Goal: Task Accomplishment & Management: Use online tool/utility

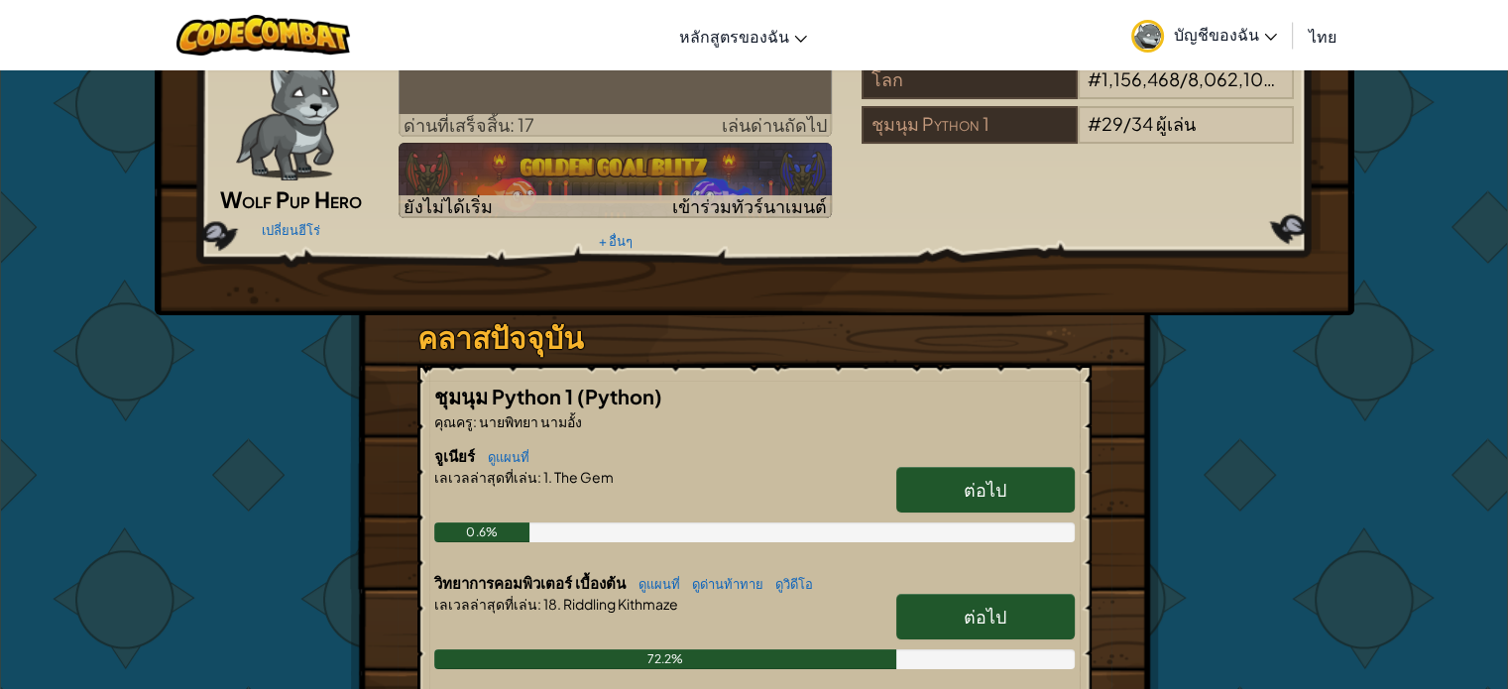
scroll to position [99, 0]
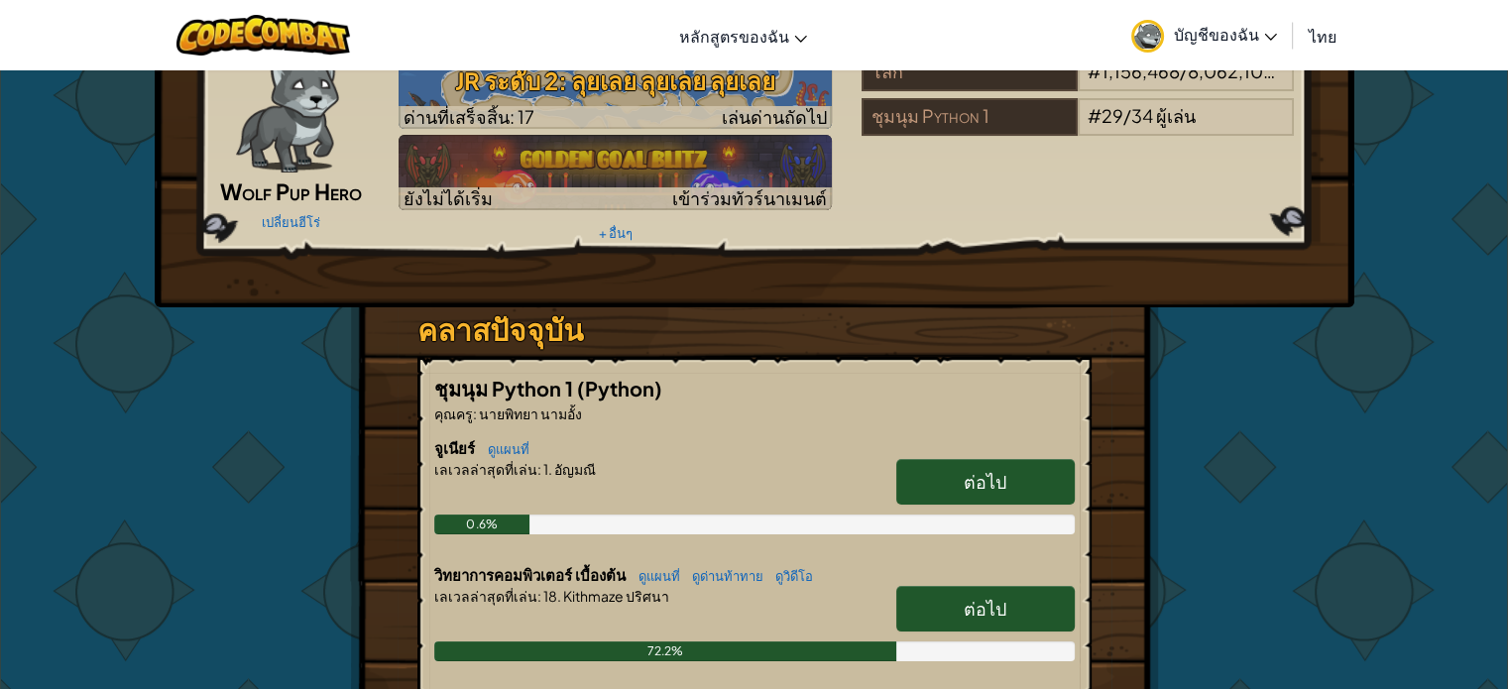
click at [957, 594] on link "ต่อไป" at bounding box center [986, 609] width 179 height 46
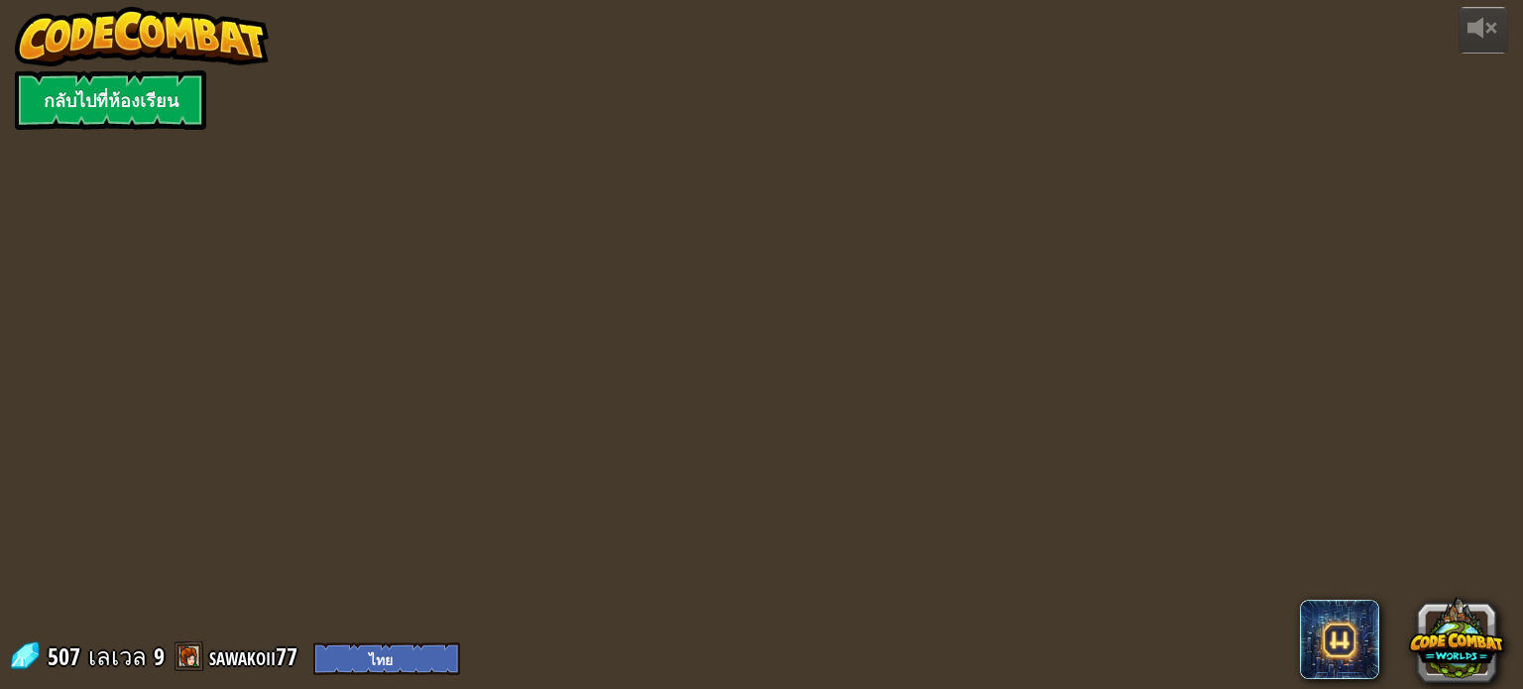
select select "th"
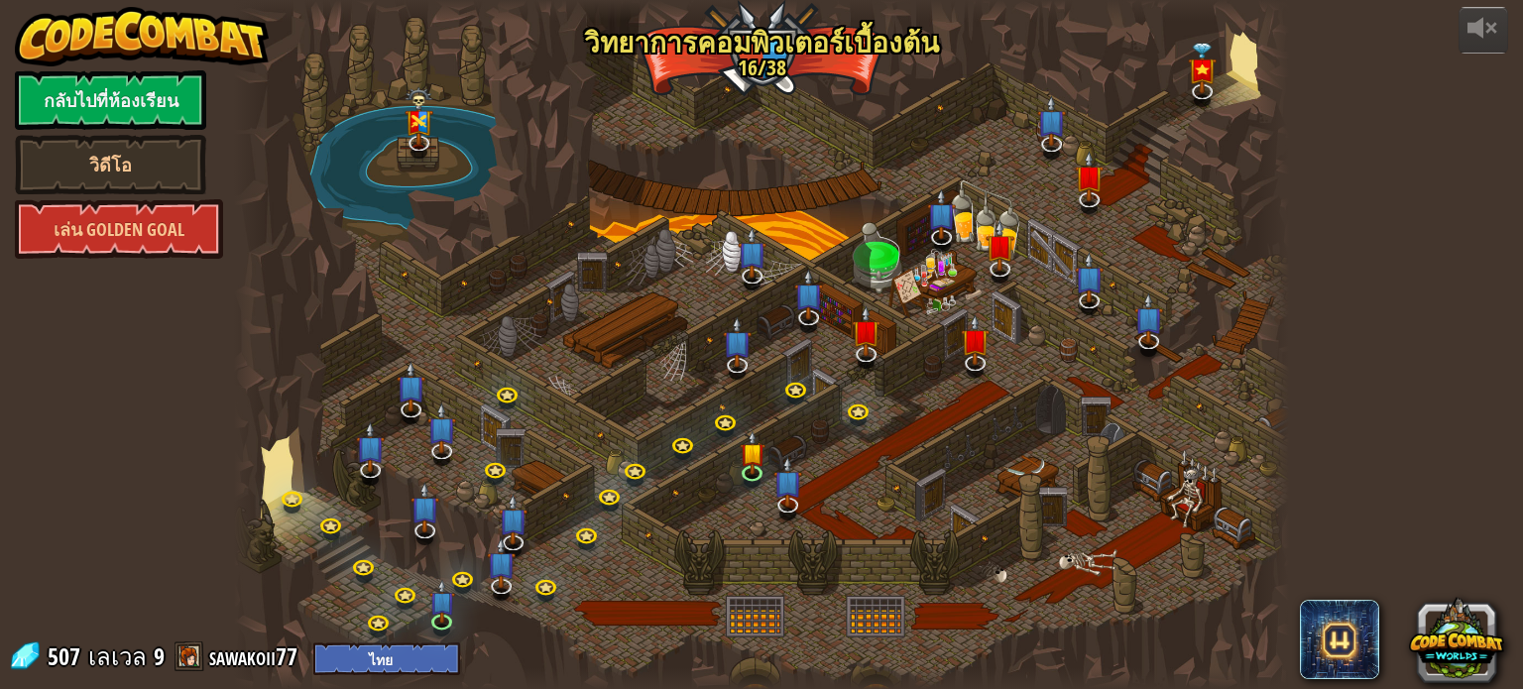
select select "th"
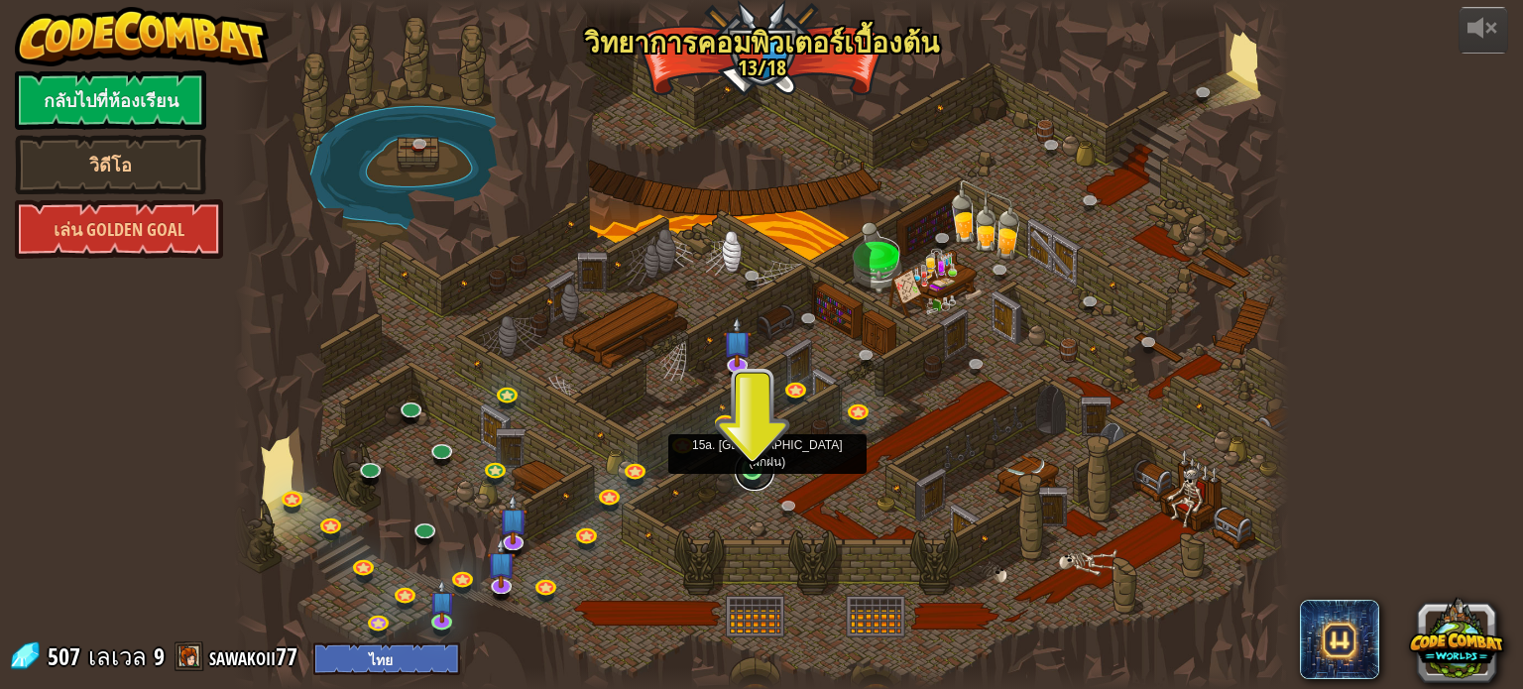
click at [759, 475] on link at bounding box center [755, 471] width 40 height 40
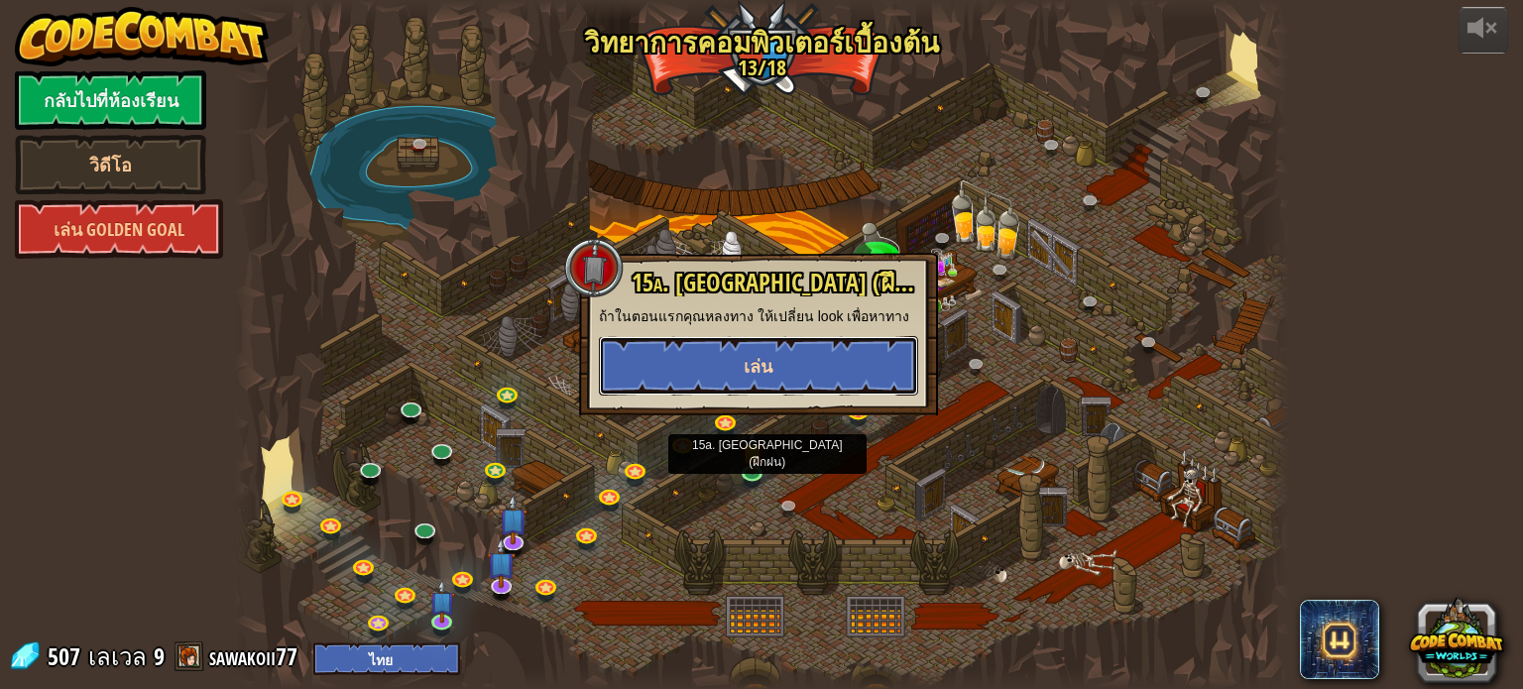
click at [765, 384] on button "เล่น" at bounding box center [758, 366] width 319 height 60
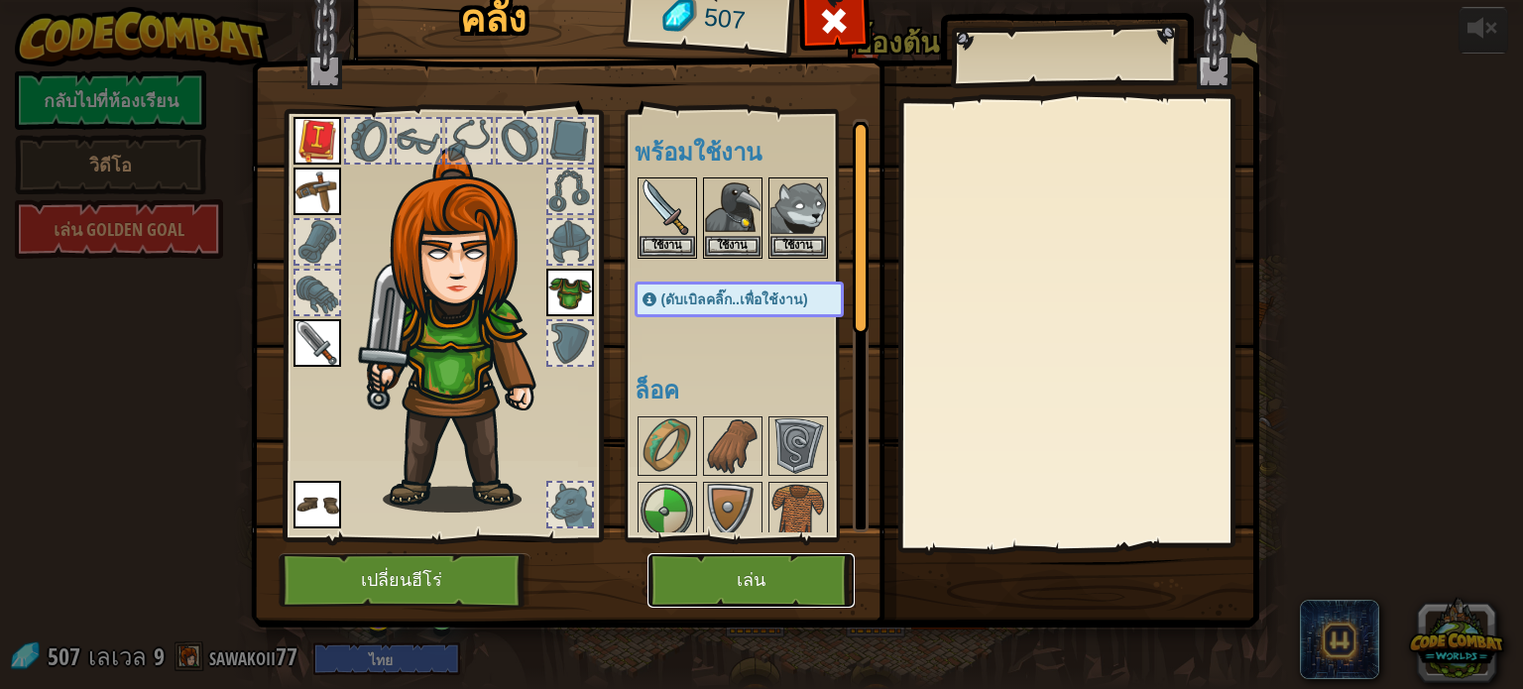
click at [682, 556] on button "เล่น" at bounding box center [751, 580] width 207 height 55
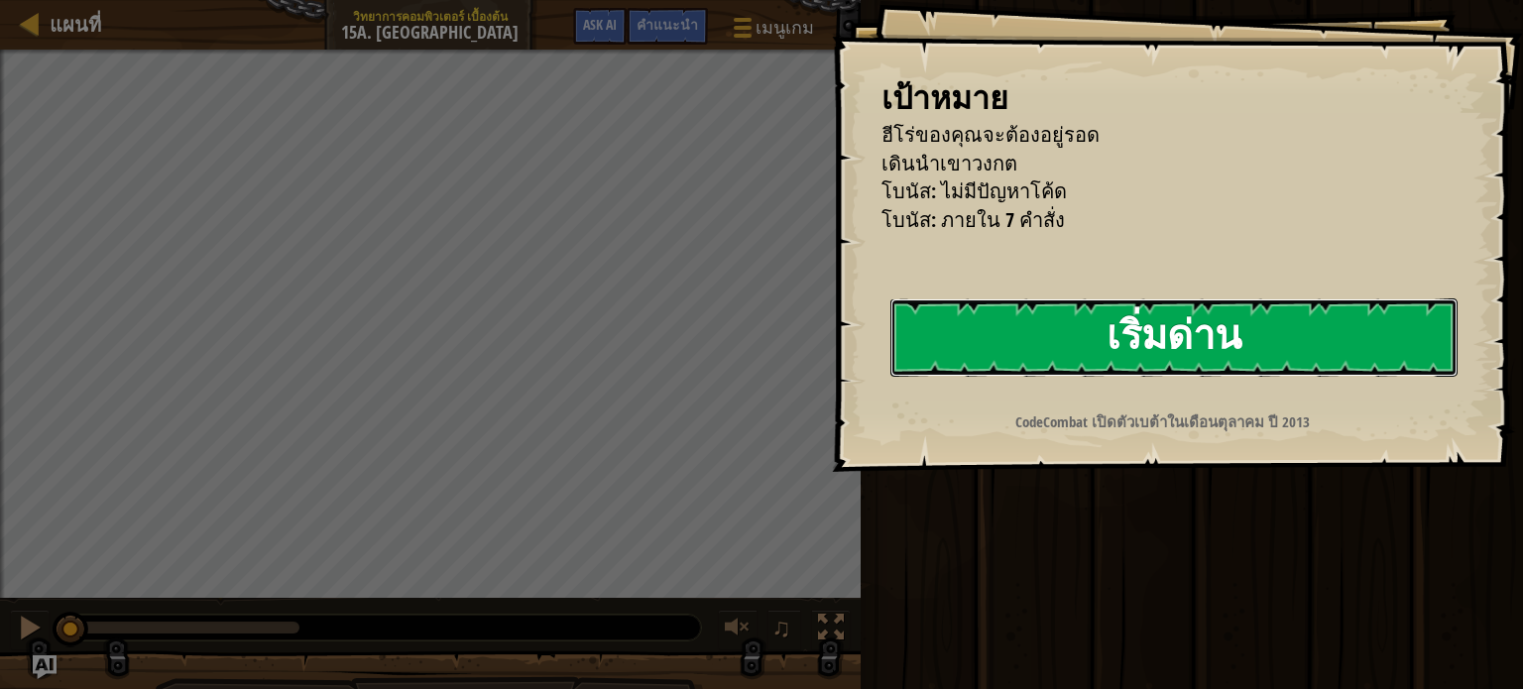
click at [1005, 372] on button "เริ่มด่าน" at bounding box center [1174, 338] width 567 height 78
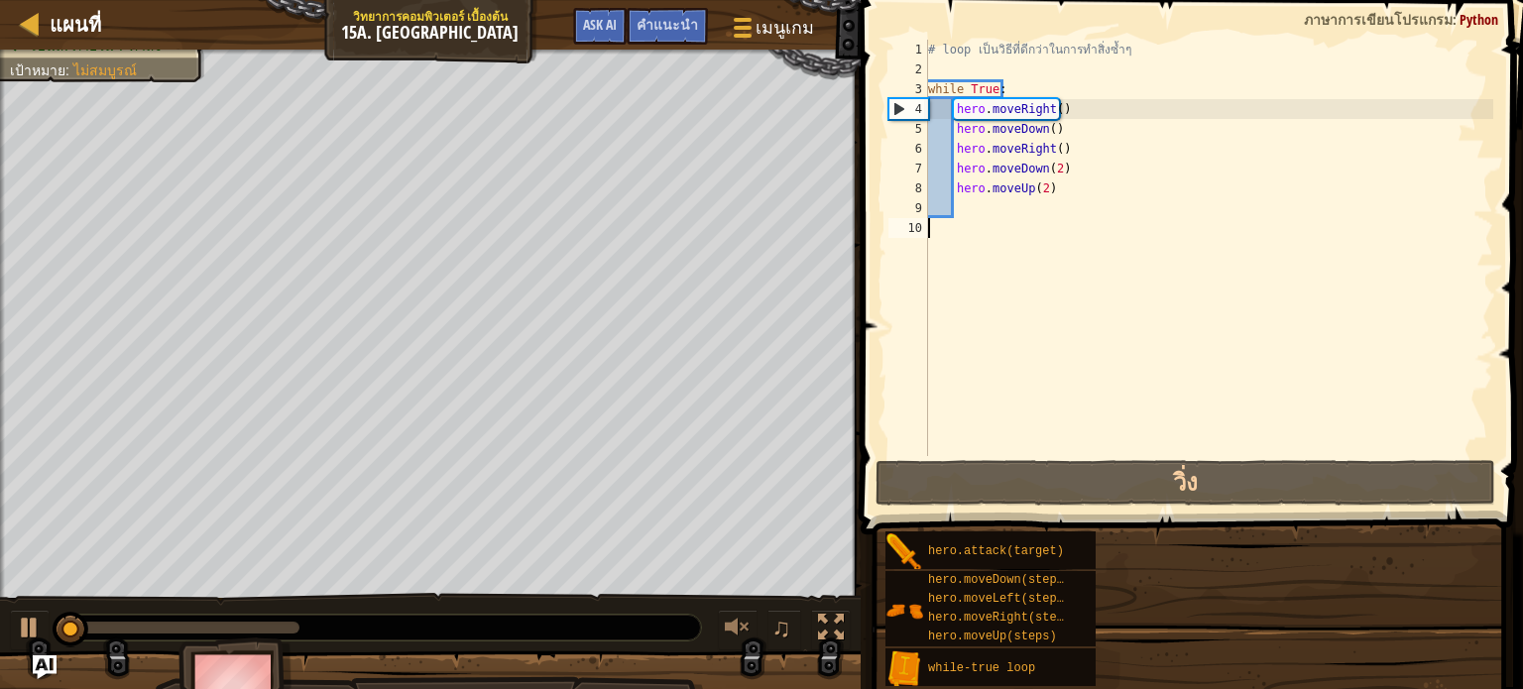
click at [1015, 335] on div "เป้าหมาย ฮีโร่ของคุณจะต้องอยู่รอด เดินนำเขาวงกต โบนัส: ไม่มีปัญหาโค้ด โบนัส: ภา…" at bounding box center [761, 344] width 1523 height 689
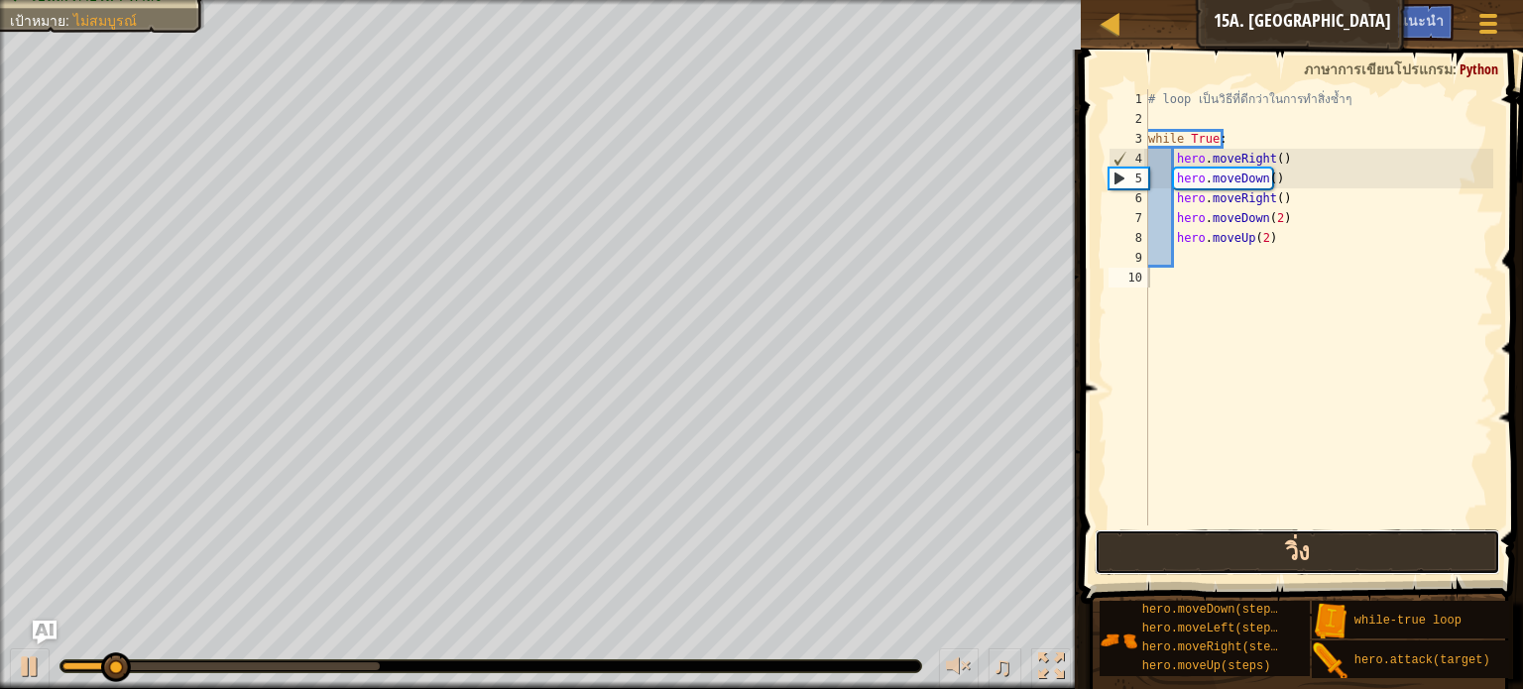
click at [1248, 542] on button "วิ่ง" at bounding box center [1298, 553] width 406 height 46
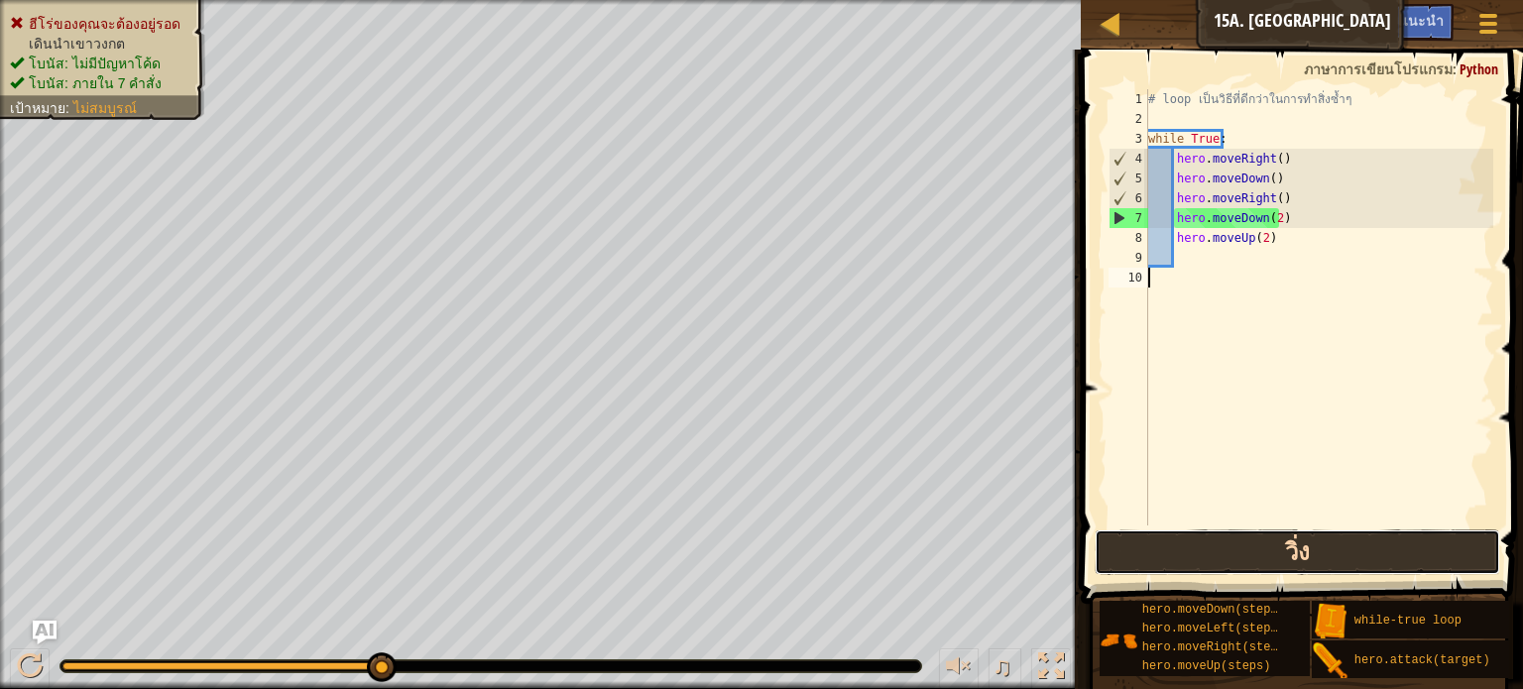
click at [1261, 551] on button "วิ่ง" at bounding box center [1298, 553] width 406 height 46
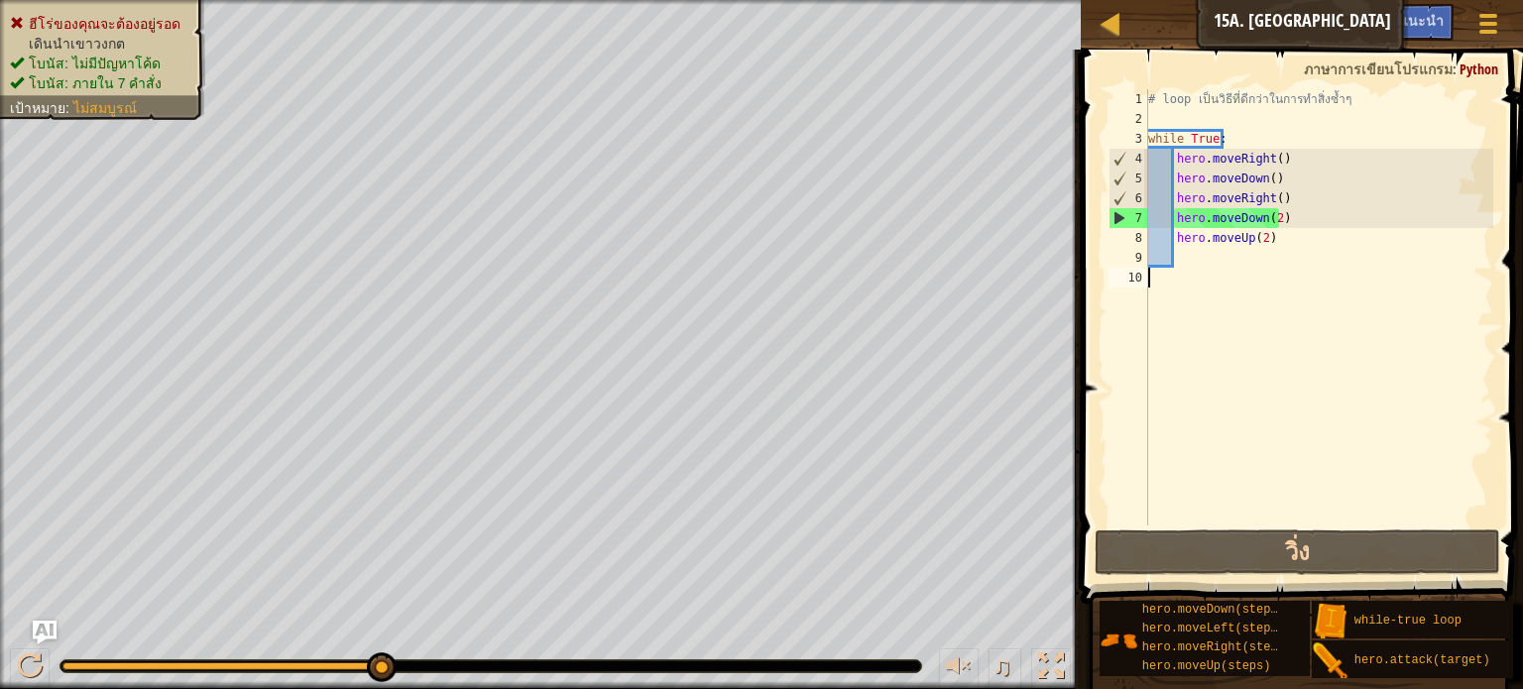
click at [1349, 342] on div "# loop เป็นวิธีที่ดีกว่าในการทำสิ่งซ้ำๆ while True : hero . moveRight ( ) hero …" at bounding box center [1318, 327] width 349 height 476
click at [1301, 263] on div "# loop เป็นวิธีที่ดีกว่าในการทำสิ่งซ้ำๆ while True : hero . moveRight ( ) hero …" at bounding box center [1318, 327] width 349 height 476
click at [1285, 241] on div "# loop เป็นวิธีที่ดีกว่าในการทำสิ่งซ้ำๆ while True : hero . moveRight ( ) hero …" at bounding box center [1318, 327] width 349 height 476
click at [1259, 244] on div "# loop เป็นวิธีที่ดีกว่าในการทำสิ่งซ้ำๆ while True : hero . moveRight ( ) hero …" at bounding box center [1318, 327] width 349 height 476
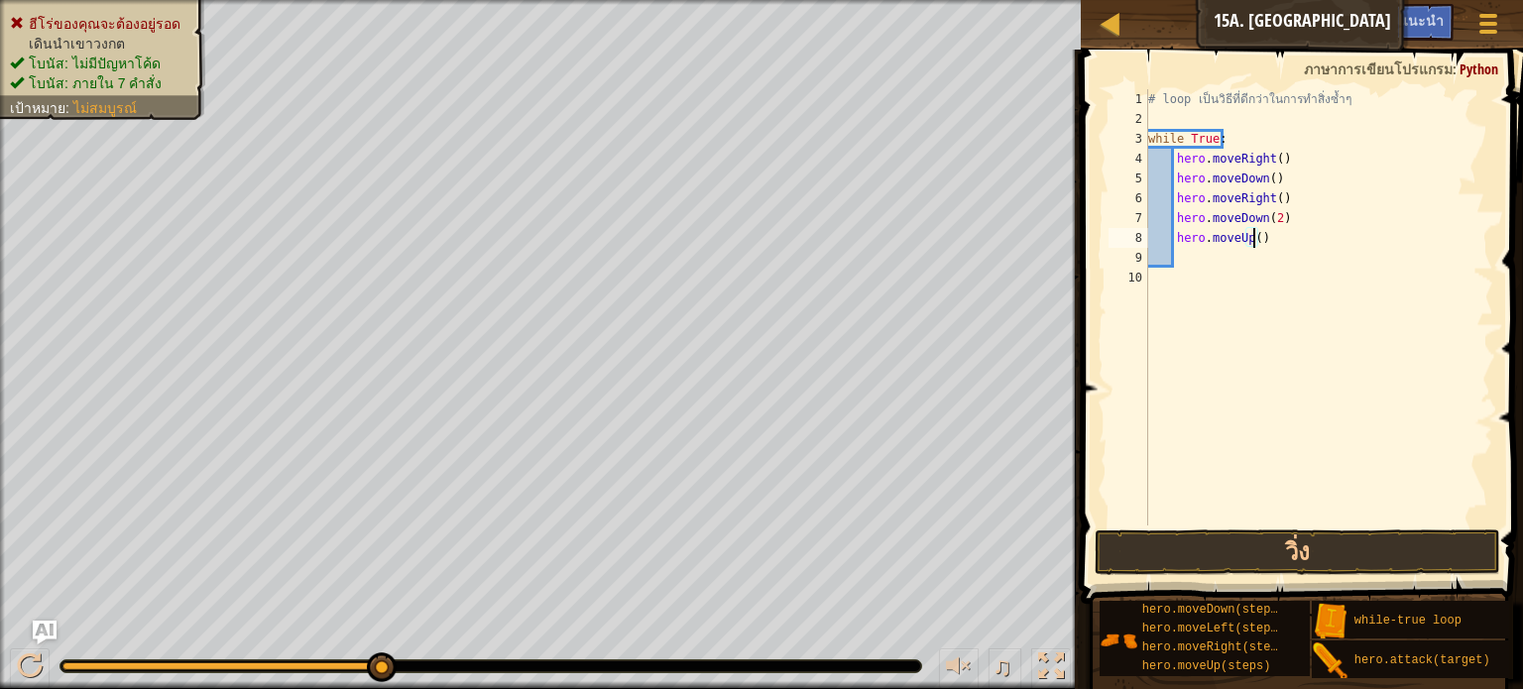
scroll to position [9, 8]
click at [1246, 542] on button "วิ่ง" at bounding box center [1298, 553] width 406 height 46
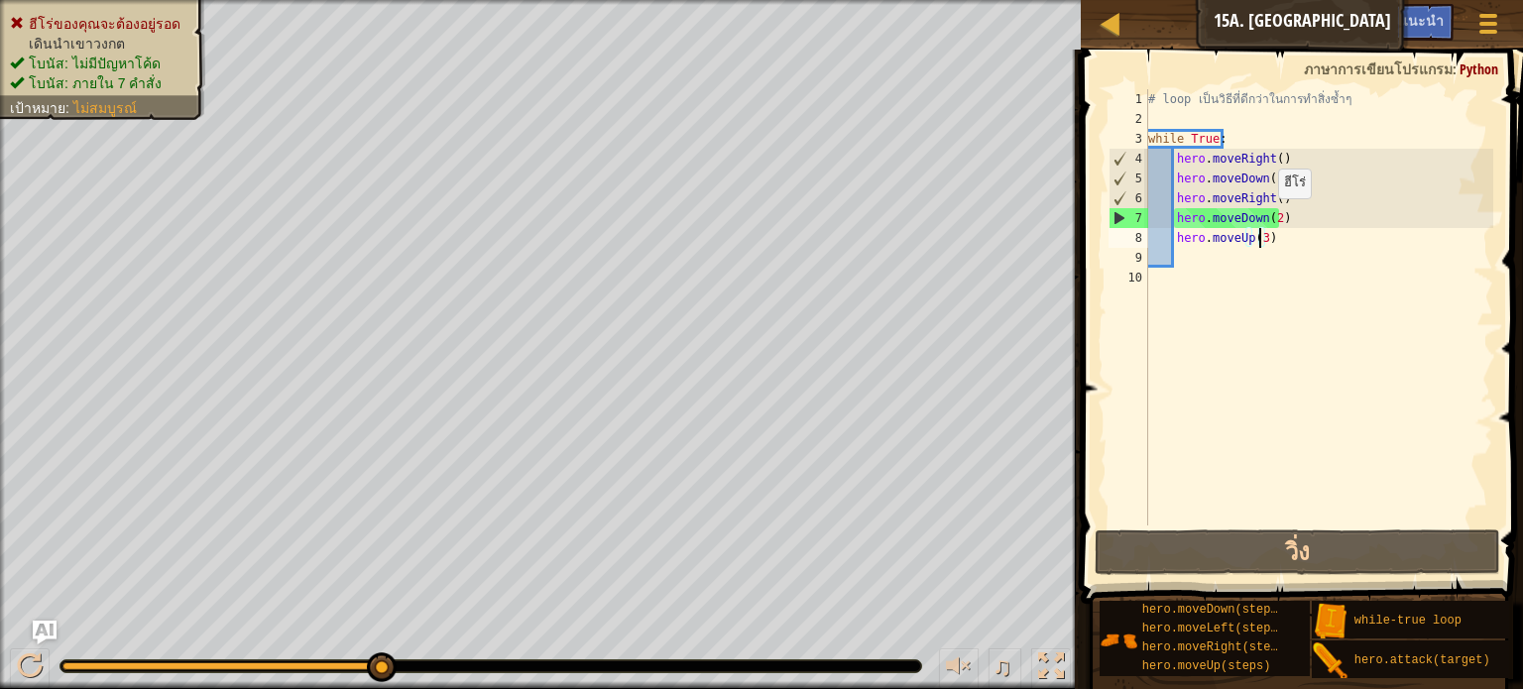
click at [1266, 217] on div "# loop เป็นวิธีที่ดีกว่าในการทำสิ่งซ้ำๆ while True : hero . moveRight ( ) hero …" at bounding box center [1318, 327] width 349 height 476
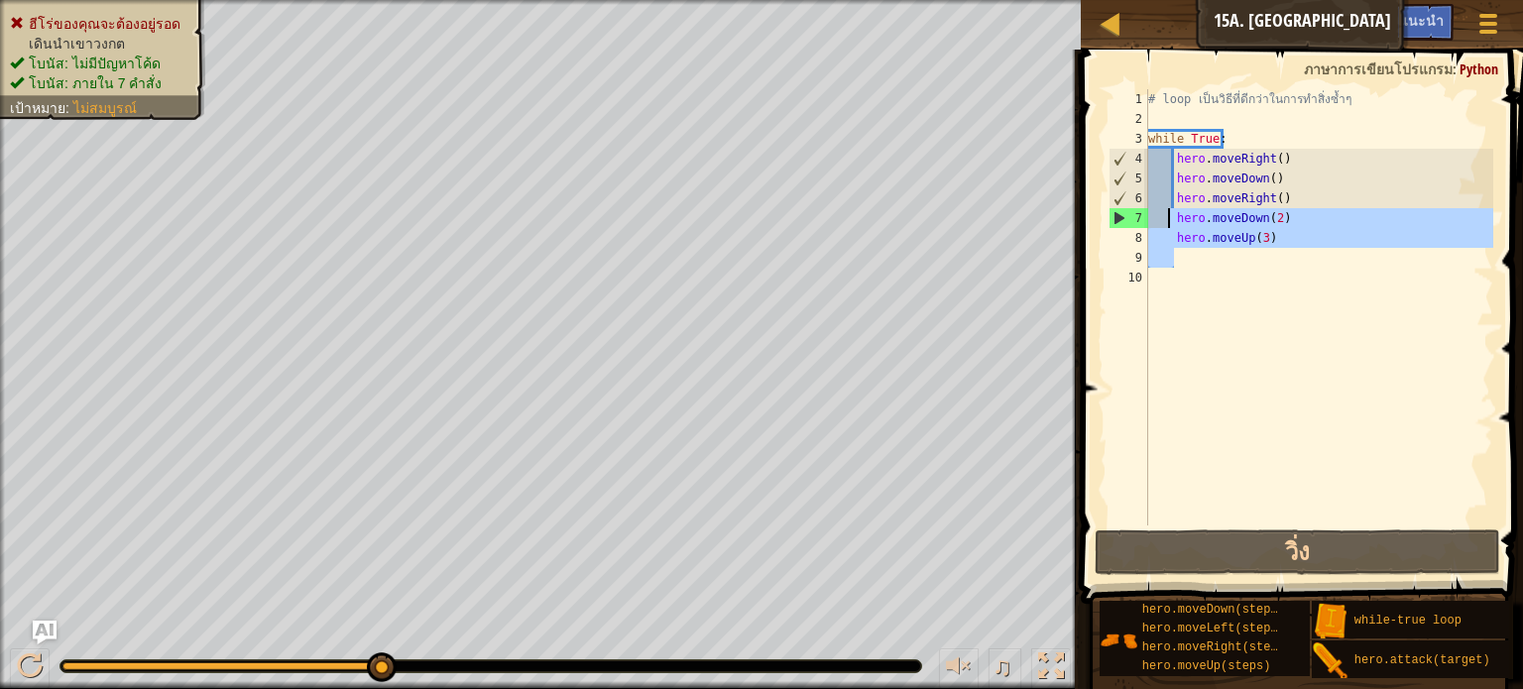
drag, startPoint x: 1300, startPoint y: 265, endPoint x: 1165, endPoint y: 209, distance: 145.9
click at [1165, 216] on div "# loop เป็นวิธีที่ดีกว่าในการทำสิ่งซ้ำๆ while True : hero . moveRight ( ) hero …" at bounding box center [1318, 327] width 349 height 476
type textarea "hero.moveDown(2) hero.moveUp(3)"
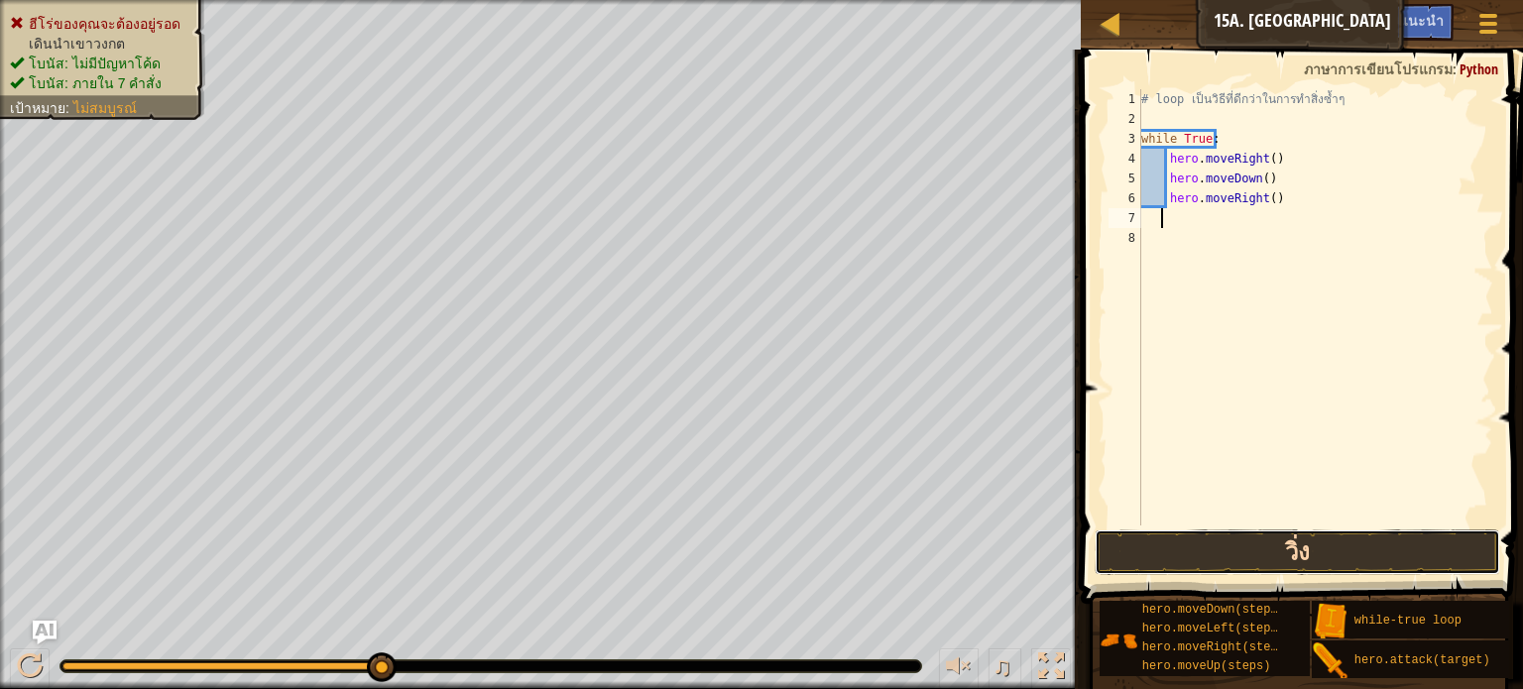
click at [1238, 554] on button "วิ่ง" at bounding box center [1298, 553] width 406 height 46
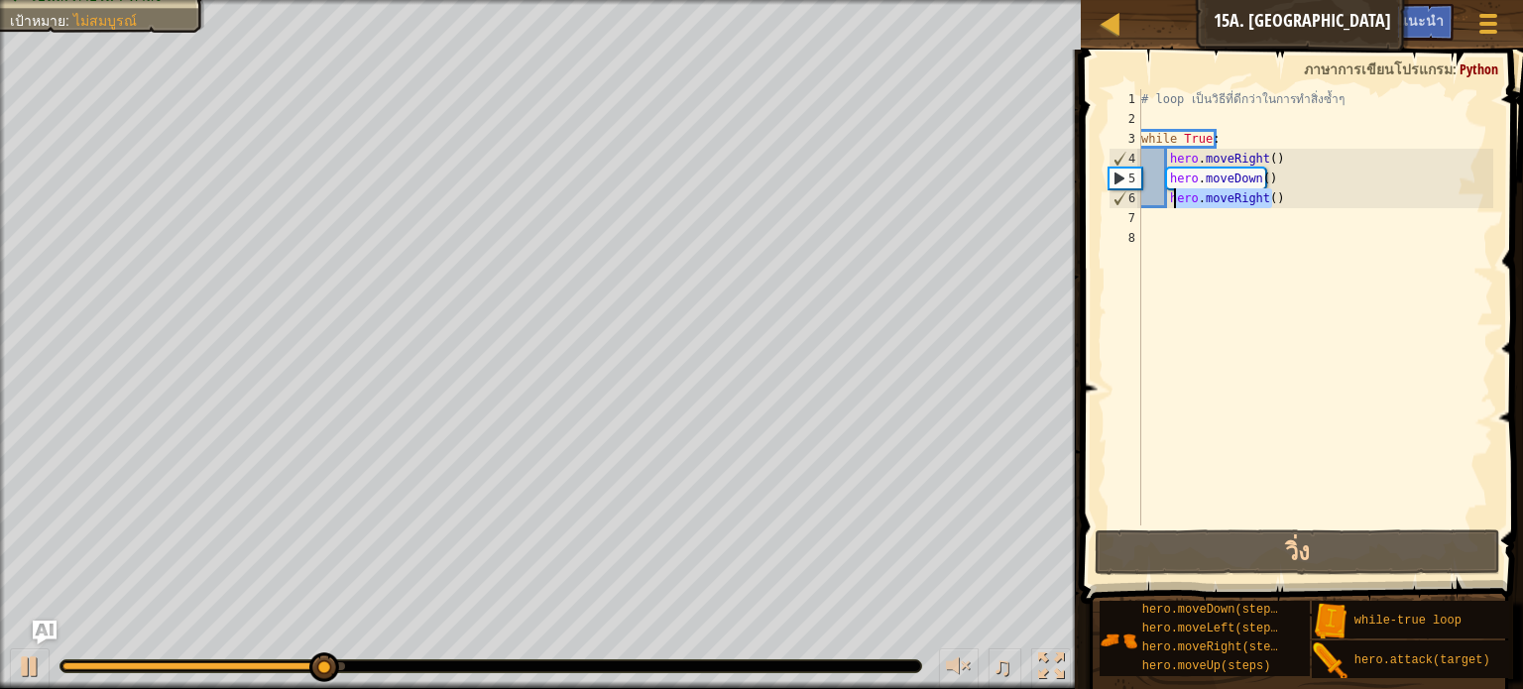
drag, startPoint x: 1287, startPoint y: 203, endPoint x: 1166, endPoint y: 200, distance: 121.0
click at [1166, 200] on div "# loop เป็นวิธีที่ดีกว่าในการทำสิ่งซ้ำๆ while True : hero . moveRight ( ) hero …" at bounding box center [1315, 327] width 356 height 476
type textarea "hero.moveRight()"
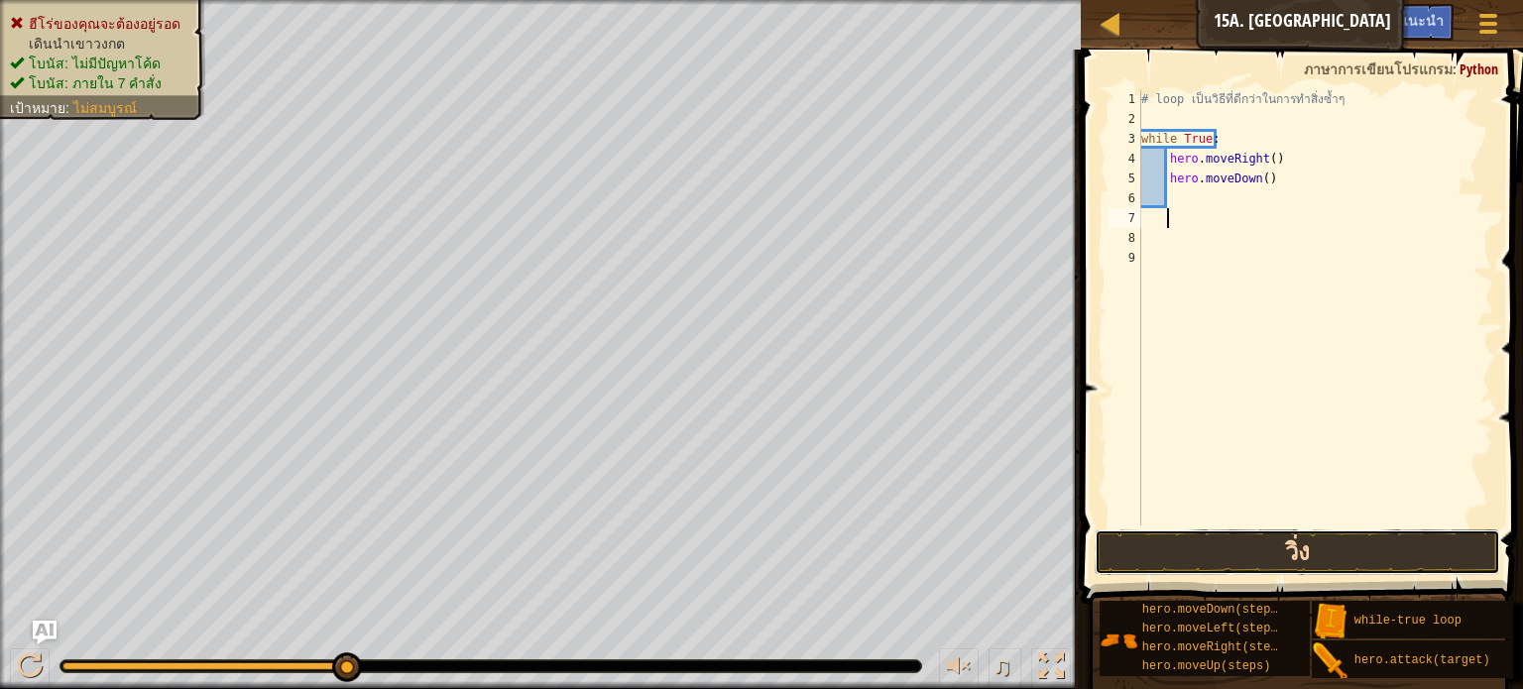
click at [1200, 541] on button "วิ่ง" at bounding box center [1298, 553] width 406 height 46
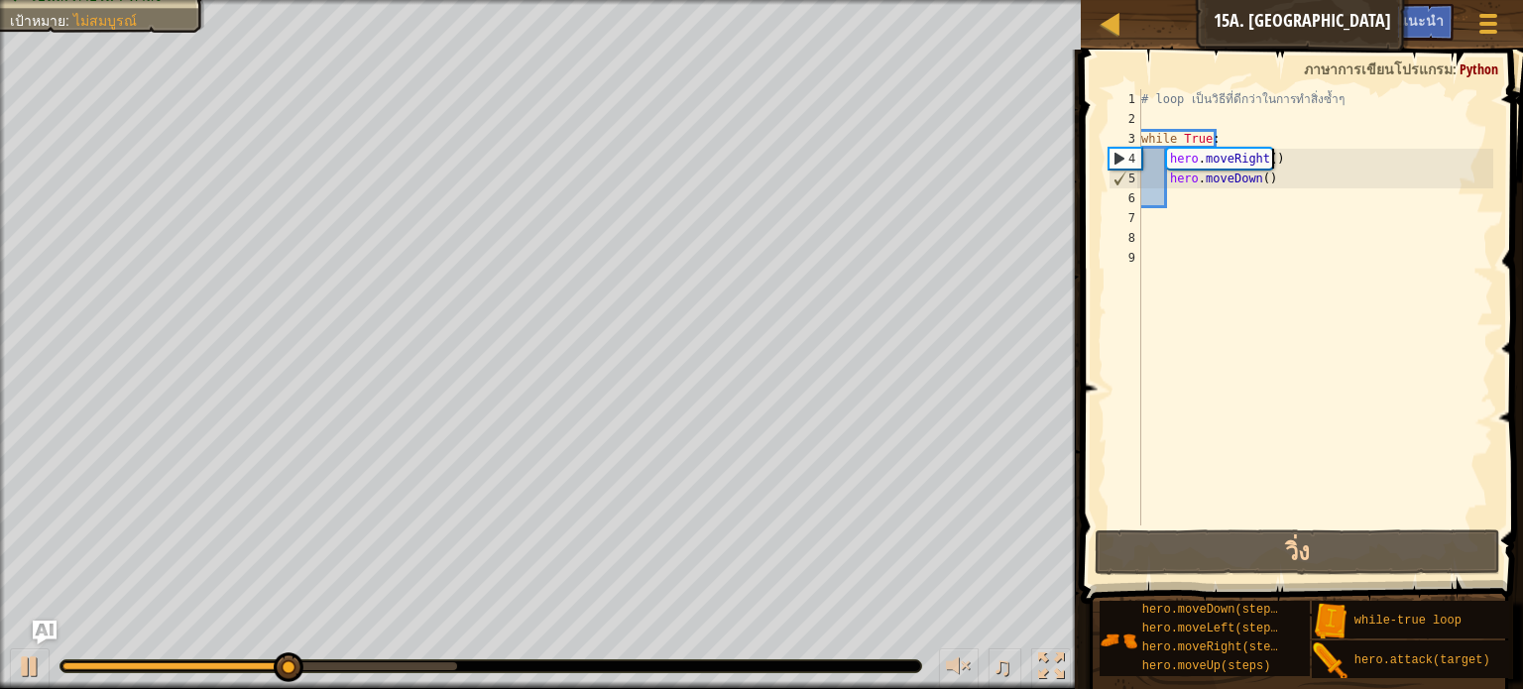
click at [1272, 165] on div "# loop เป็นวิธีที่ดีกว่าในการทำสิ่งซ้ำๆ while True : hero . moveRight ( ) hero …" at bounding box center [1315, 327] width 356 height 476
click at [1290, 165] on div "# loop เป็นวิธีที่ดีกว่าในการทำสิ่งซ้ำๆ while True : hero . moveRight ( ) hero …" at bounding box center [1315, 327] width 356 height 476
click at [1320, 163] on div "# loop เป็นวิธีที่ดีกว่าในการทำสิ่งซ้ำๆ while True : hero . moveRight ( ) hero …" at bounding box center [1315, 327] width 356 height 476
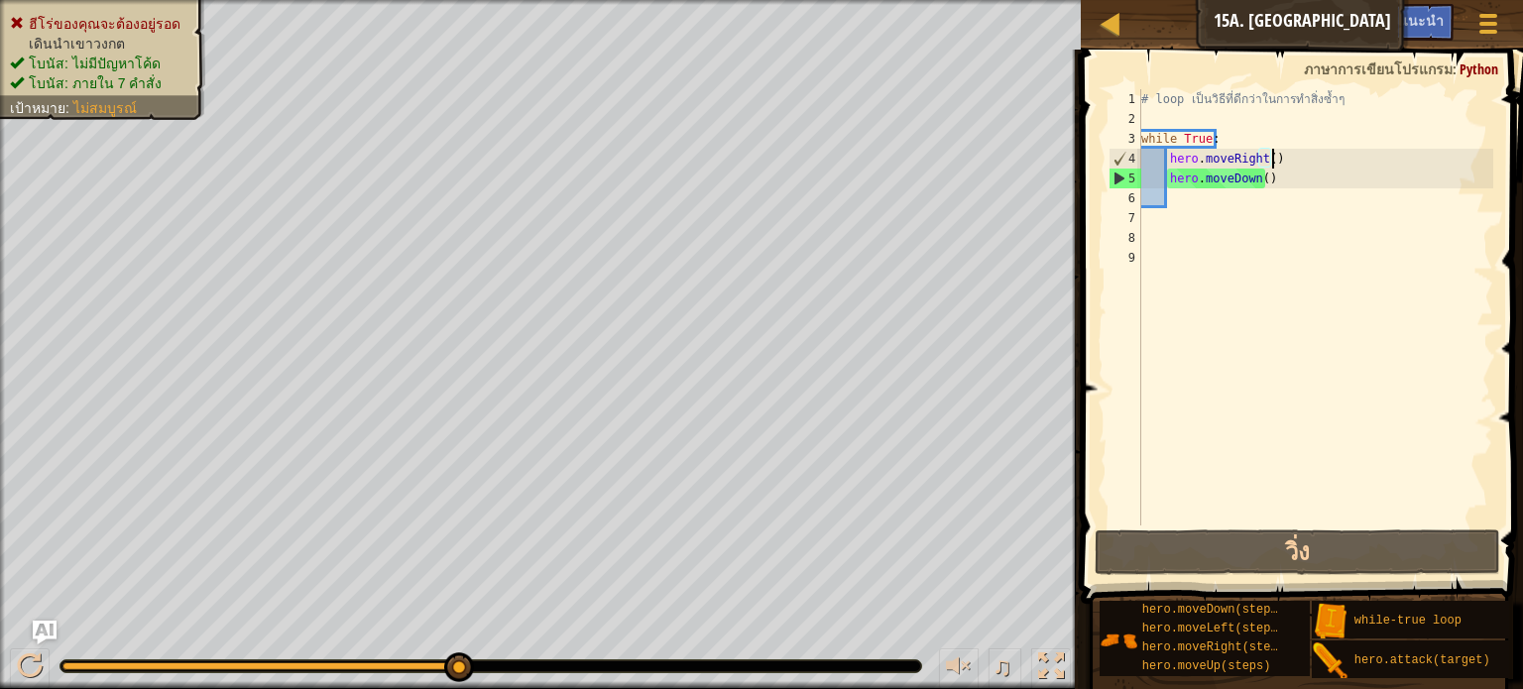
click at [1301, 185] on div "# loop เป็นวิธีที่ดีกว่าในการทำสิ่งซ้ำๆ while True : hero . moveRight ( ) hero …" at bounding box center [1315, 327] width 356 height 476
type textarea "hero.moveDown()"
click at [1260, 190] on div "# loop เป็นวิธีที่ดีกว่าในการทำสิ่งซ้ำๆ while True : hero . moveRight ( ) hero …" at bounding box center [1315, 327] width 356 height 476
drag, startPoint x: 1255, startPoint y: 189, endPoint x: 1227, endPoint y: 180, distance: 29.2
click at [1227, 180] on div "# loop เป็นวิธีที่ดีกว่าในการทำสิ่งซ้ำๆ while True : hero . moveRight ( ) hero …" at bounding box center [1315, 327] width 356 height 476
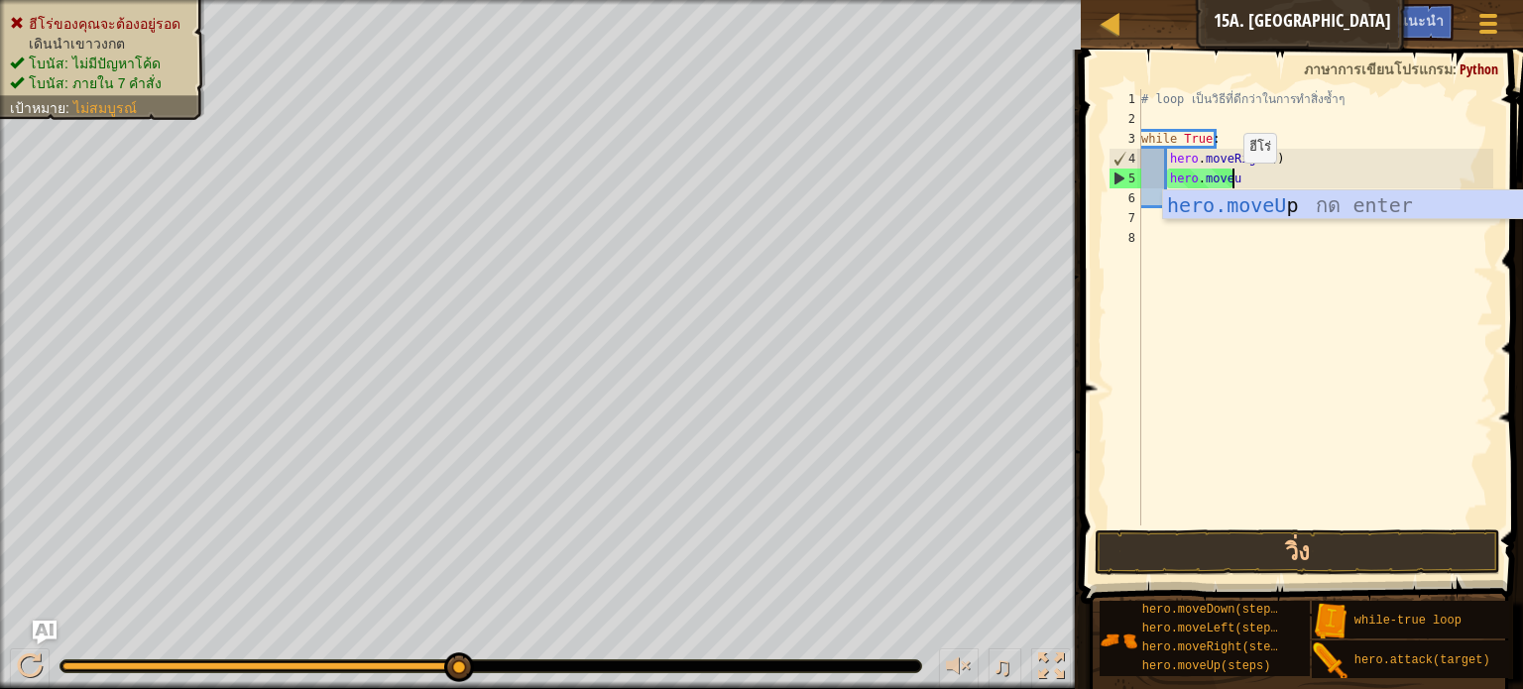
type textarea "hero.moveup"
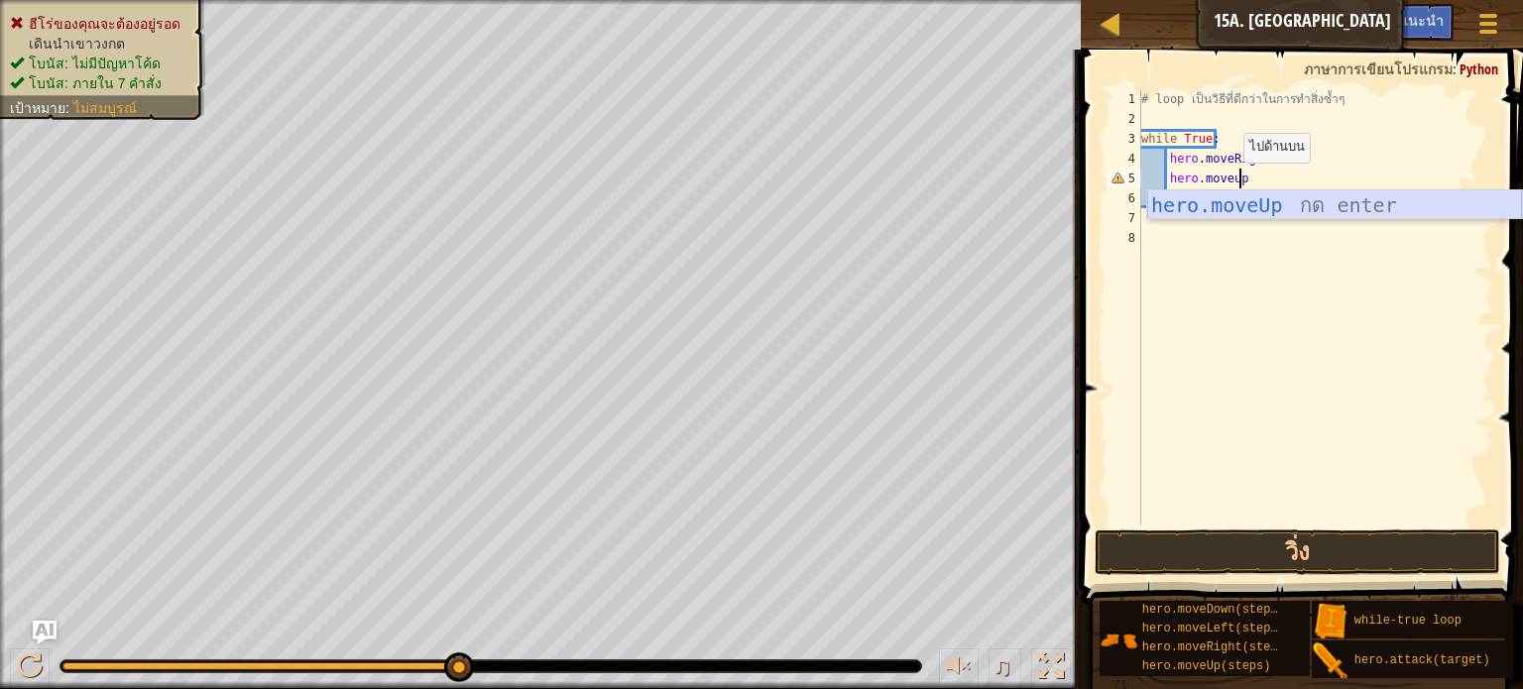
click at [1267, 197] on div "hero.moveUp กด enter" at bounding box center [1334, 234] width 375 height 89
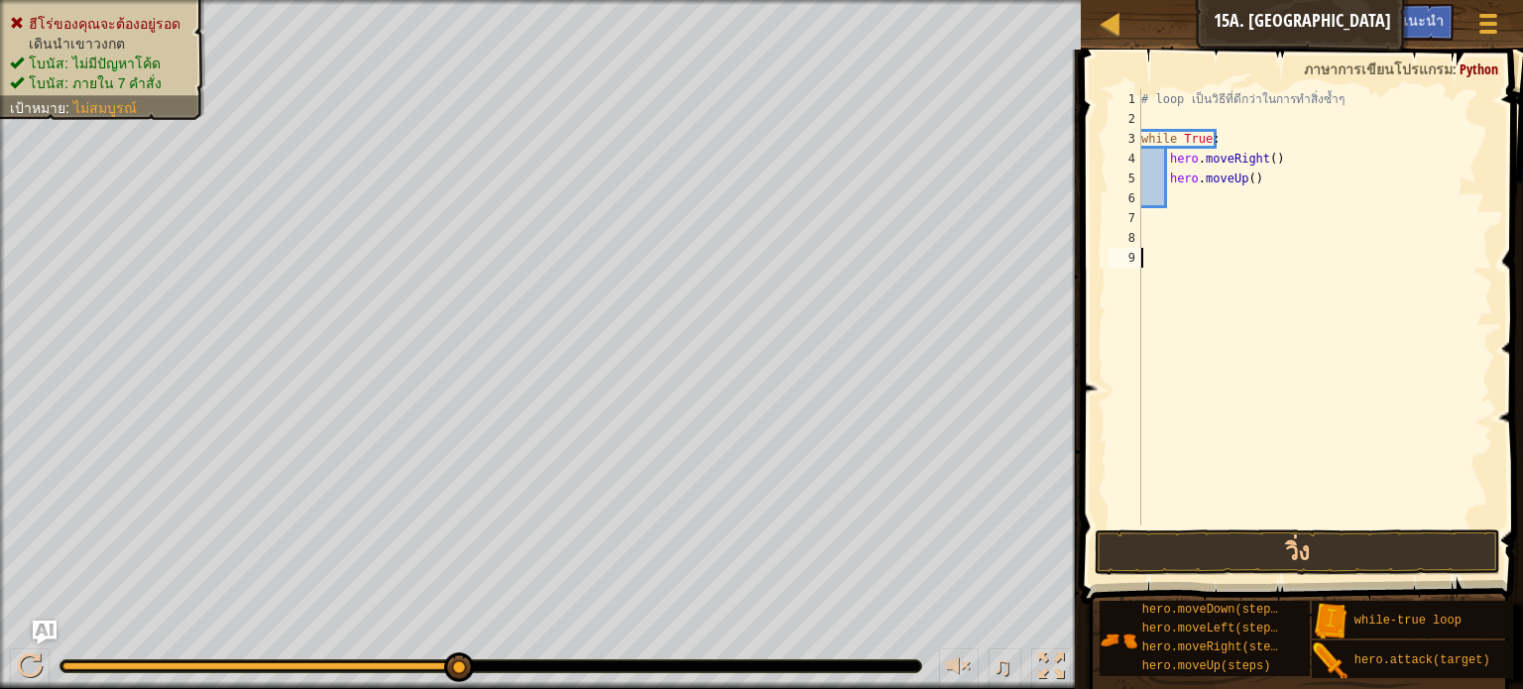
click at [1220, 397] on div "# loop เป็นวิธีที่ดีกว่าในการทำสิ่งซ้ำๆ while True : hero . moveRight ( ) hero …" at bounding box center [1315, 327] width 356 height 476
click at [1226, 538] on button "วิ่ง" at bounding box center [1298, 553] width 406 height 46
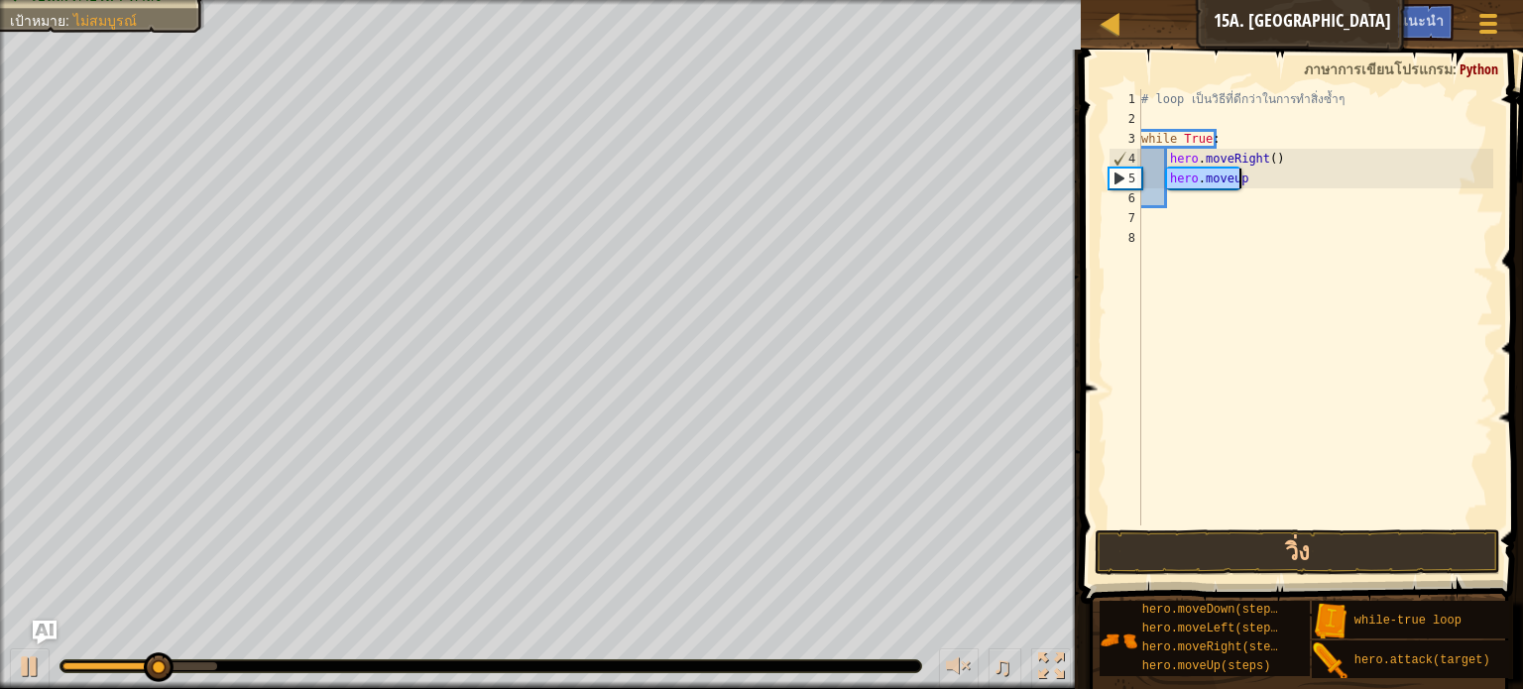
type textarea "hero.moveDown()"
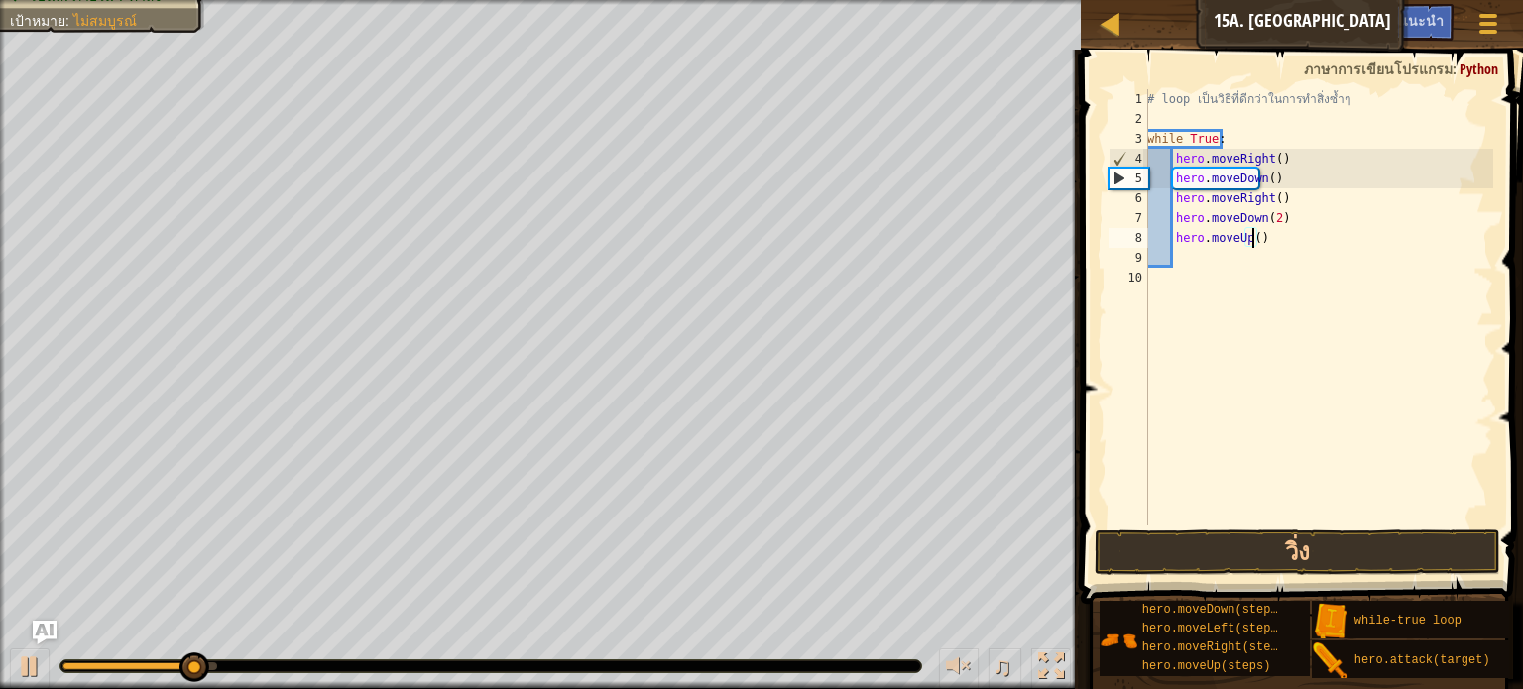
type textarea "hero.moveUp(2)"
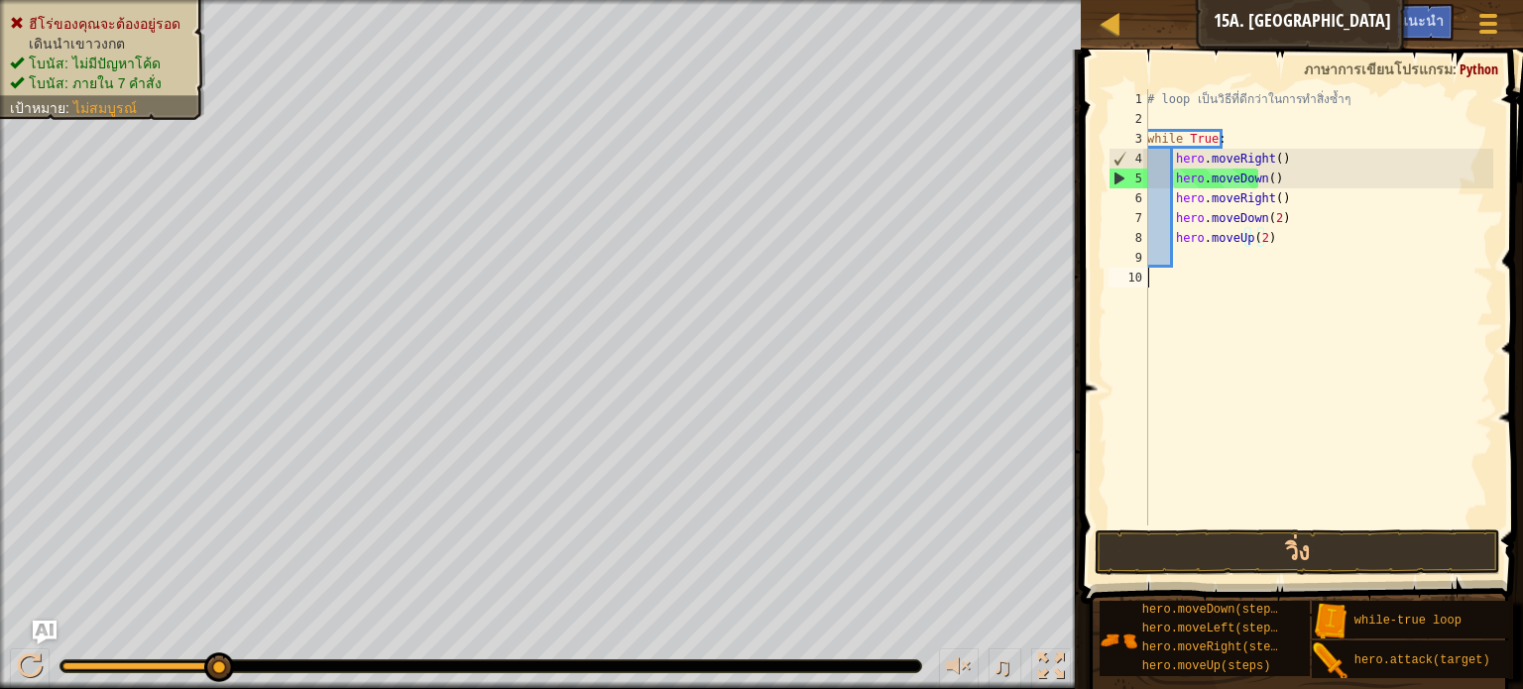
click at [1278, 465] on div "# loop เป็นวิธีที่ดีกว่าในการทำสิ่งซ้ำๆ while True : hero . moveRight ( ) hero …" at bounding box center [1318, 327] width 350 height 476
click at [1108, 541] on button "วิ่ง" at bounding box center [1298, 553] width 406 height 46
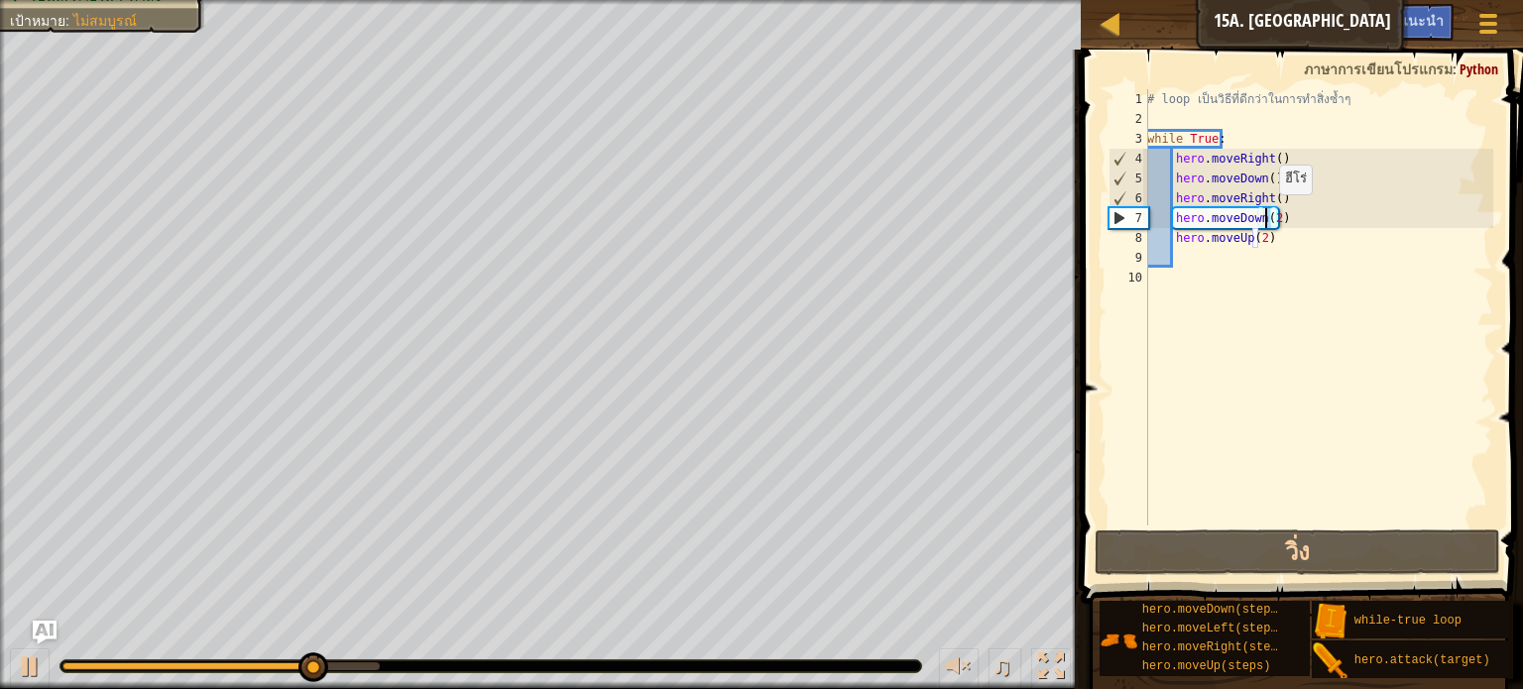
click at [1268, 213] on div "# loop เป็นวิธีที่ดีกว่าในการทำสิ่งซ้ำๆ while True : hero . moveRight ( ) hero …" at bounding box center [1318, 327] width 350 height 476
click at [1273, 217] on div "# loop เป็นวิธีที่ดีกว่าในการทำสิ่งซ้ำๆ while True : hero . moveRight ( ) hero …" at bounding box center [1318, 307] width 350 height 436
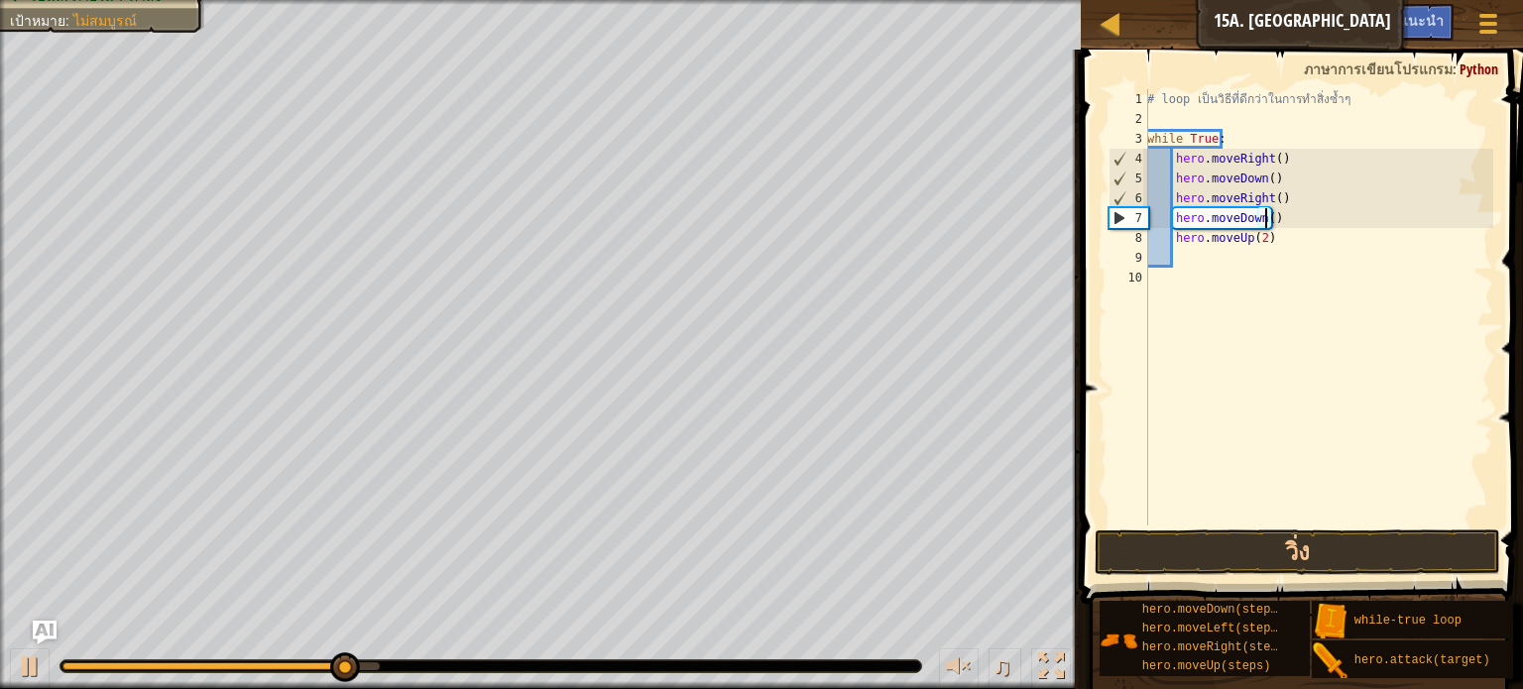
scroll to position [9, 9]
type textarea "hero.moveDown(1)"
click at [1189, 543] on button "วิ่ง" at bounding box center [1298, 553] width 406 height 46
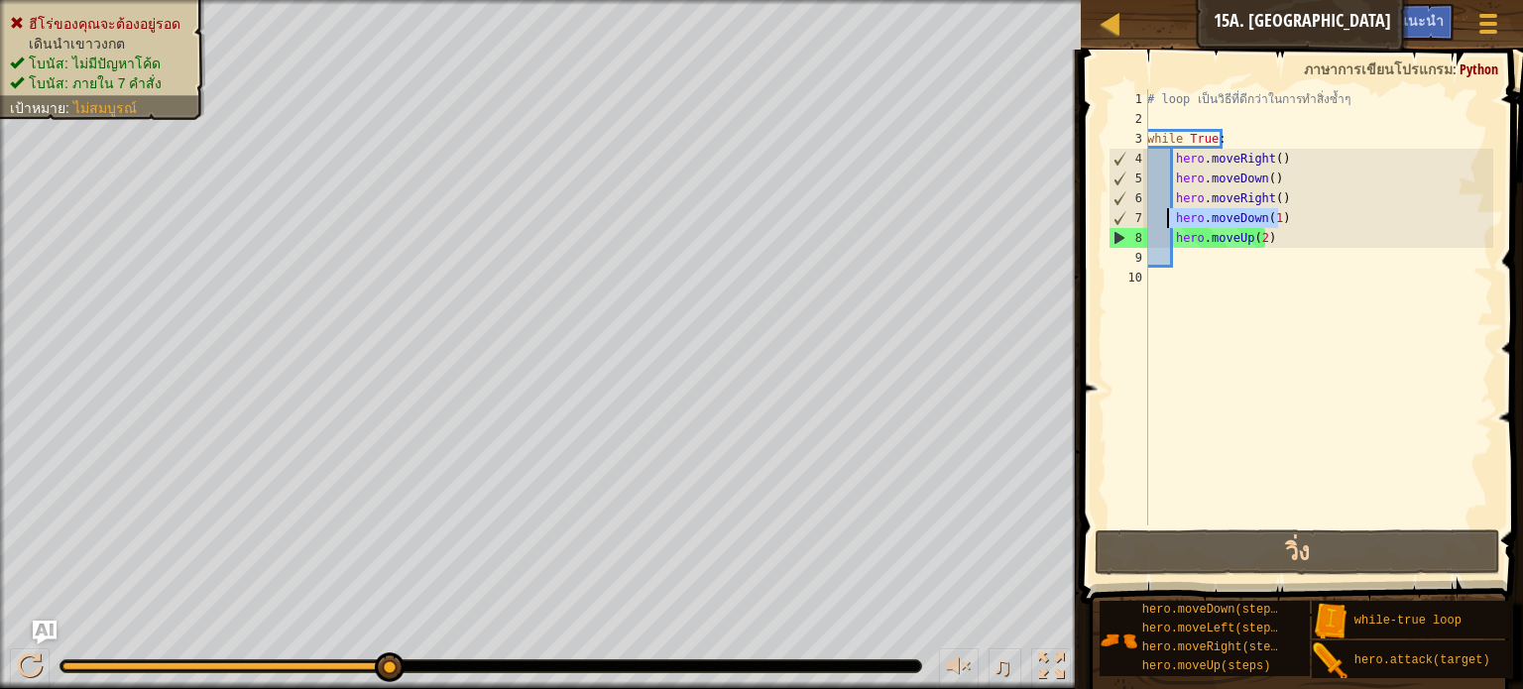
drag, startPoint x: 1285, startPoint y: 216, endPoint x: 1170, endPoint y: 209, distance: 115.2
click at [1170, 209] on div "# loop เป็นวิธีที่ดีกว่าในการทำสิ่งซ้ำๆ while True : hero . moveRight ( ) hero …" at bounding box center [1318, 327] width 350 height 476
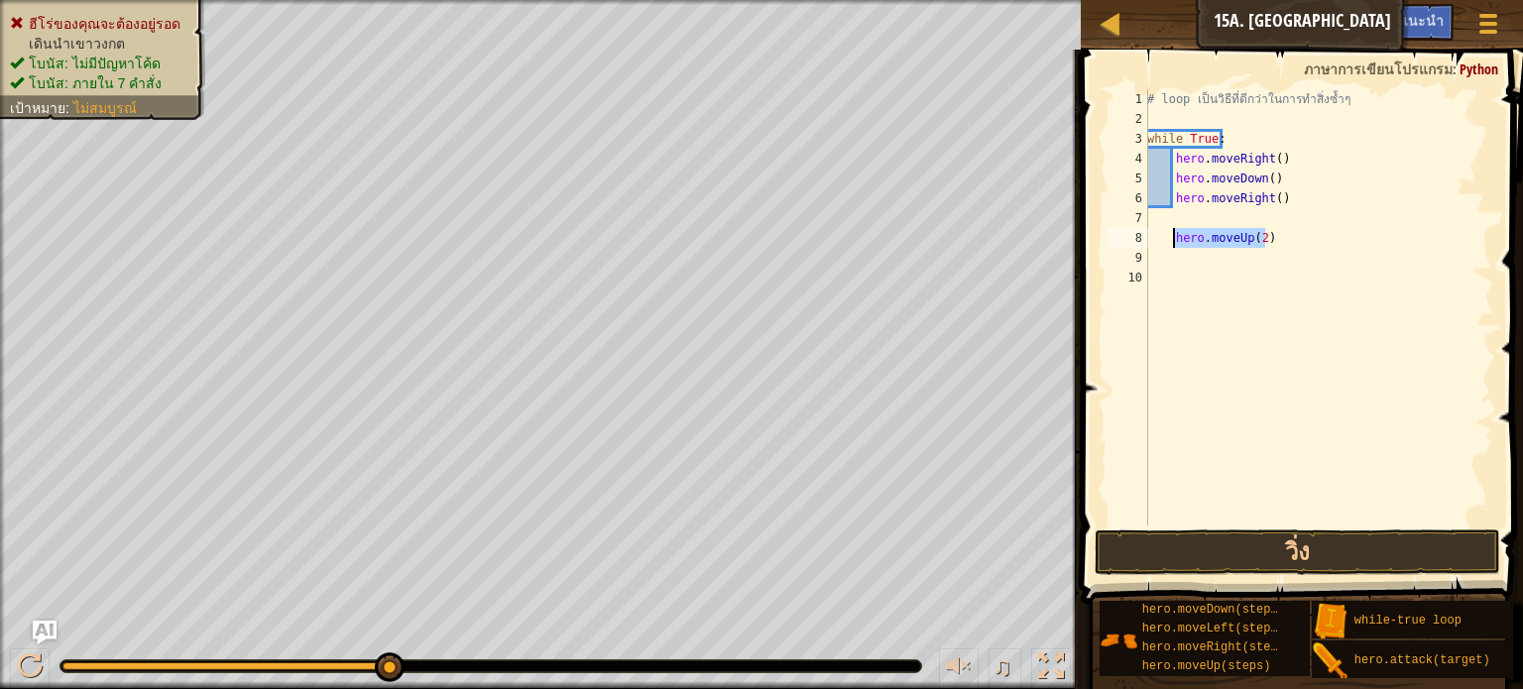
drag, startPoint x: 1275, startPoint y: 233, endPoint x: 1171, endPoint y: 234, distance: 104.1
click at [1171, 234] on div "# loop เป็นวิธีที่ดีกว่าในการทำสิ่งซ้ำๆ while True : hero . moveRight ( ) hero …" at bounding box center [1318, 327] width 350 height 476
click at [1205, 205] on div "# loop เป็นวิธีที่ดีกว่าในการทำสิ่งซ้ำๆ while True : hero . moveRight ( ) hero …" at bounding box center [1318, 327] width 350 height 476
click at [1171, 235] on div "# loop เป็นวิธีที่ดีกว่าในการทำสิ่งซ้ำๆ while True : hero . moveRight ( ) hero …" at bounding box center [1318, 327] width 350 height 476
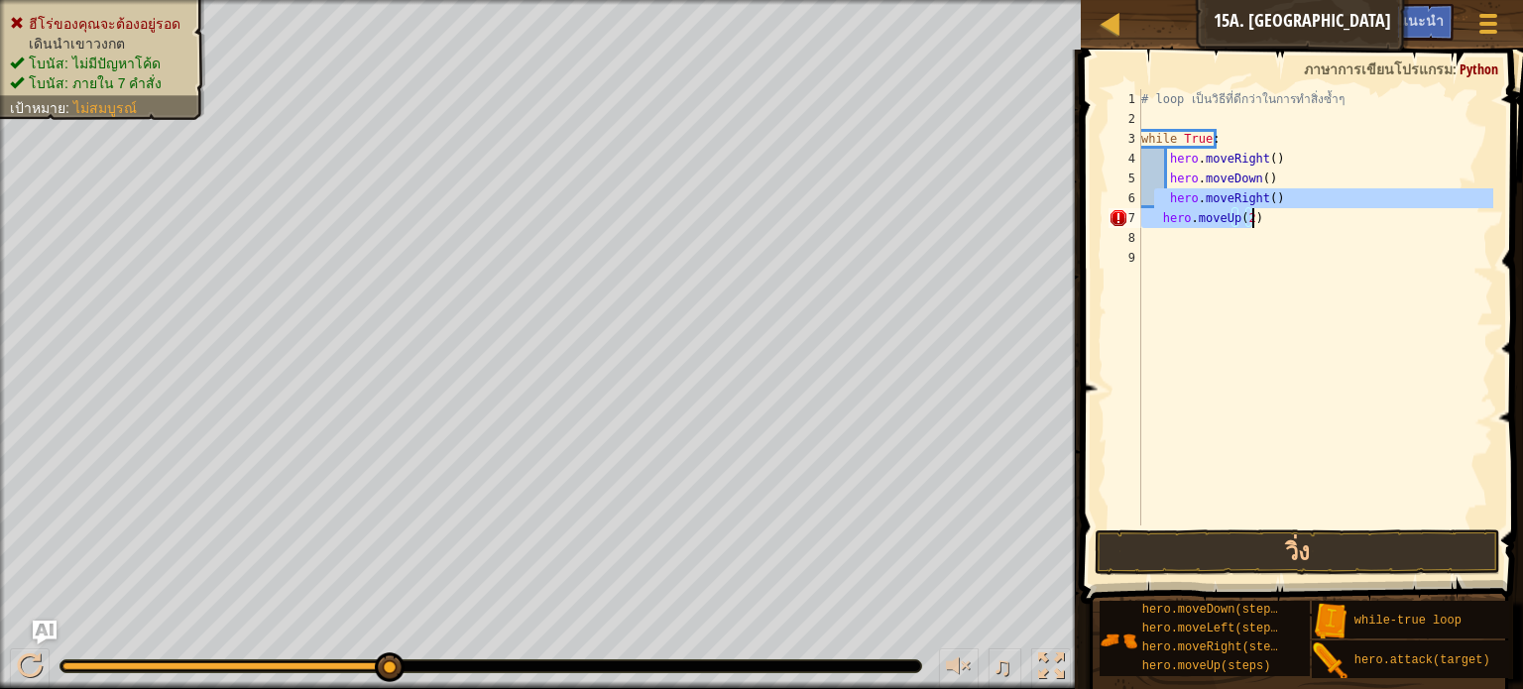
drag, startPoint x: 1153, startPoint y: 207, endPoint x: 1293, endPoint y: 237, distance: 143.0
click at [1293, 237] on div "# loop เป็นวิธีที่ดีกว่าในการทำสิ่งซ้ำๆ while True : hero . moveRight ( ) hero …" at bounding box center [1315, 327] width 356 height 476
type textarea "hero.moveUp(2)"
click at [1316, 233] on div "# loop เป็นวิธีที่ดีกว่าในการทำสิ่งซ้ำๆ while True : hero . moveRight ( ) hero …" at bounding box center [1315, 307] width 356 height 436
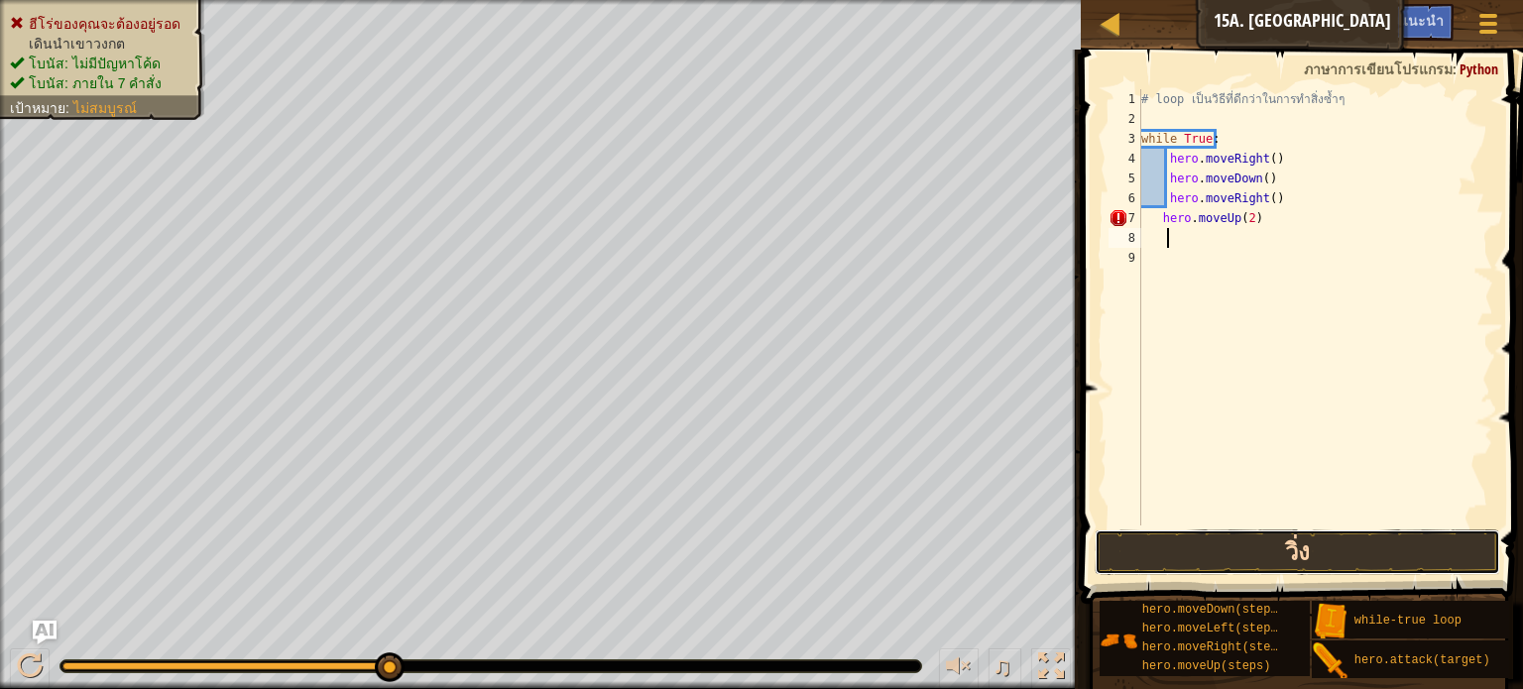
click at [1257, 544] on button "วิ่ง" at bounding box center [1298, 553] width 406 height 46
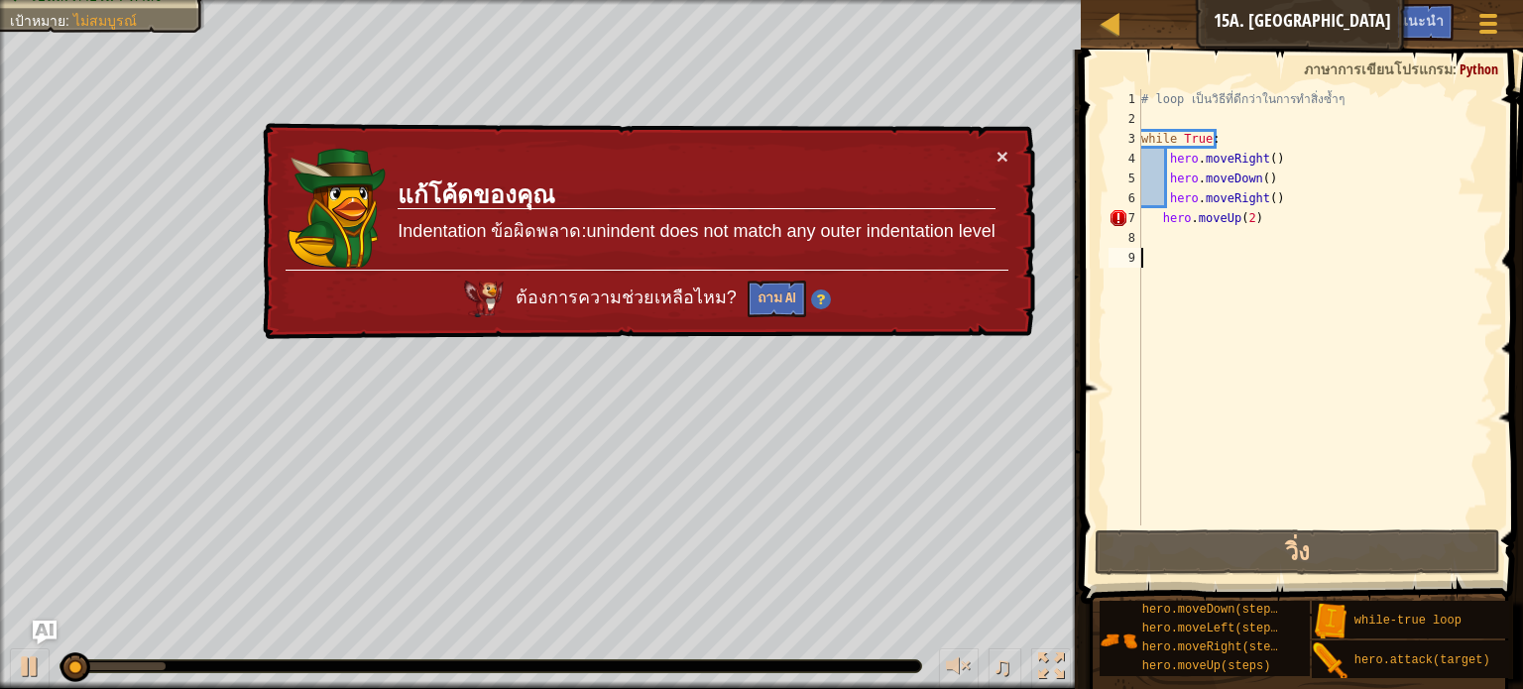
click at [1274, 304] on div "# loop เป็นวิธีที่ดีกว่าในการทำสิ่งซ้ำๆ while True : hero . moveRight ( ) hero …" at bounding box center [1315, 327] width 356 height 476
click at [1271, 276] on div "# loop เป็นวิธีที่ดีกว่าในการทำสิ่งซ้ำๆ while True : hero . moveRight ( ) hero …" at bounding box center [1315, 327] width 356 height 476
drag, startPoint x: 1256, startPoint y: 235, endPoint x: 1182, endPoint y: 233, distance: 74.4
click at [1182, 233] on div "# loop เป็นวิธีที่ดีกว่าในการทำสิ่งซ้ำๆ while True : hero . moveRight ( ) hero …" at bounding box center [1315, 327] width 356 height 476
click at [1299, 217] on div "# loop เป็นวิธีที่ดีกว่าในการทำสิ่งซ้ำๆ while True : hero . moveRight ( ) hero …" at bounding box center [1315, 327] width 356 height 476
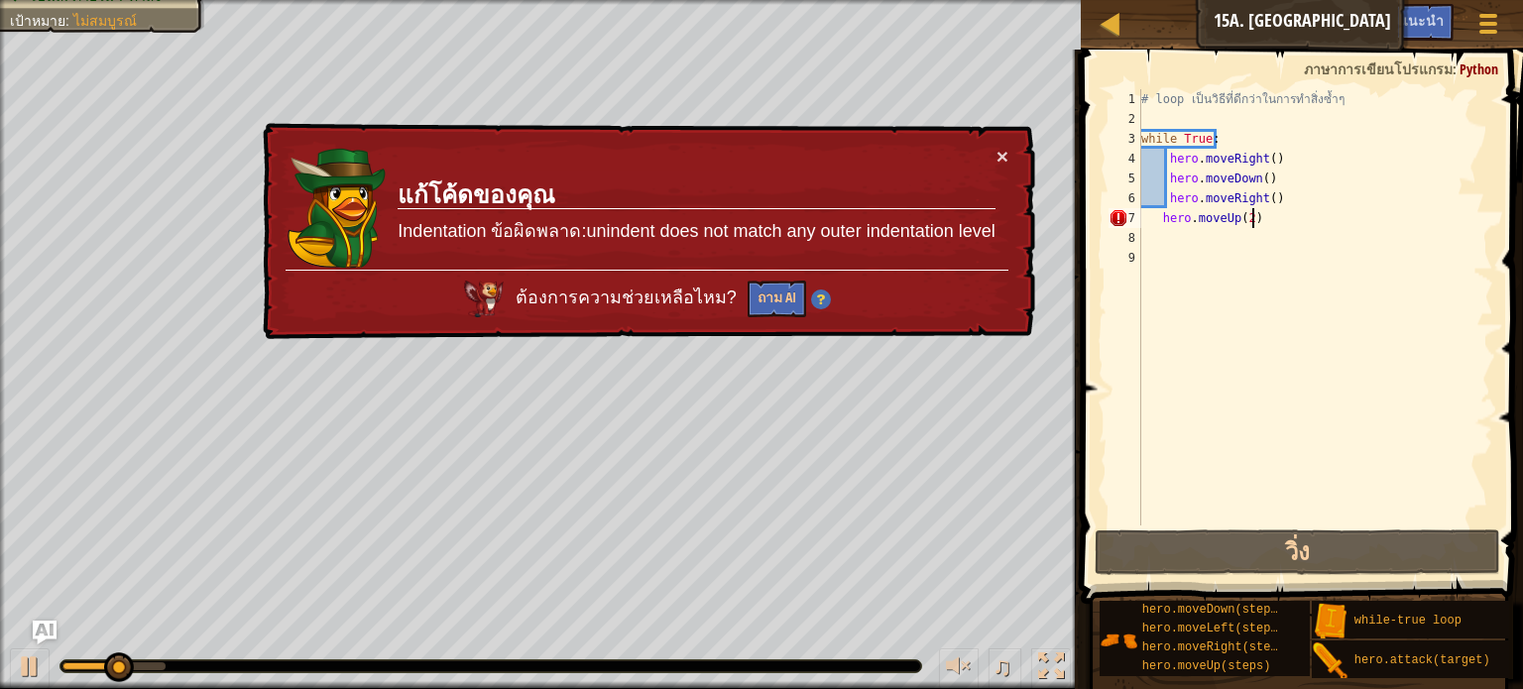
type textarea "hero.moveUp(2)"
drag, startPoint x: 1294, startPoint y: 217, endPoint x: 1157, endPoint y: 217, distance: 136.9
click at [1157, 217] on div "# loop เป็นวิธีที่ดีกว่าในการทำสิ่งซ้ำๆ while True : hero . moveRight ( ) hero …" at bounding box center [1315, 327] width 356 height 476
click at [1238, 218] on div "# loop เป็นวิธีที่ดีกว่าในการทำสิ่งซ้ำๆ while True : hero . moveRight ( ) hero …" at bounding box center [1315, 307] width 356 height 436
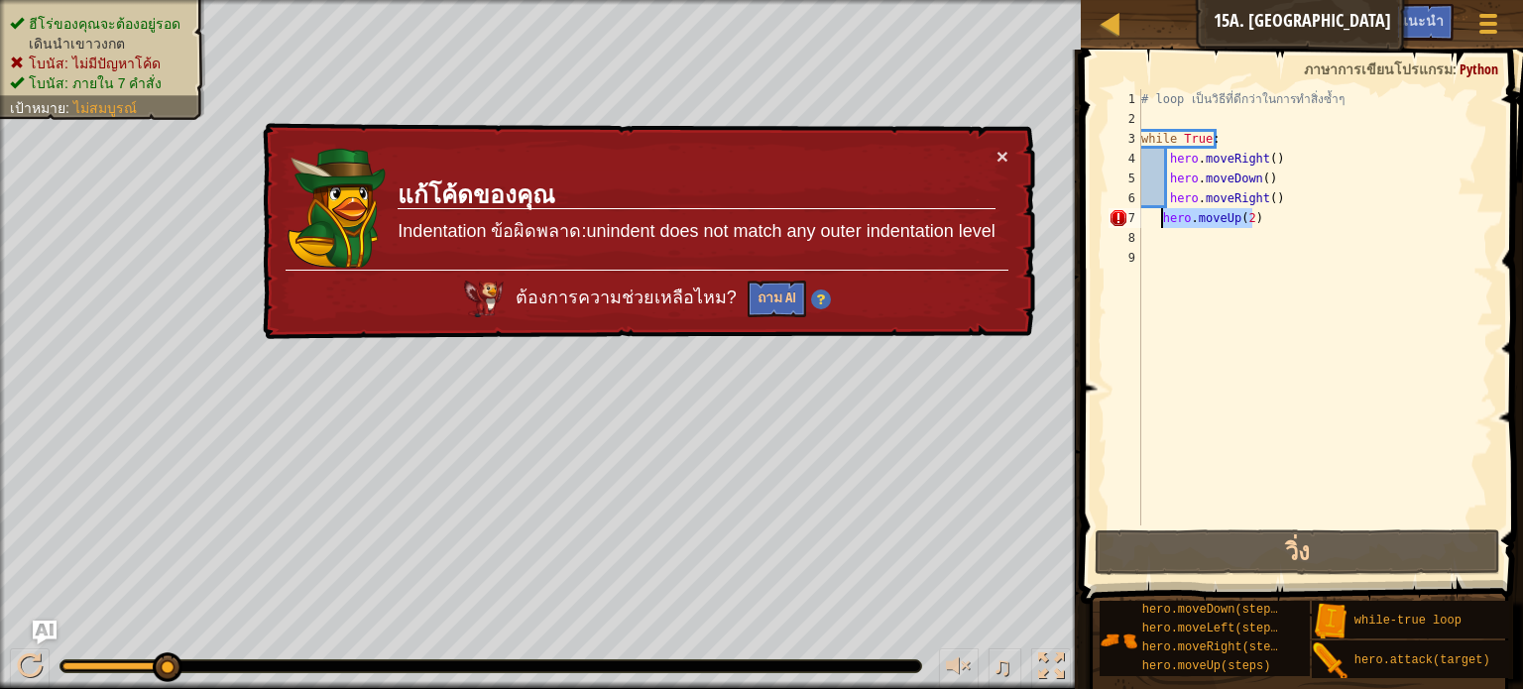
drag, startPoint x: 1250, startPoint y: 216, endPoint x: 1162, endPoint y: 210, distance: 87.5
click at [1162, 210] on div "# loop เป็นวิธีที่ดีกว่าในการทำสิ่งซ้ำๆ while True : hero . moveRight ( ) hero …" at bounding box center [1315, 327] width 356 height 476
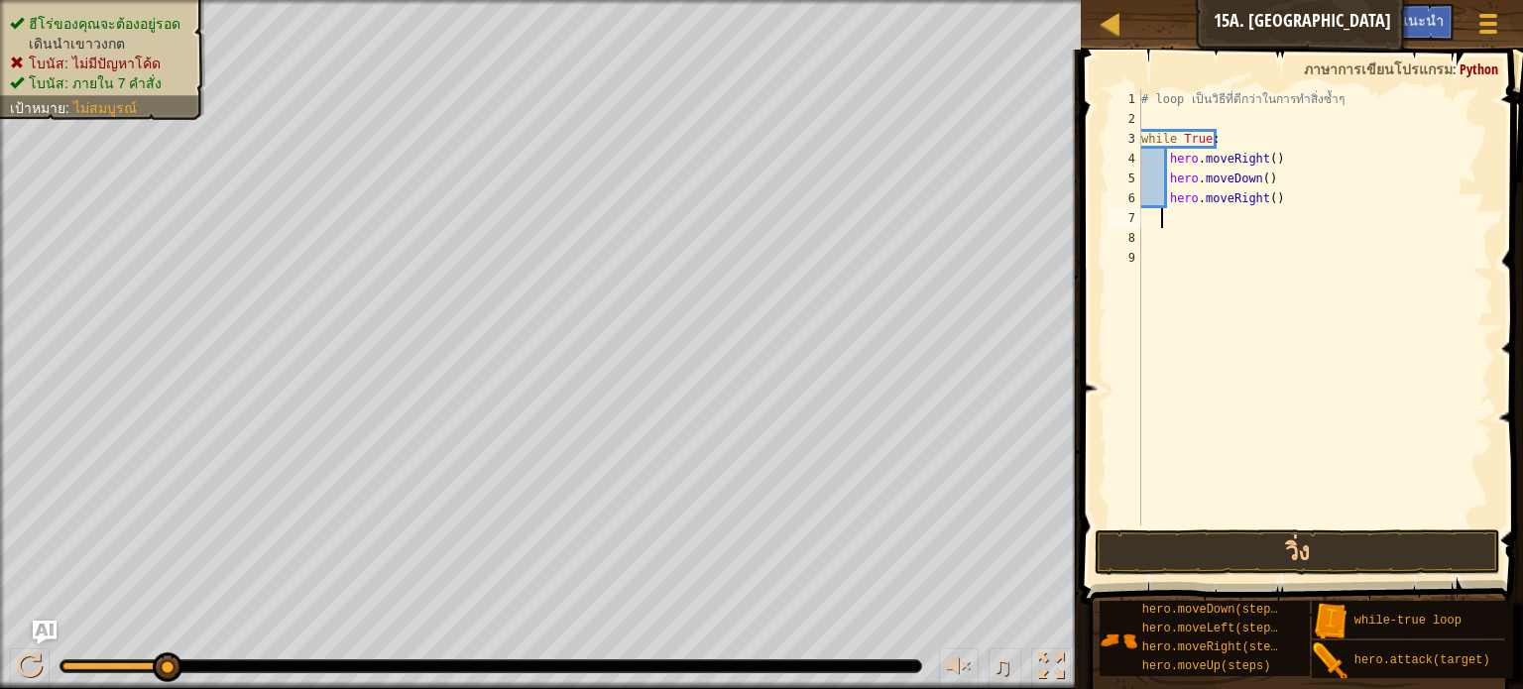
click at [1293, 191] on div "# loop เป็นวิธีที่ดีกว่าในการทำสิ่งซ้ำๆ while True : hero . moveRight ( ) hero …" at bounding box center [1315, 327] width 356 height 476
type textarea "hero.moveRight()"
paste textarea "hero.moveUp(2)"
type textarea "hero.moveUp(2)"
click at [1208, 531] on button "วิ่ง" at bounding box center [1298, 553] width 406 height 46
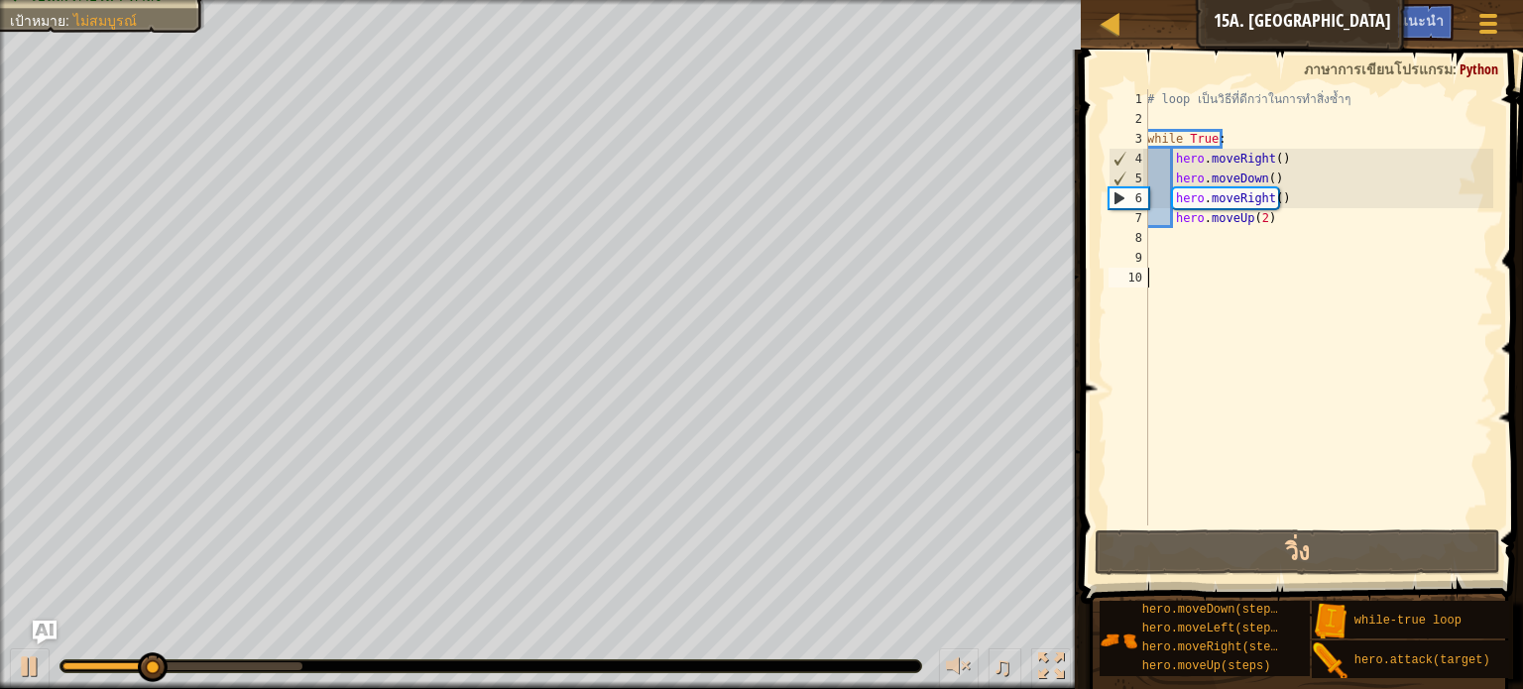
click at [1271, 268] on div "# loop เป็นวิธีที่ดีกว่าในการทำสิ่งซ้ำๆ while True : hero . moveRight ( ) hero …" at bounding box center [1318, 327] width 350 height 476
click at [1280, 225] on div "# loop เป็นวิธีที่ดีกว่าในการทำสิ่งซ้ำๆ while True : hero . moveRight ( ) hero …" at bounding box center [1318, 327] width 350 height 476
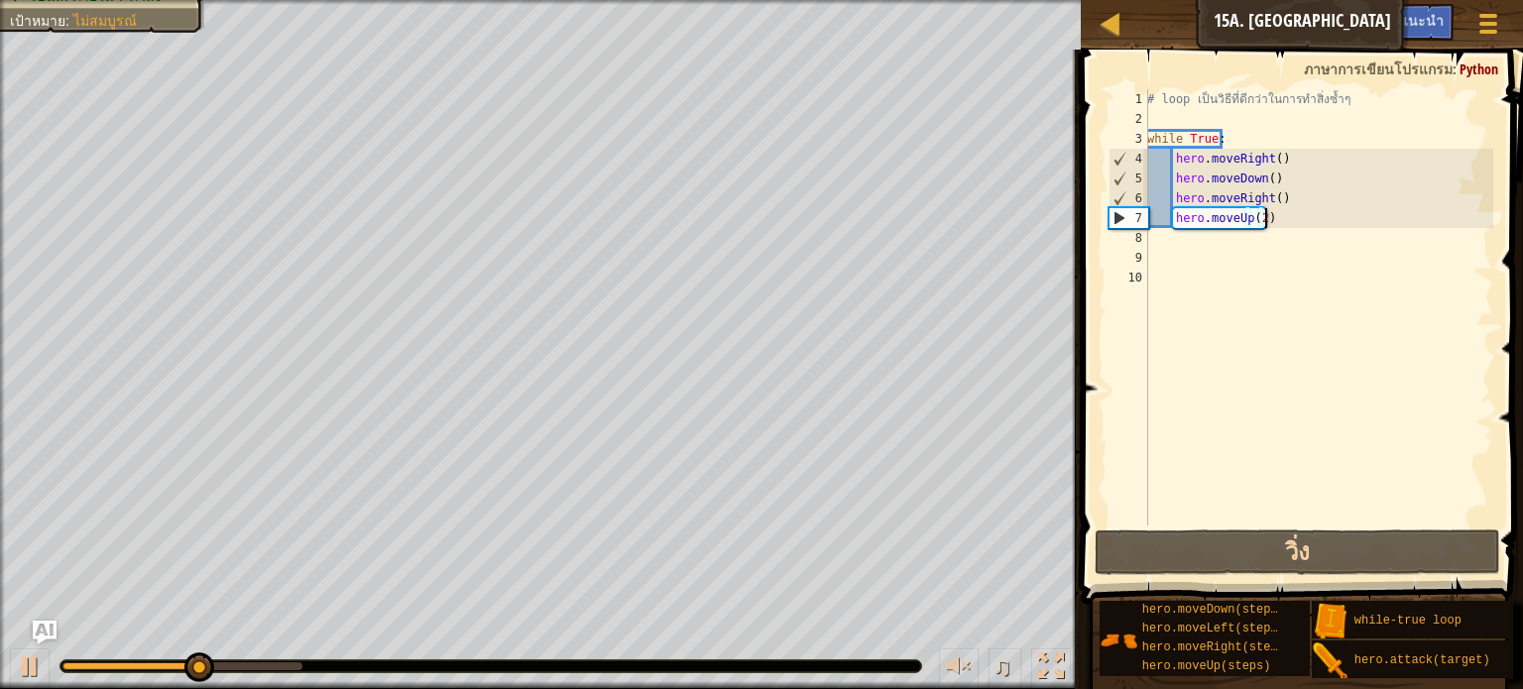
click at [1286, 196] on div "# loop เป็นวิธีที่ดีกว่าในการทำสิ่งซ้ำๆ while True : hero . moveRight ( ) hero …" at bounding box center [1318, 327] width 350 height 476
click at [1272, 192] on div "# loop เป็นวิธีที่ดีกว่าในการทำสิ่งซ้ำๆ while True : hero . moveRight ( ) hero …" at bounding box center [1318, 327] width 350 height 476
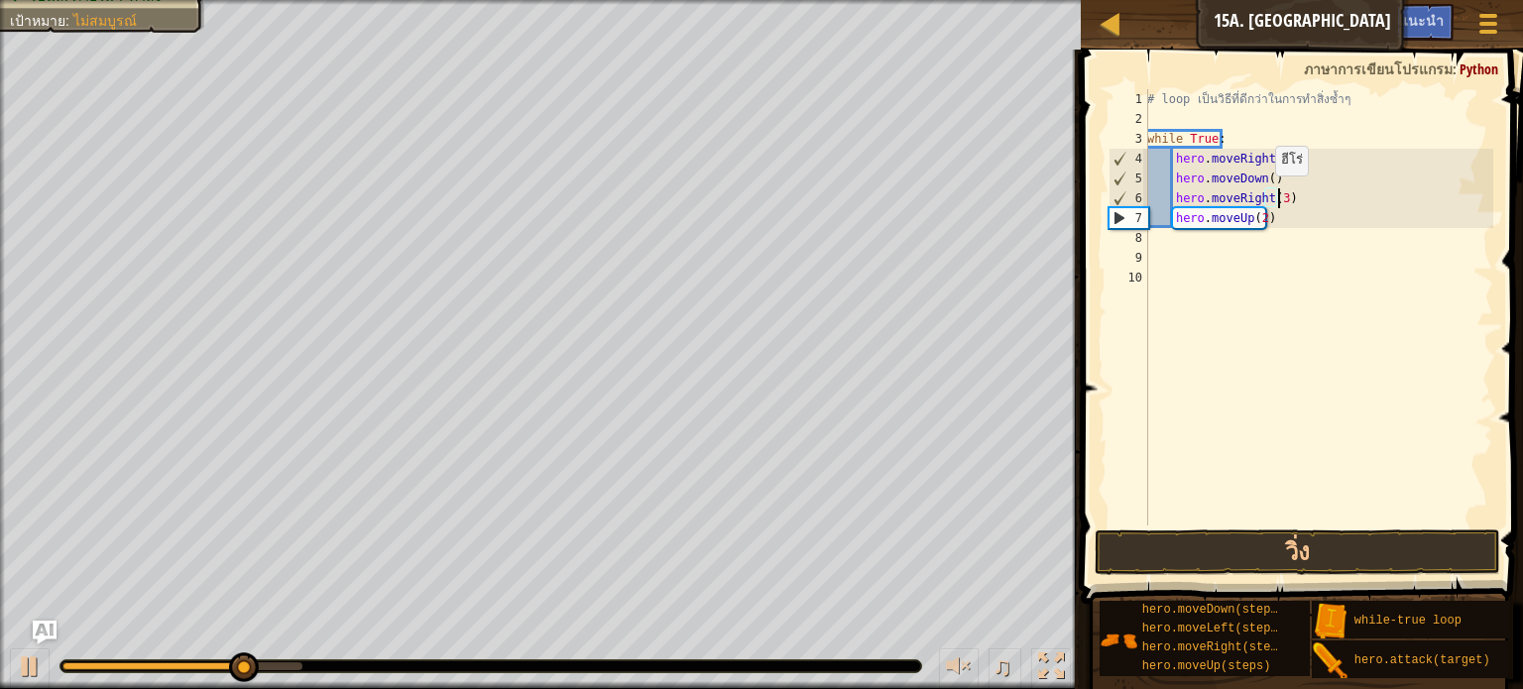
scroll to position [9, 10]
click at [1256, 543] on button "วิ่ง" at bounding box center [1298, 553] width 406 height 46
type textarea "hero.moveRight(2)"
click at [1257, 542] on button "วิ่ง" at bounding box center [1298, 553] width 406 height 46
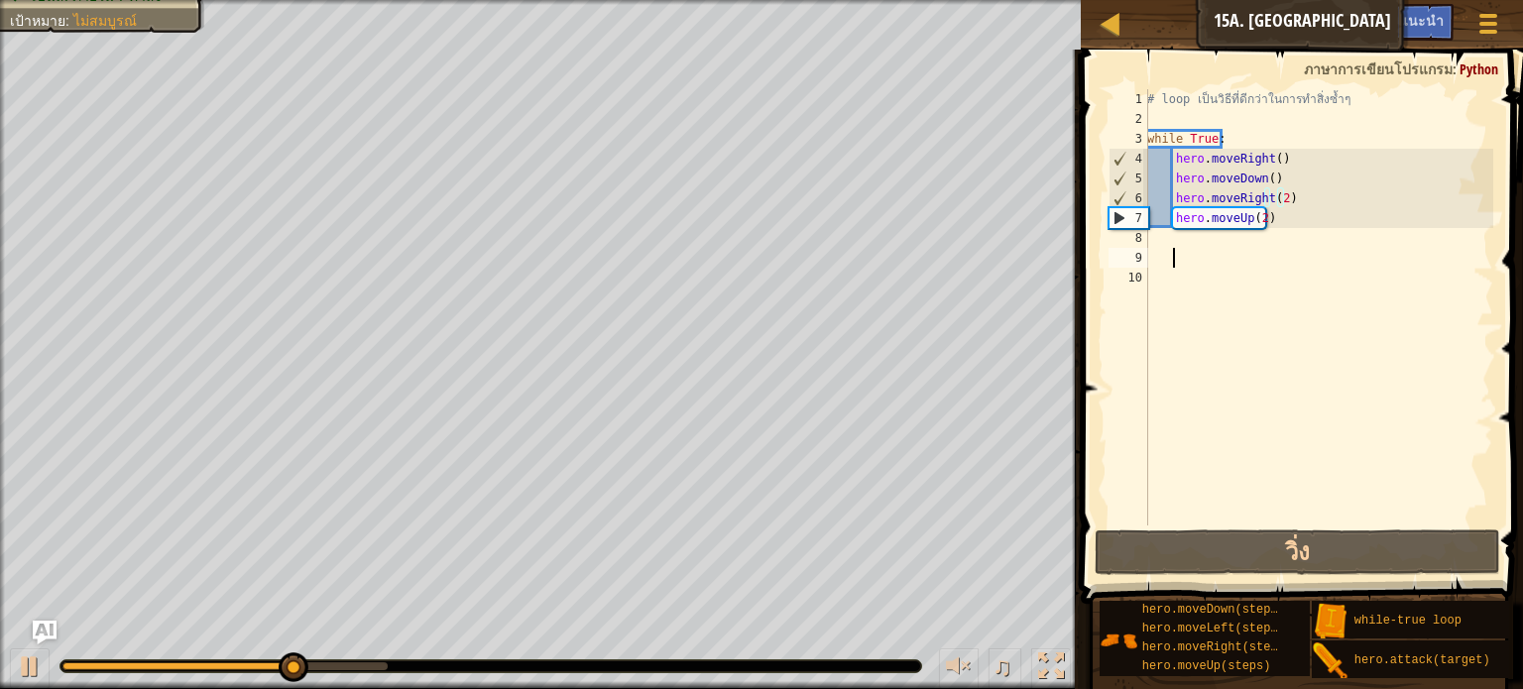
click at [1219, 254] on div "# loop เป็นวิธีที่ดีกว่าในการทำสิ่งซ้ำๆ while True : hero . moveRight ( ) hero …" at bounding box center [1318, 327] width 350 height 476
click at [1269, 209] on div "# loop เป็นวิธีที่ดีกว่าในการทำสิ่งซ้ำๆ while True : hero . moveRight ( ) hero …" at bounding box center [1318, 327] width 350 height 476
click at [1261, 212] on div "# loop เป็นวิธีที่ดีกว่าในการทำสิ่งซ้ำๆ while True : hero . moveRight ( ) hero …" at bounding box center [1318, 327] width 350 height 476
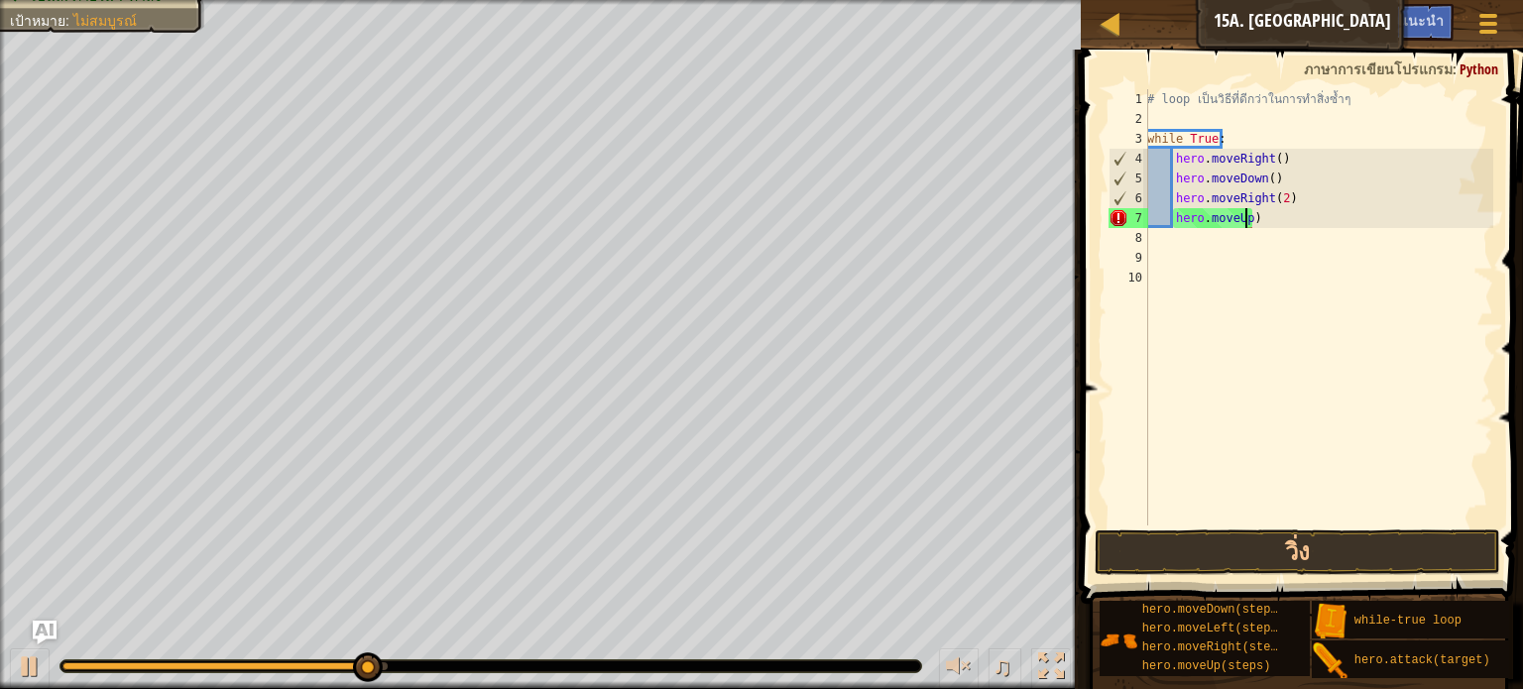
scroll to position [9, 8]
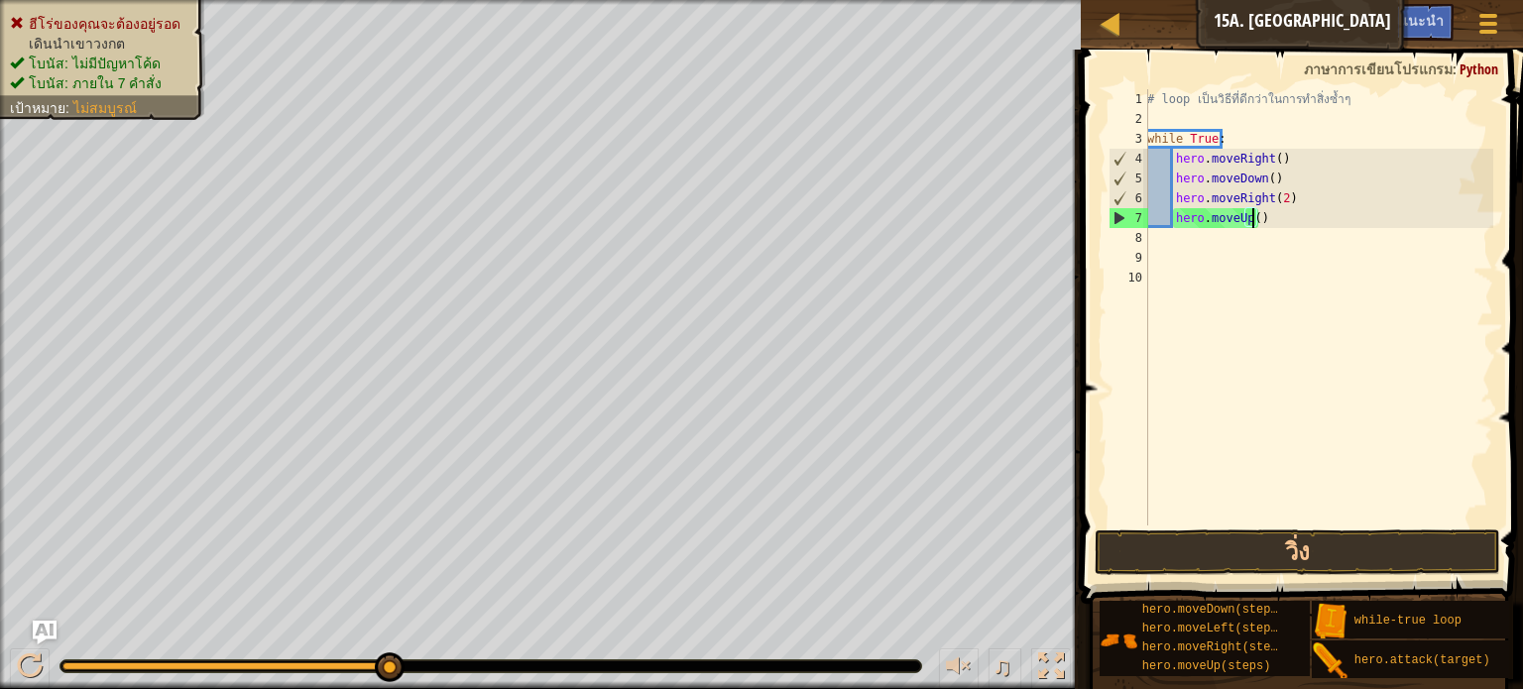
type textarea "hero.moveUp()"
click at [1387, 527] on span at bounding box center [1304, 298] width 458 height 613
click at [1377, 549] on button "วิ่ง" at bounding box center [1298, 553] width 406 height 46
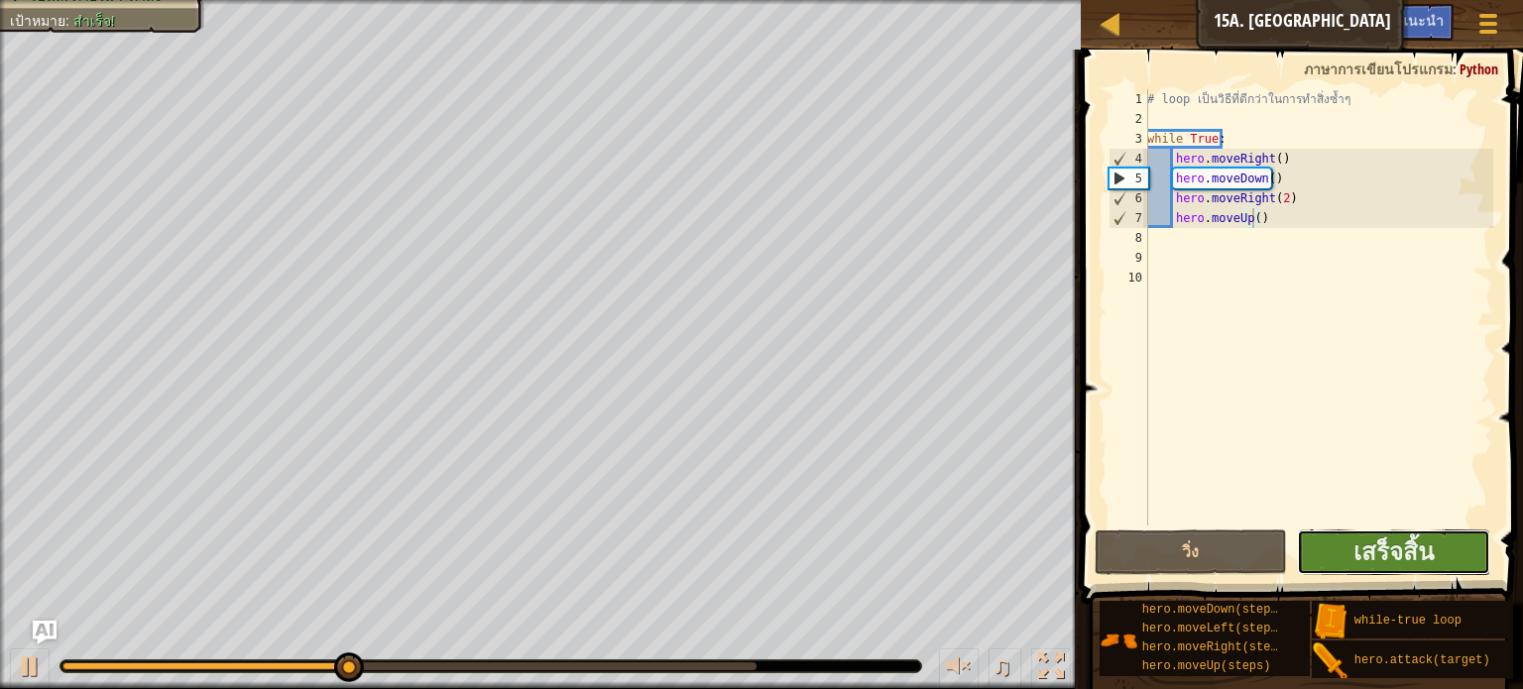
click at [1480, 558] on button "เสร็จสิ้น" at bounding box center [1393, 553] width 193 height 46
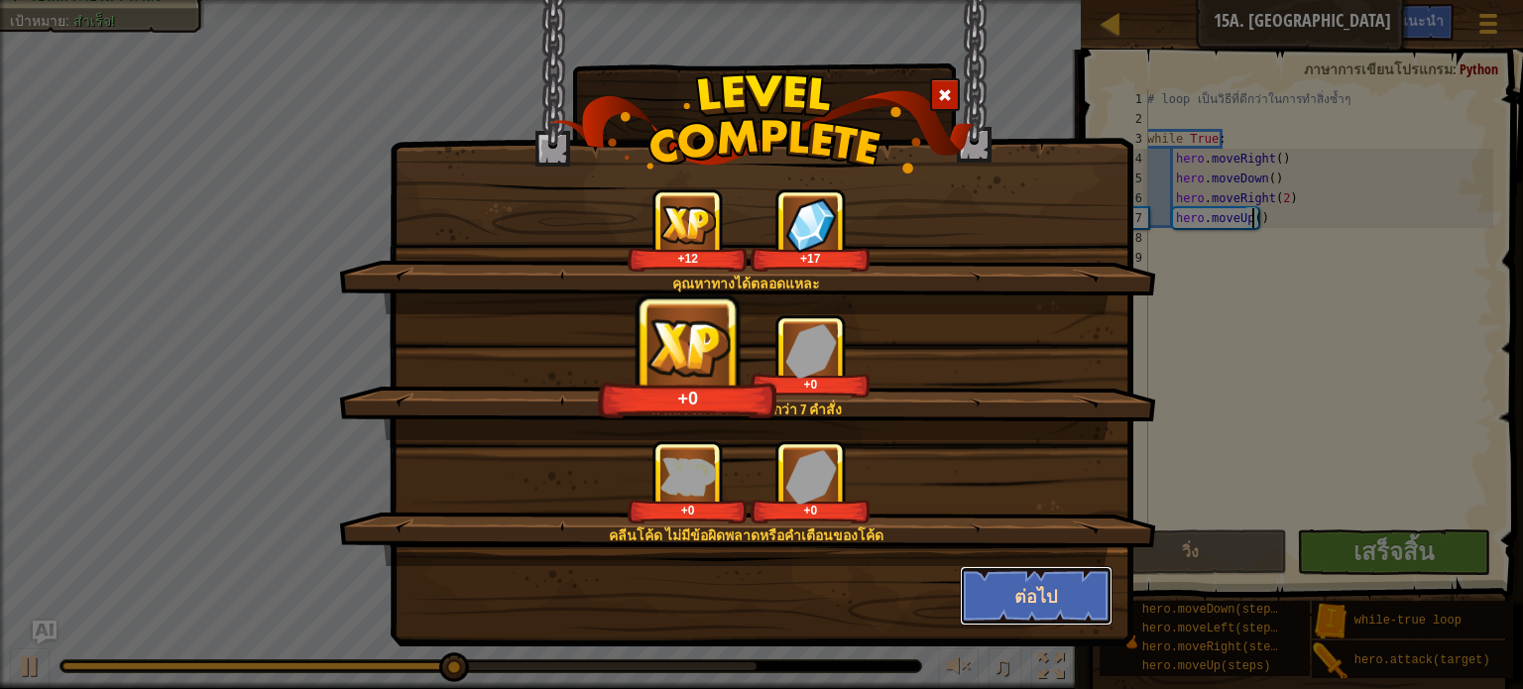
click at [1007, 590] on button "ต่อไป" at bounding box center [1037, 596] width 154 height 60
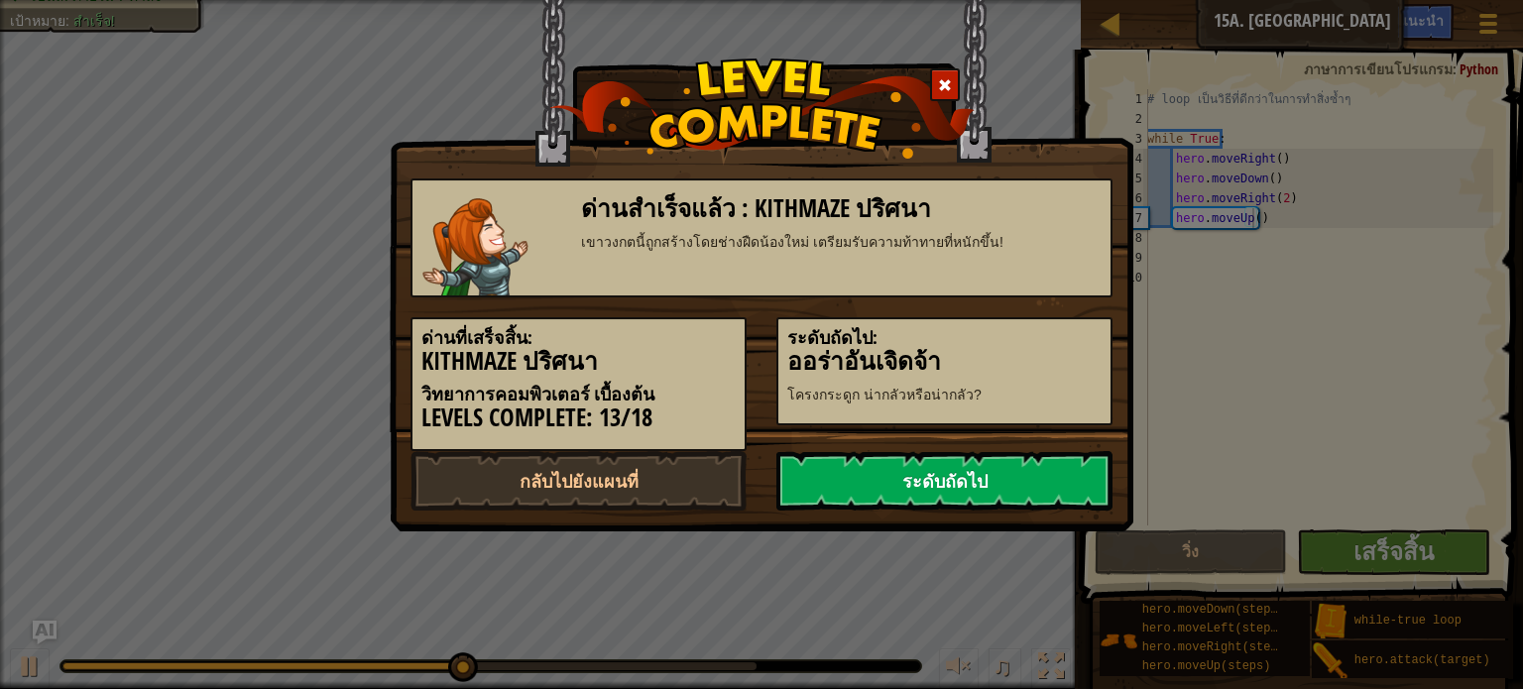
click at [856, 484] on link "ระดับถัดไป" at bounding box center [945, 481] width 336 height 60
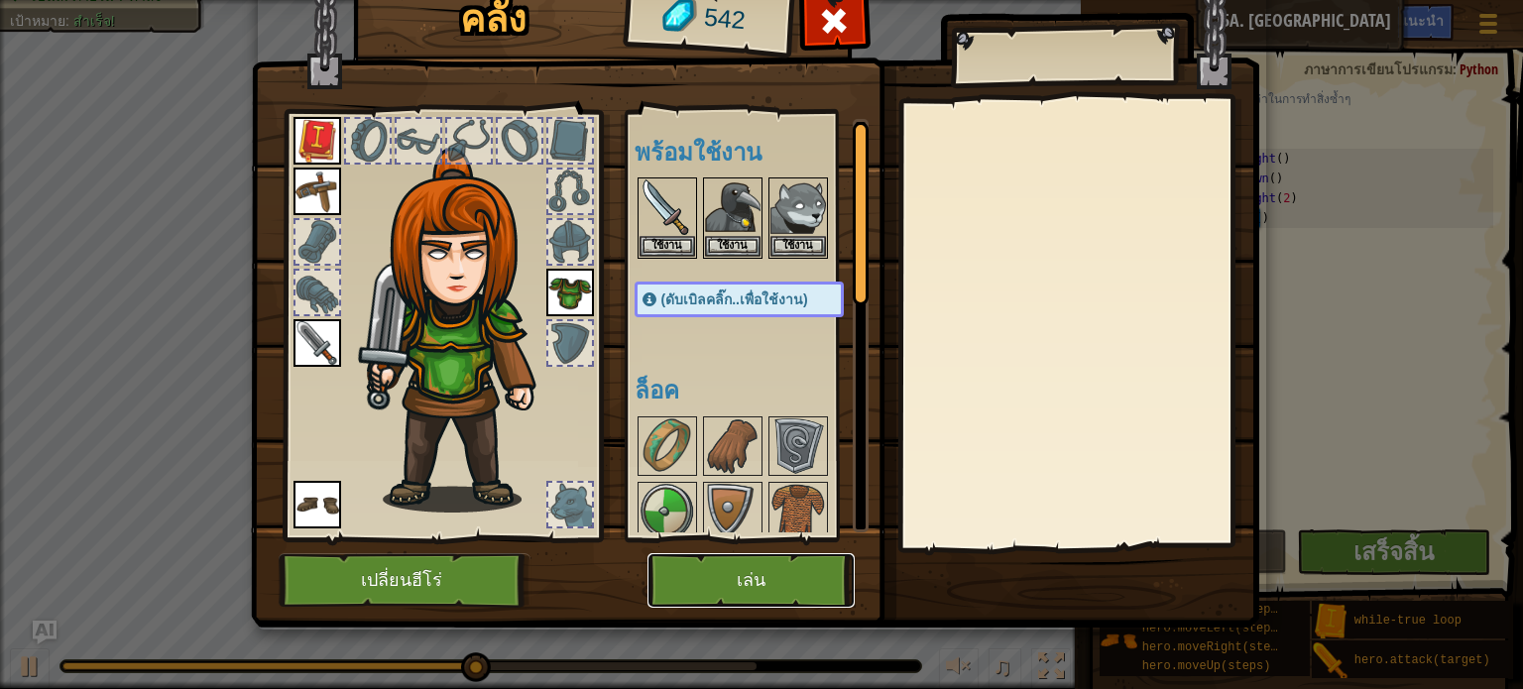
click at [779, 575] on button "เล่น" at bounding box center [751, 580] width 207 height 55
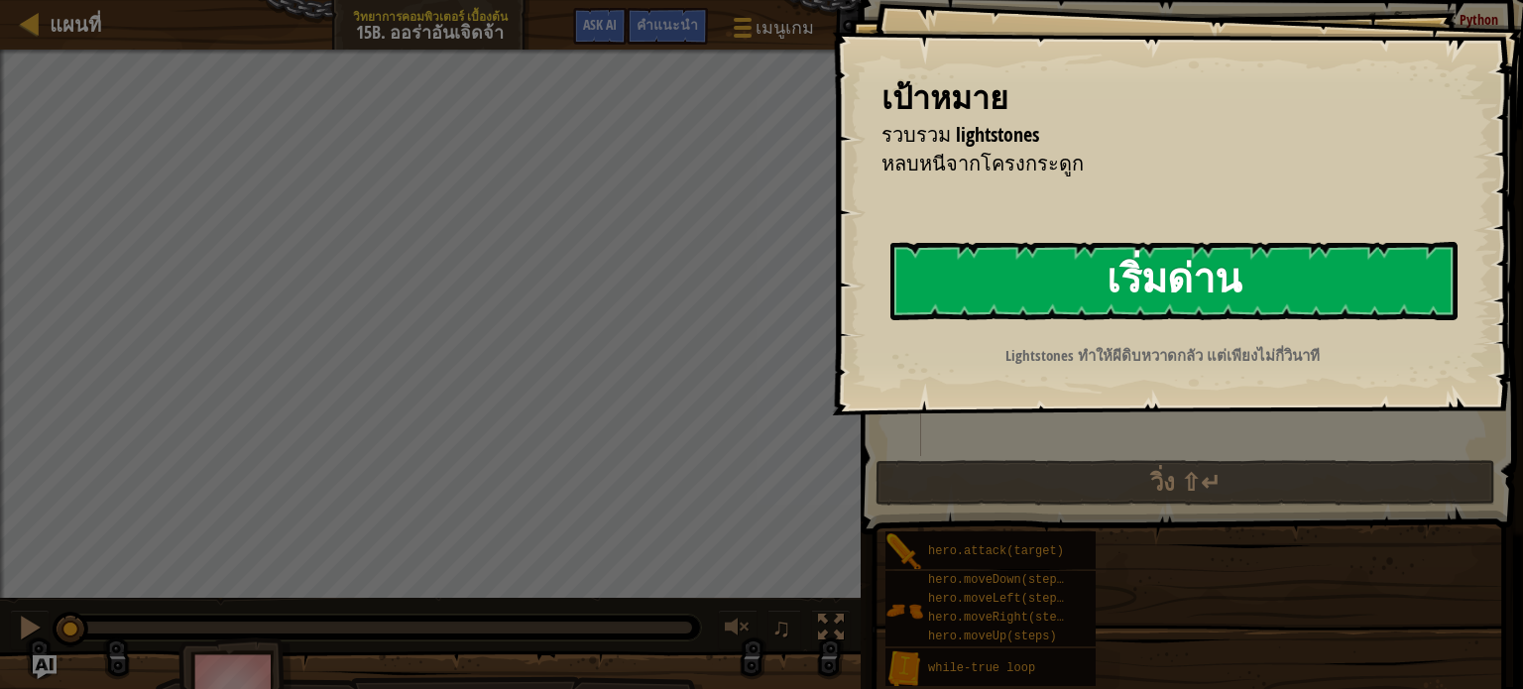
click at [967, 308] on button "เริ่มด่าน" at bounding box center [1174, 281] width 567 height 78
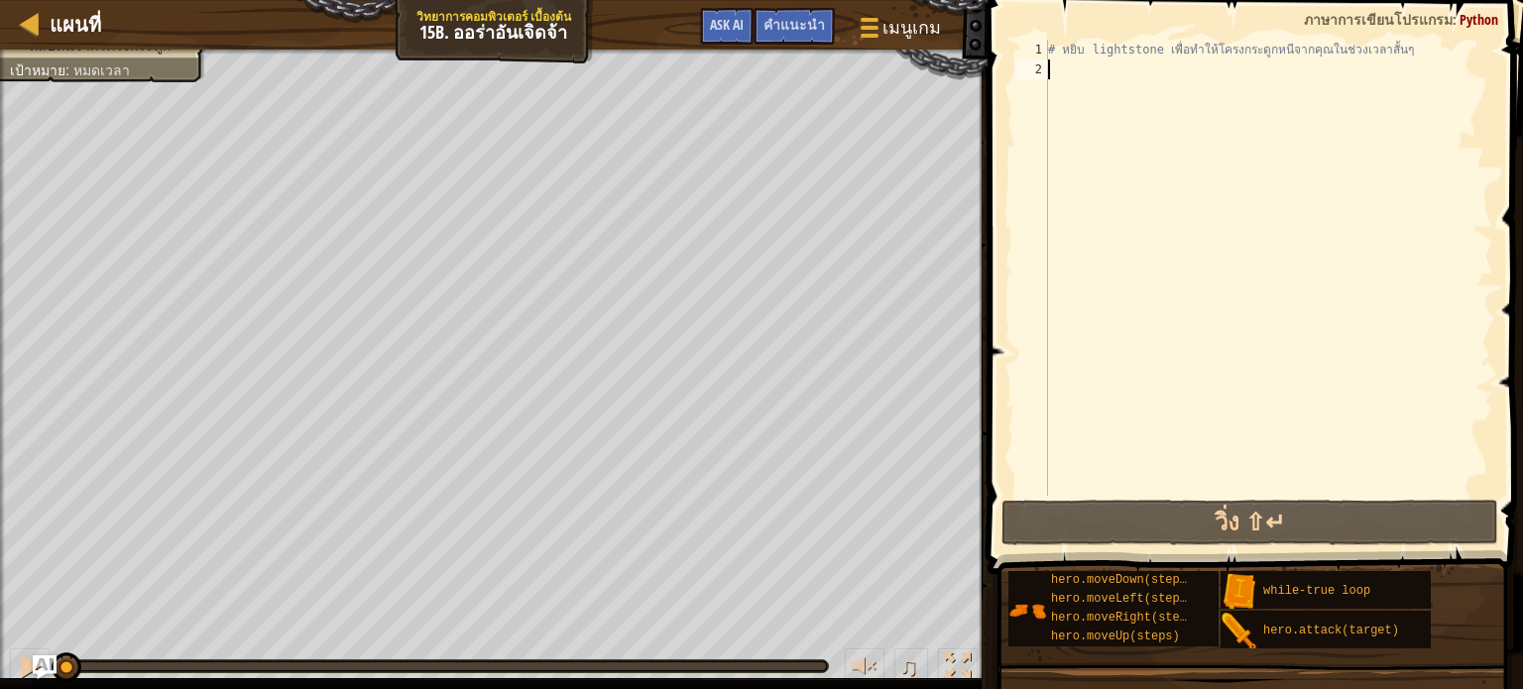
click at [1094, 80] on div "# หยิบ lightstone เพื่อทำให้โครงกระดูกหนีจากคุณในช่วงเวลาสั้นๆ" at bounding box center [1268, 288] width 449 height 496
type textarea "h"
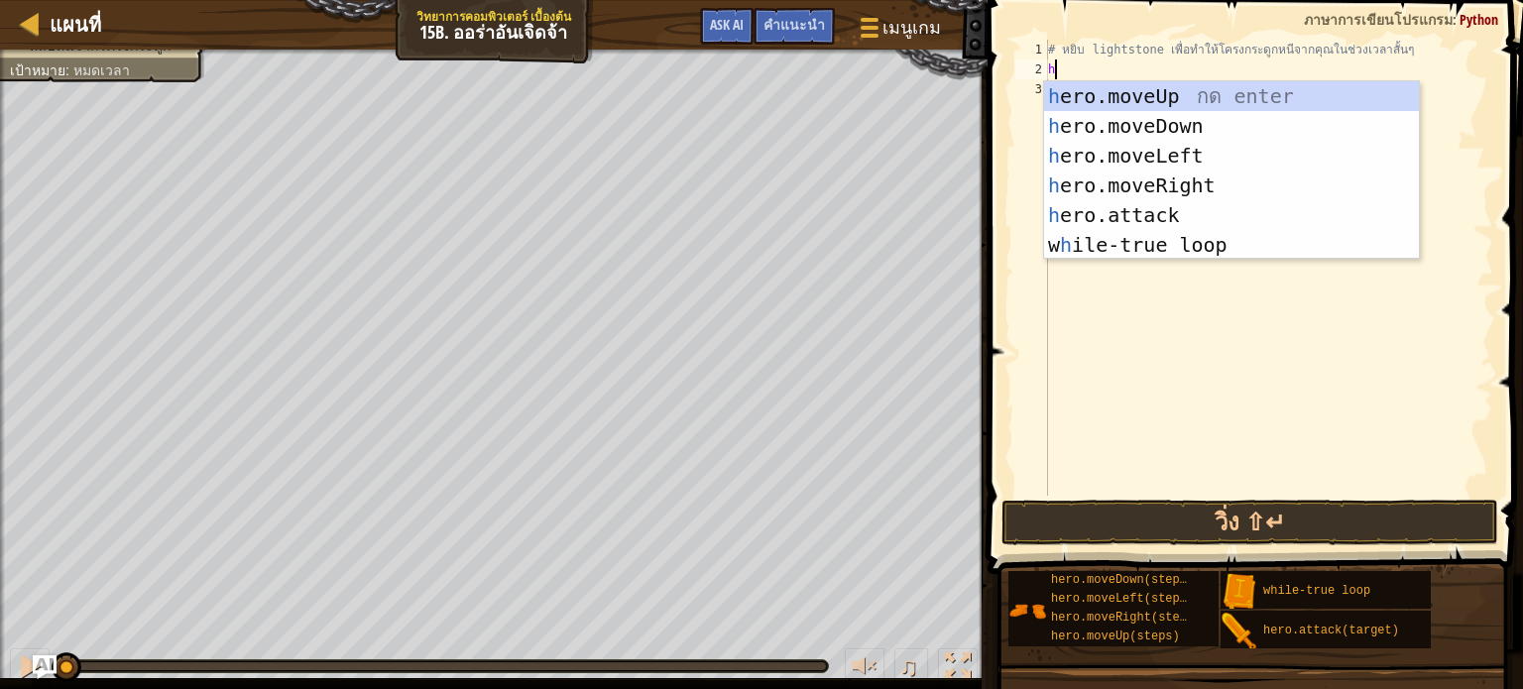
scroll to position [9, 0]
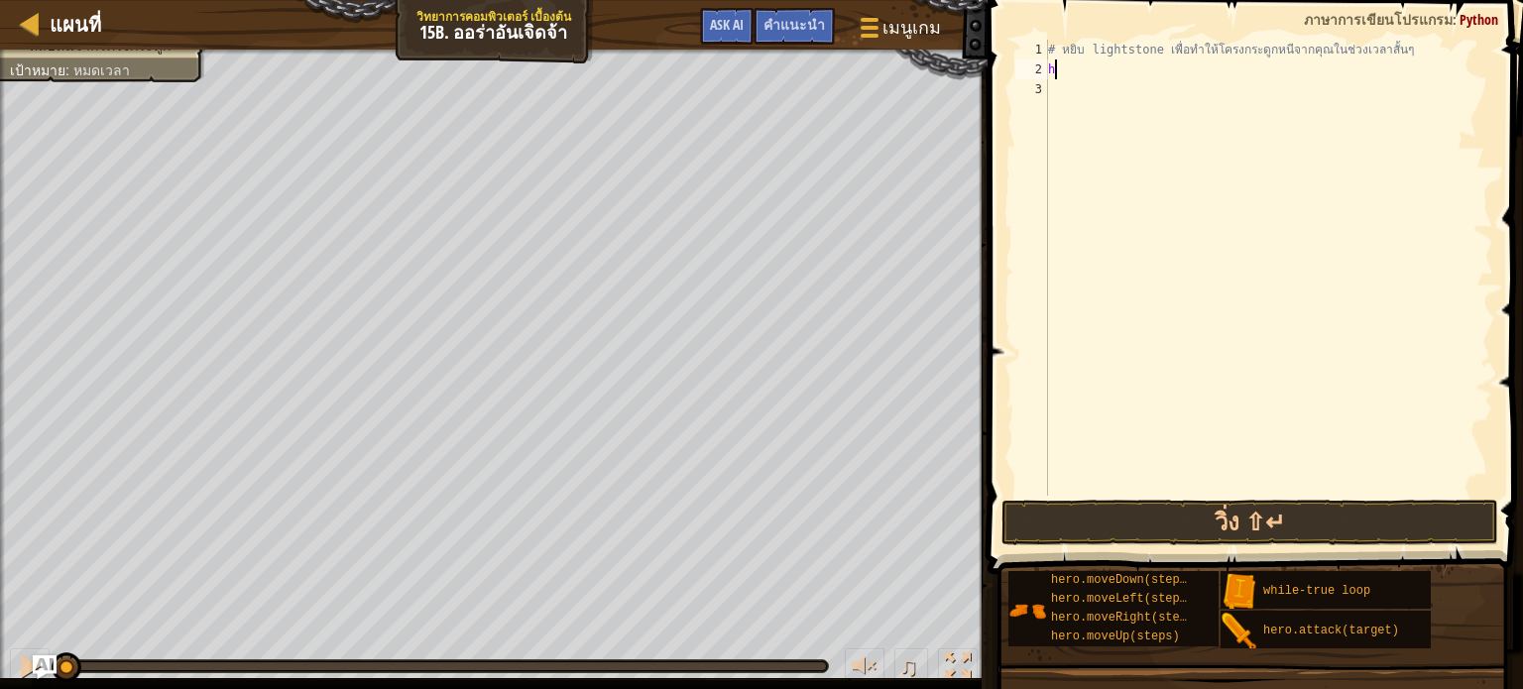
click at [1093, 78] on div "# หยิบ lightstone เพื่อทำให้โครงกระดูกหนีจากคุณในช่วงเวลาสั้นๆ h" at bounding box center [1268, 288] width 449 height 496
type textarea "t"
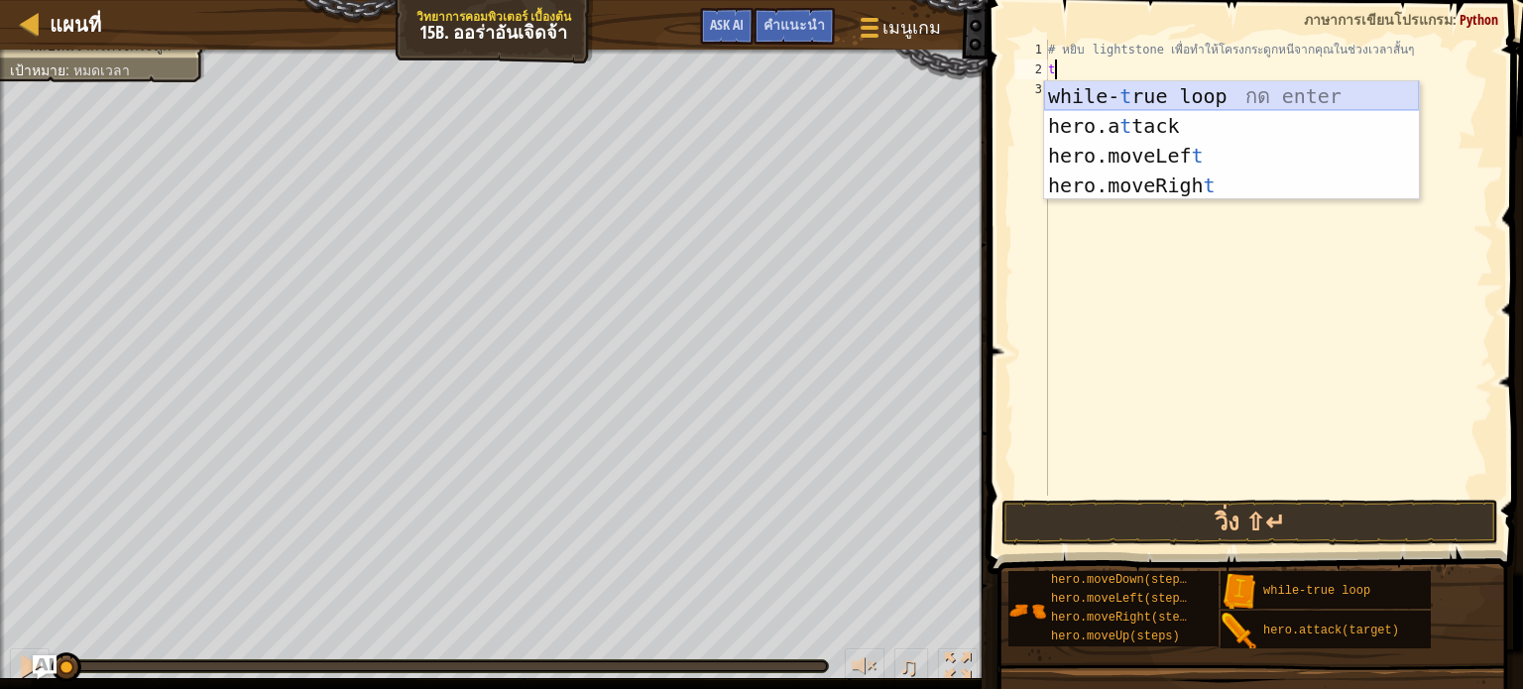
click at [1279, 102] on div "while- t rue loop กด enter hero.a t tack กด enter hero.moveLef t กด enter hero.…" at bounding box center [1231, 170] width 375 height 179
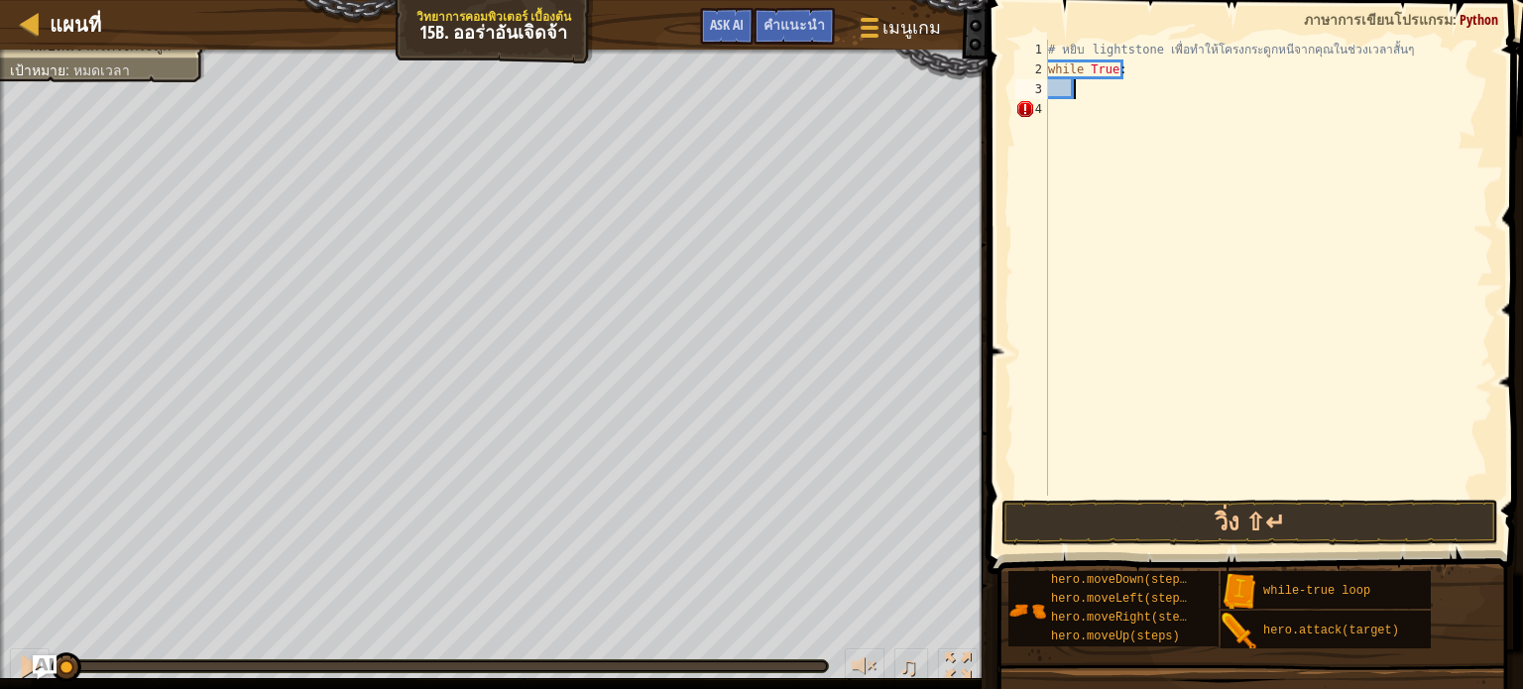
type textarea "h"
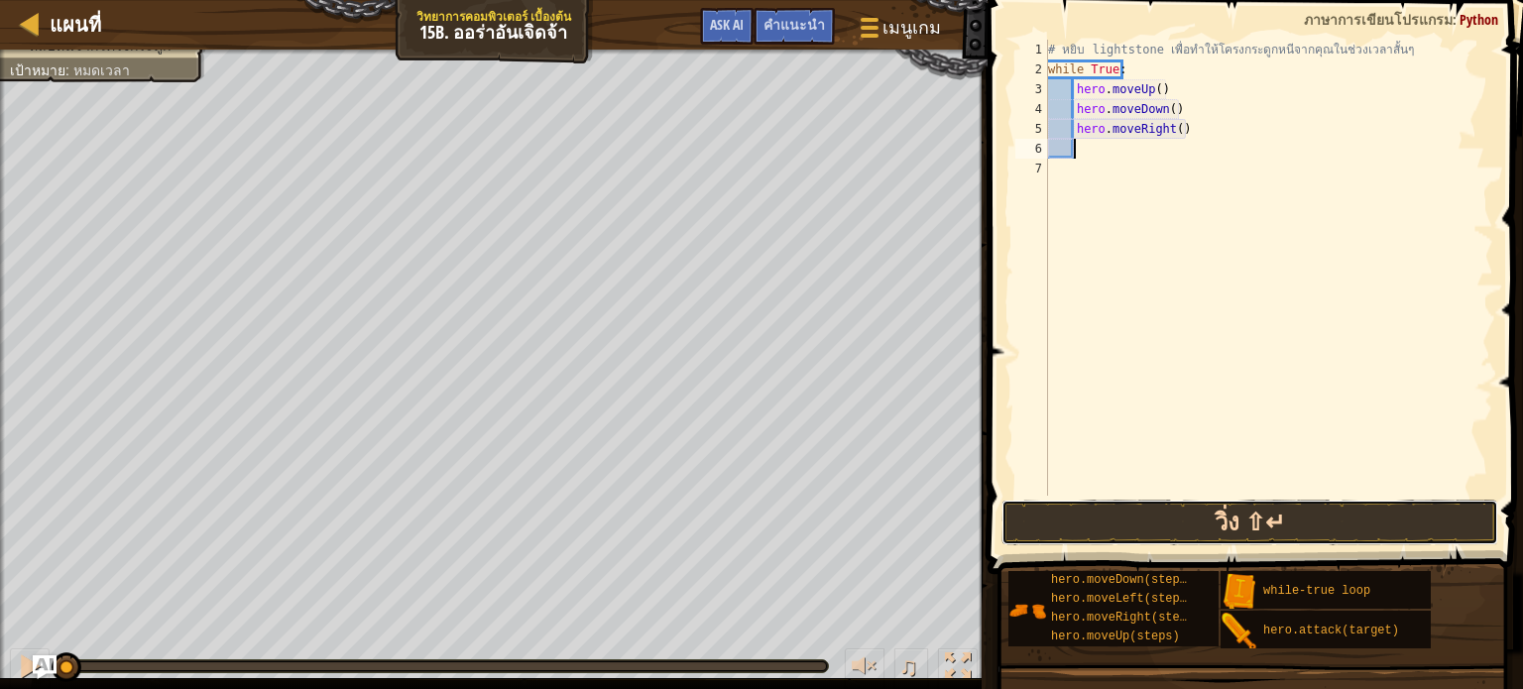
click at [1164, 527] on button "วิ่ง ⇧↵" at bounding box center [1250, 523] width 497 height 46
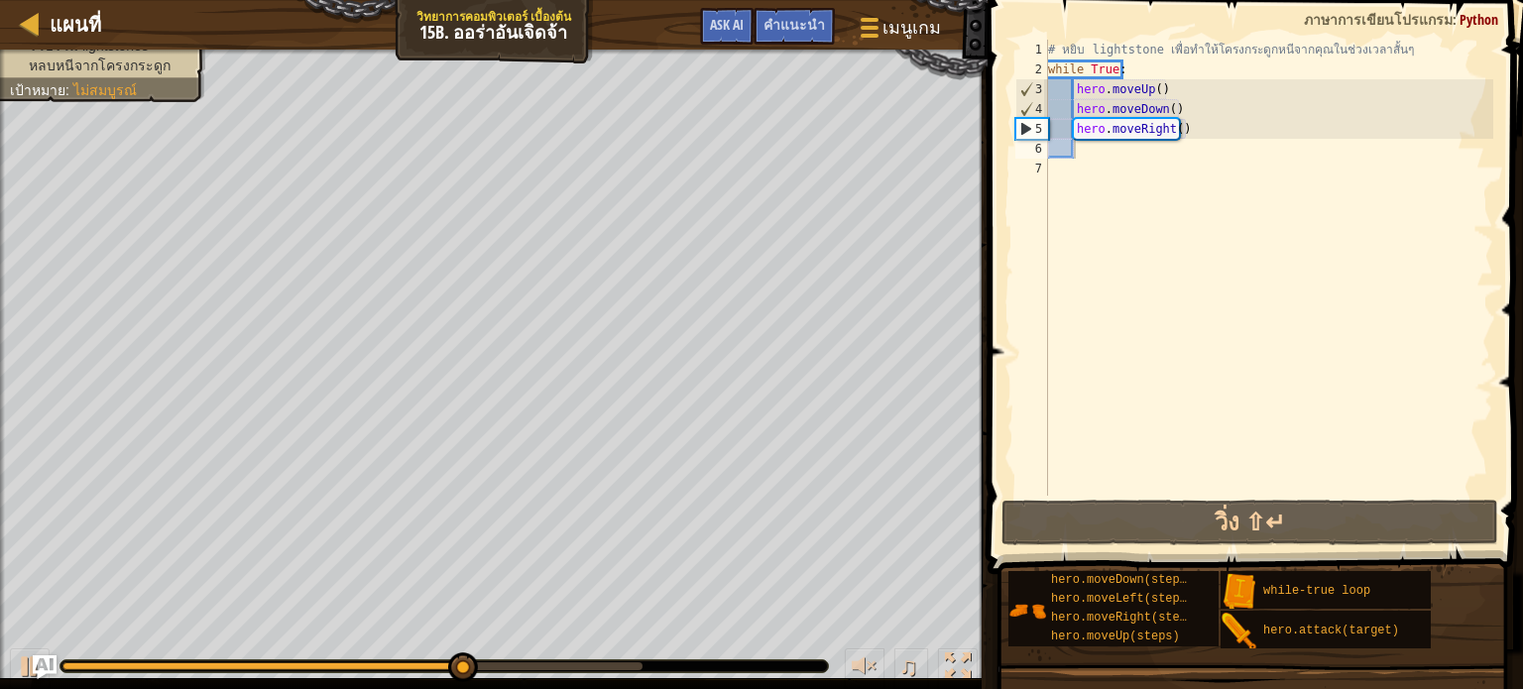
click at [40, 645] on div "♫" at bounding box center [494, 662] width 988 height 60
click at [27, 663] on div at bounding box center [30, 667] width 26 height 26
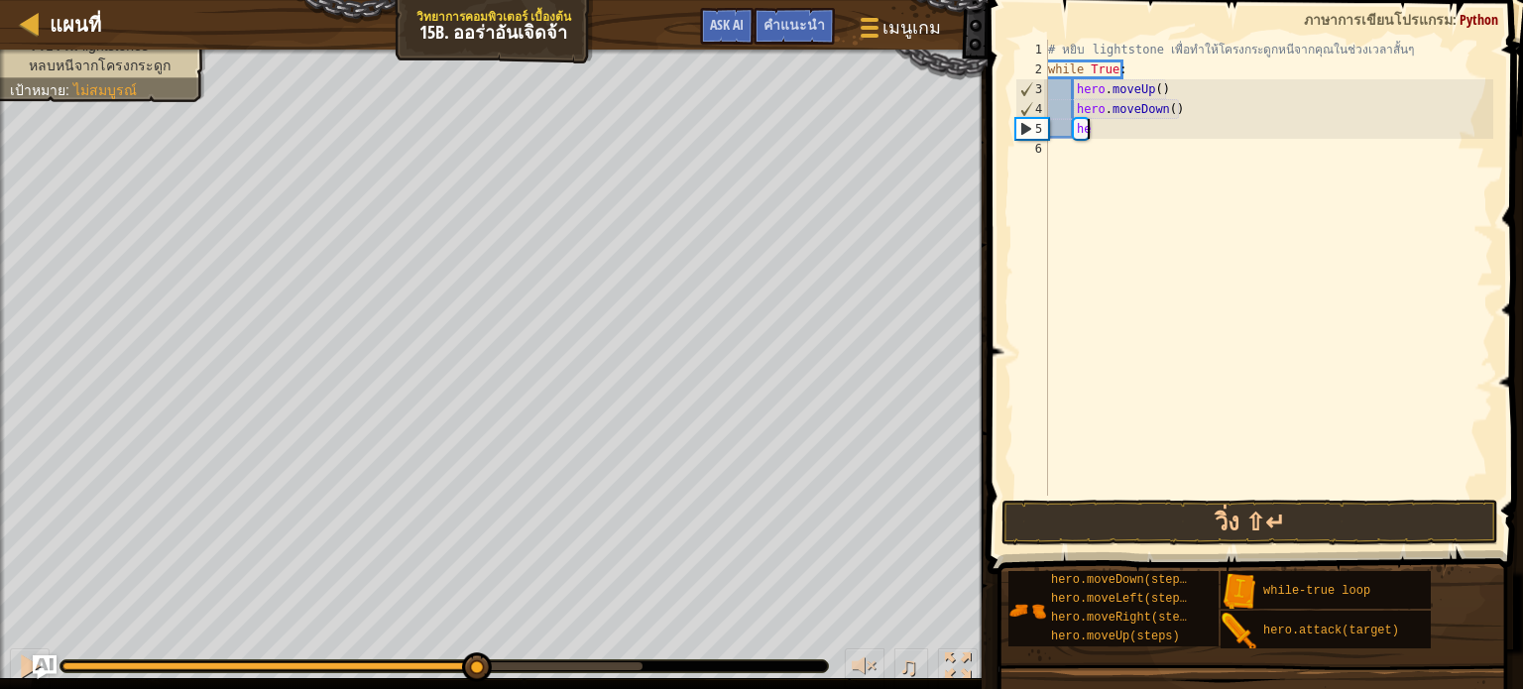
type textarea "h"
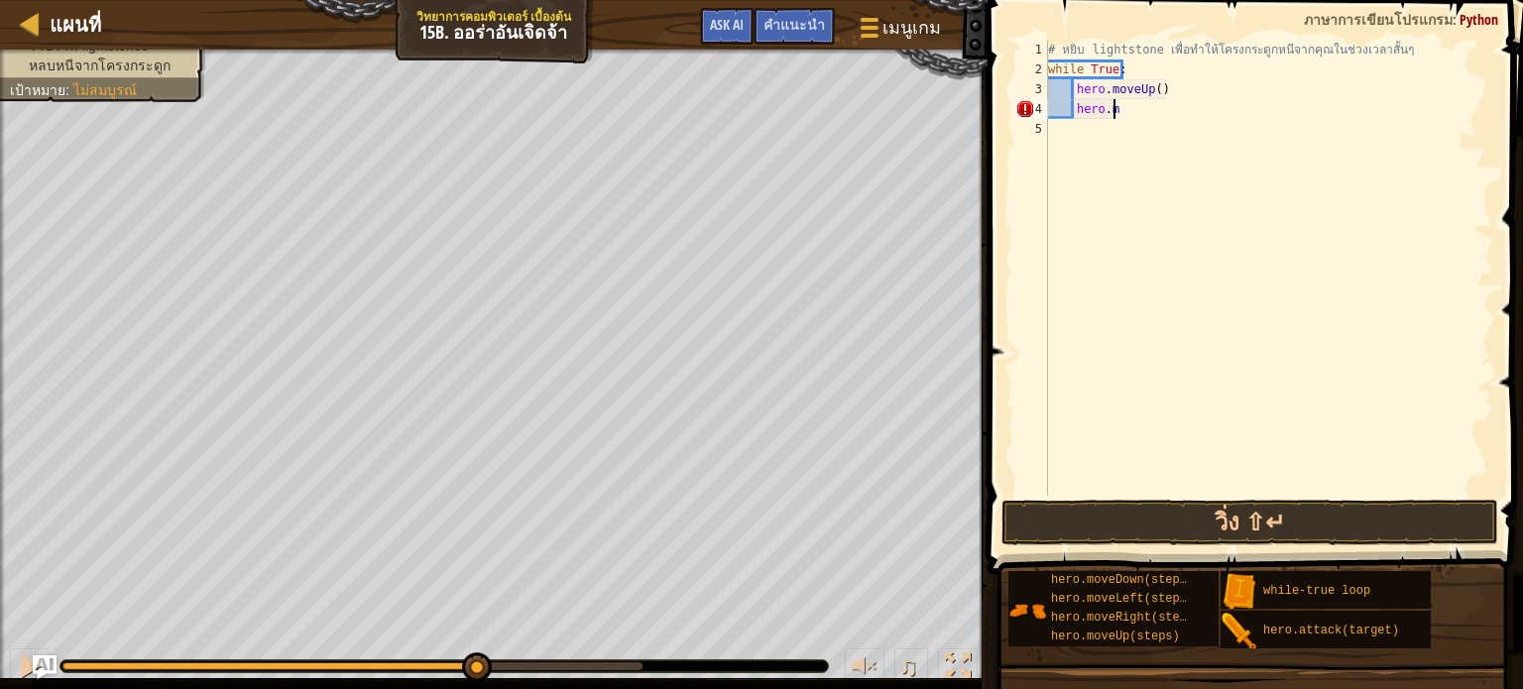
type textarea "h"
click at [1150, 90] on div "# หยิบ lightstone เพื่อทำให้โครงกระดูกหนีจากคุณในช่วงเวลาสั้นๆ while True : her…" at bounding box center [1268, 288] width 449 height 496
type textarea "hero.moveUp(1)"
click at [1039, 517] on button "วิ่ง ⇧↵" at bounding box center [1250, 523] width 497 height 46
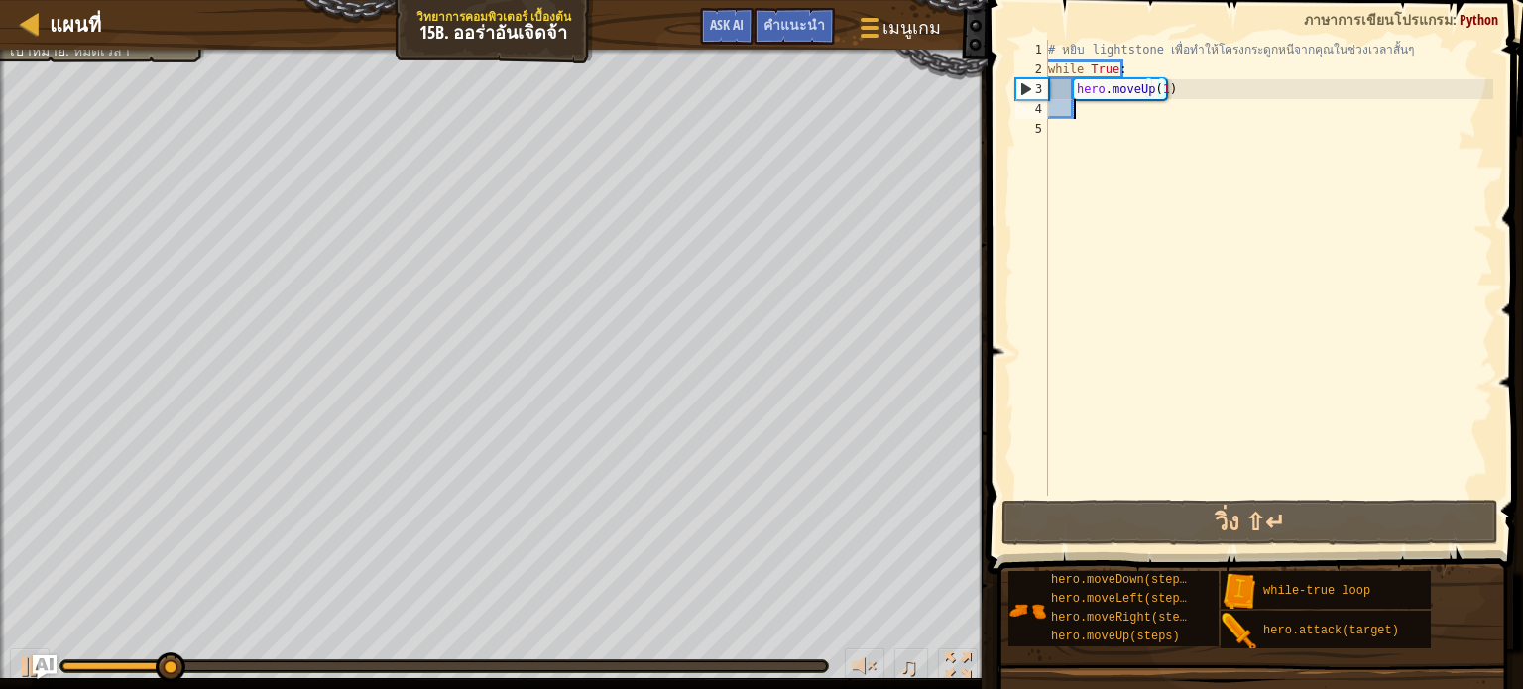
click at [1080, 105] on div "# หยิบ lightstone เพื่อทำให้โครงกระดูกหนีจากคุณในช่วงเวลาสั้นๆ while True : her…" at bounding box center [1268, 288] width 449 height 496
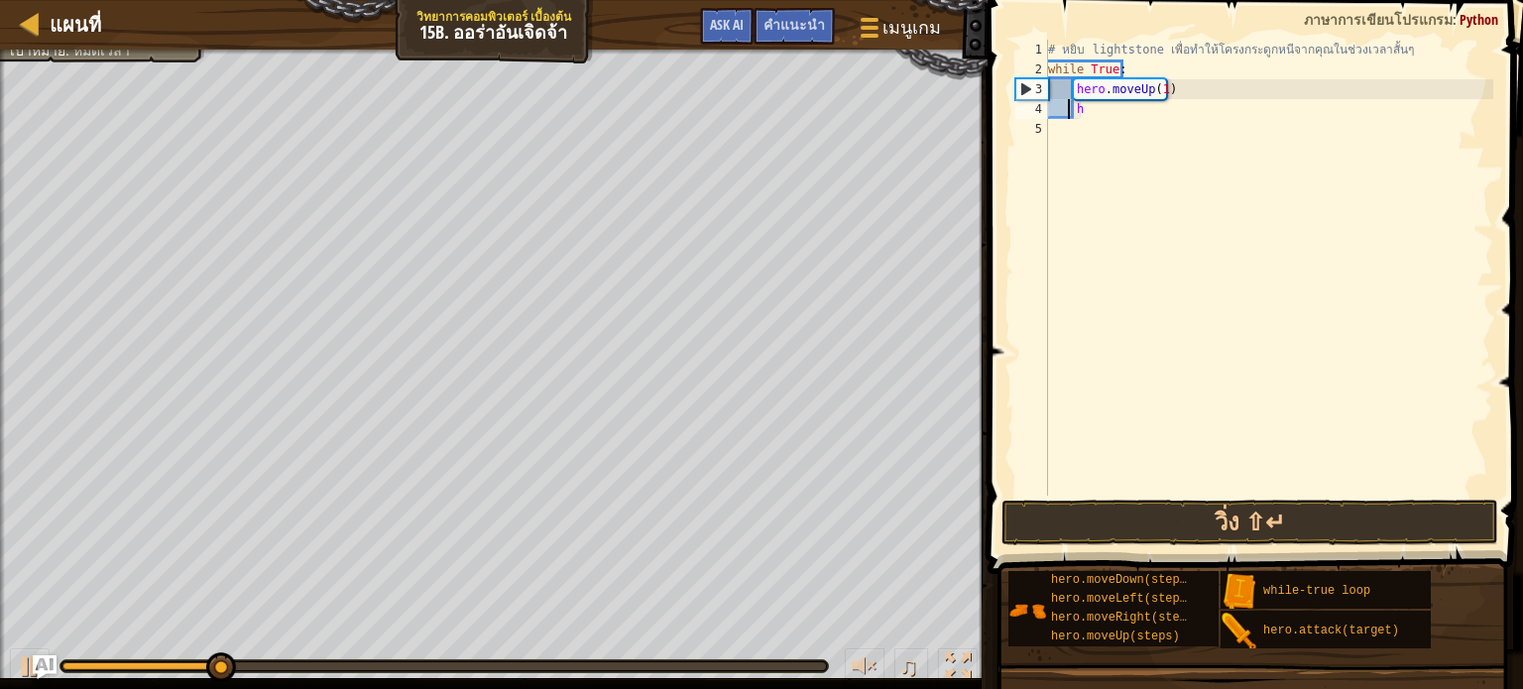
click at [1065, 104] on div "# หยิบ lightstone เพื่อทำให้โครงกระดูกหนีจากคุณในช่วงเวลาสั้นๆ while True : her…" at bounding box center [1268, 288] width 449 height 496
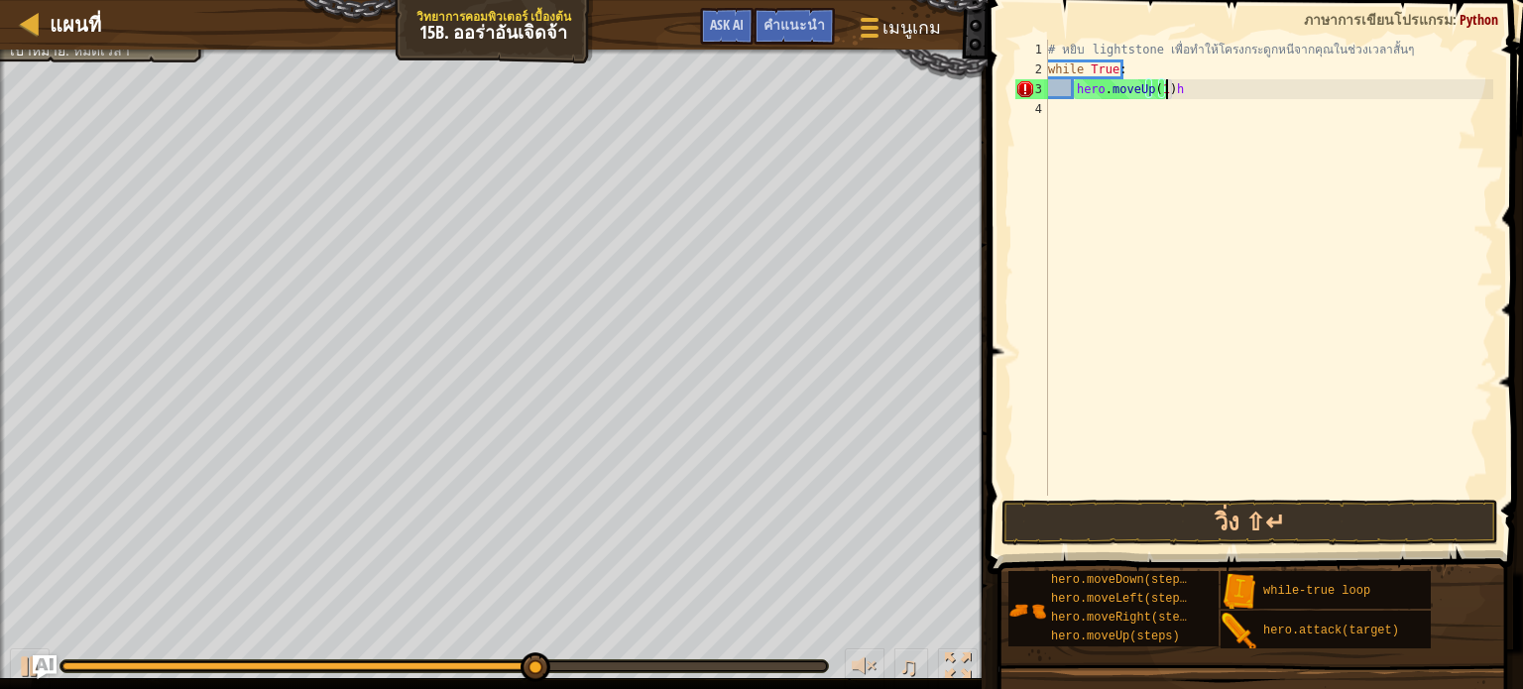
type textarea "h"
click at [1088, 108] on div "# หยิบ lightstone เพื่อทำให้โครงกระดูกหนีจากคุณในช่วงเวลาสั้นๆ while True : her…" at bounding box center [1268, 288] width 449 height 496
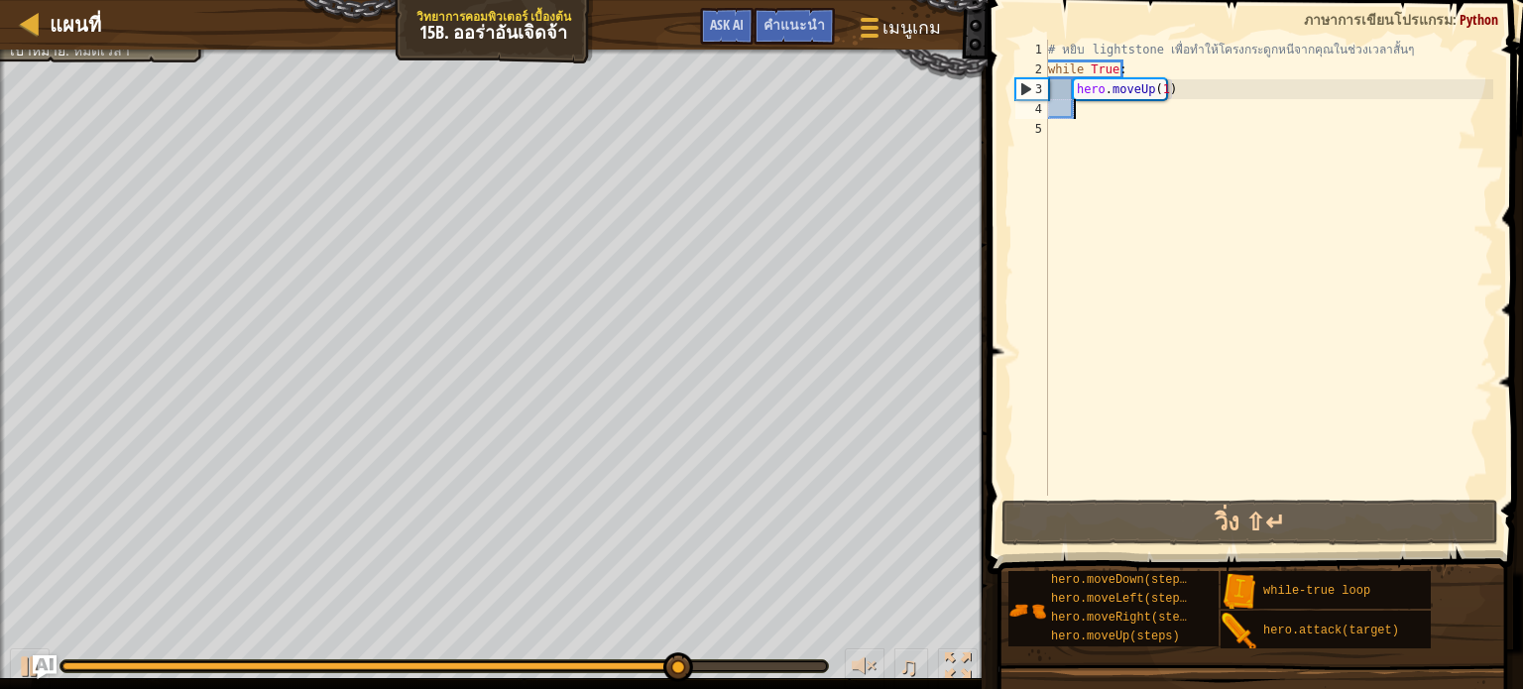
type textarea "h"
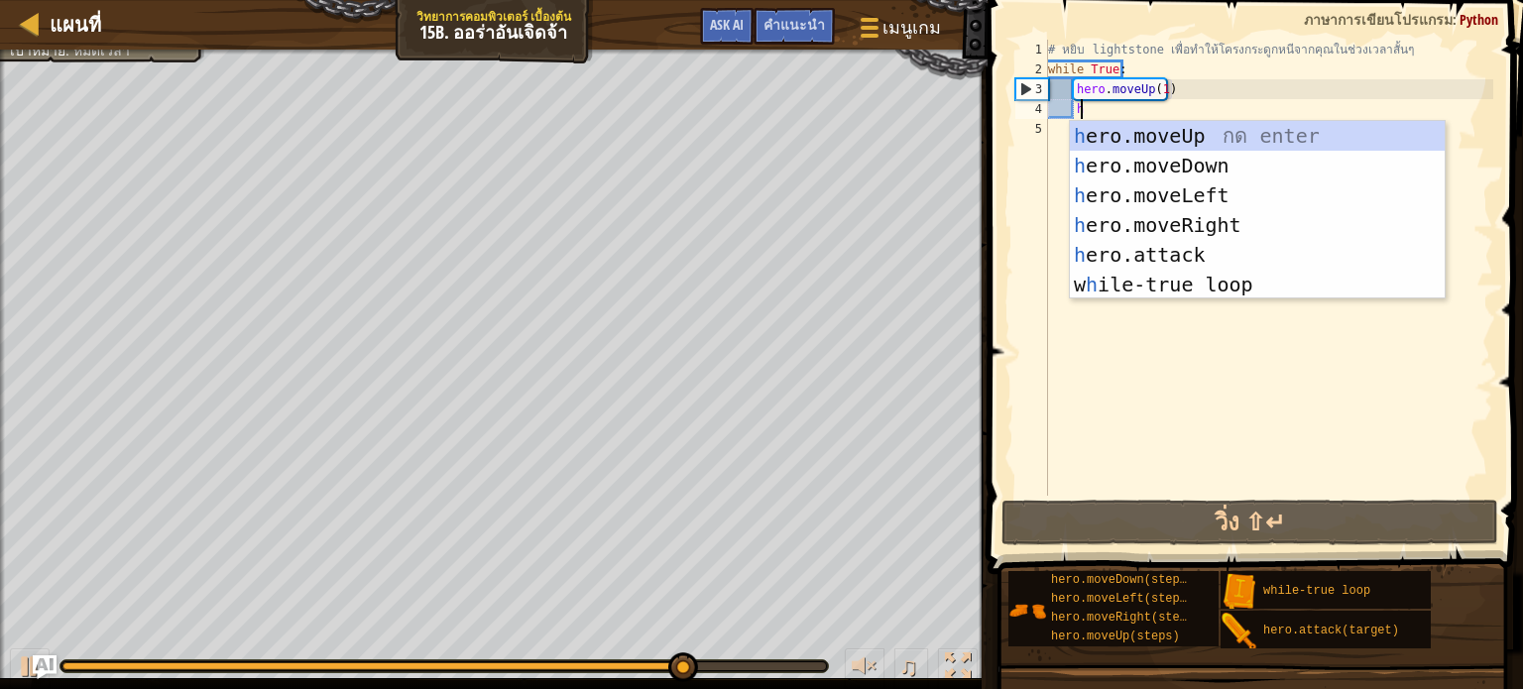
scroll to position [9, 1]
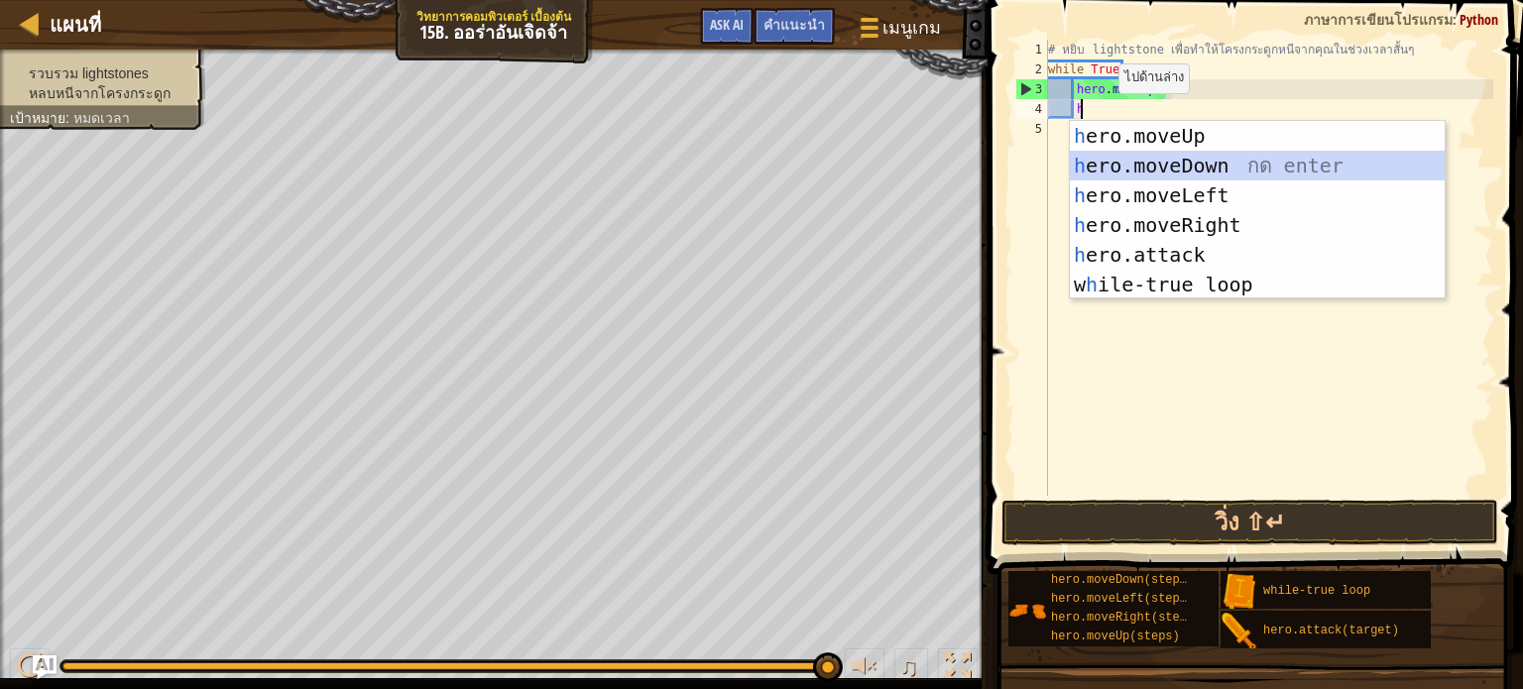
click at [1182, 162] on div "h ero.moveUp กด enter h ero.moveDown กด enter h ero.moveLeft กด enter h ero.mov…" at bounding box center [1257, 240] width 375 height 238
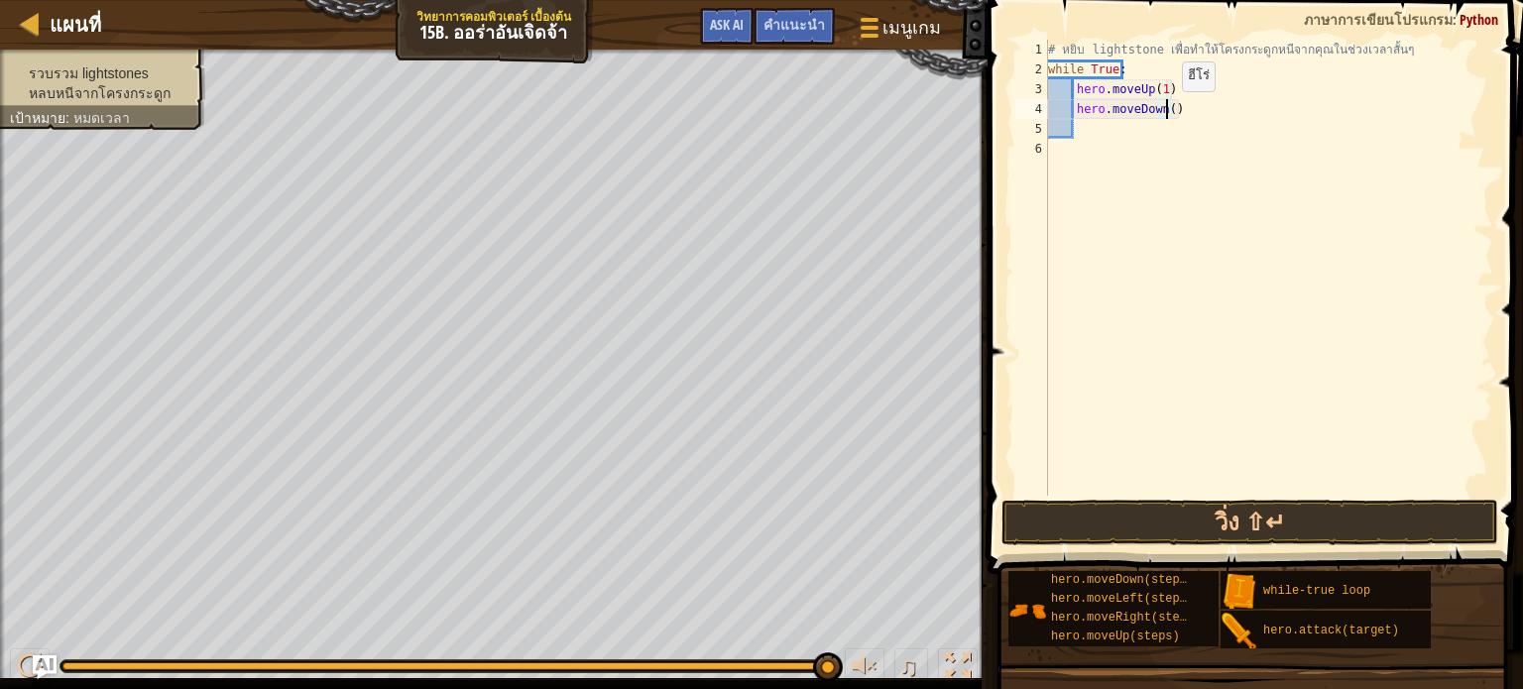
click at [1165, 110] on div "# หยิบ lightstone เพื่อทำให้โครงกระดูกหนีจากคุณในช่วงเวลาสั้นๆ while True : her…" at bounding box center [1268, 288] width 449 height 496
type textarea "hero.moveDown(1)"
click at [1079, 130] on div "# หยิบ lightstone เพื่อทำให้โครงกระดูกหนีจากคุณในช่วงเวลาสั้นๆ while True : her…" at bounding box center [1268, 288] width 449 height 496
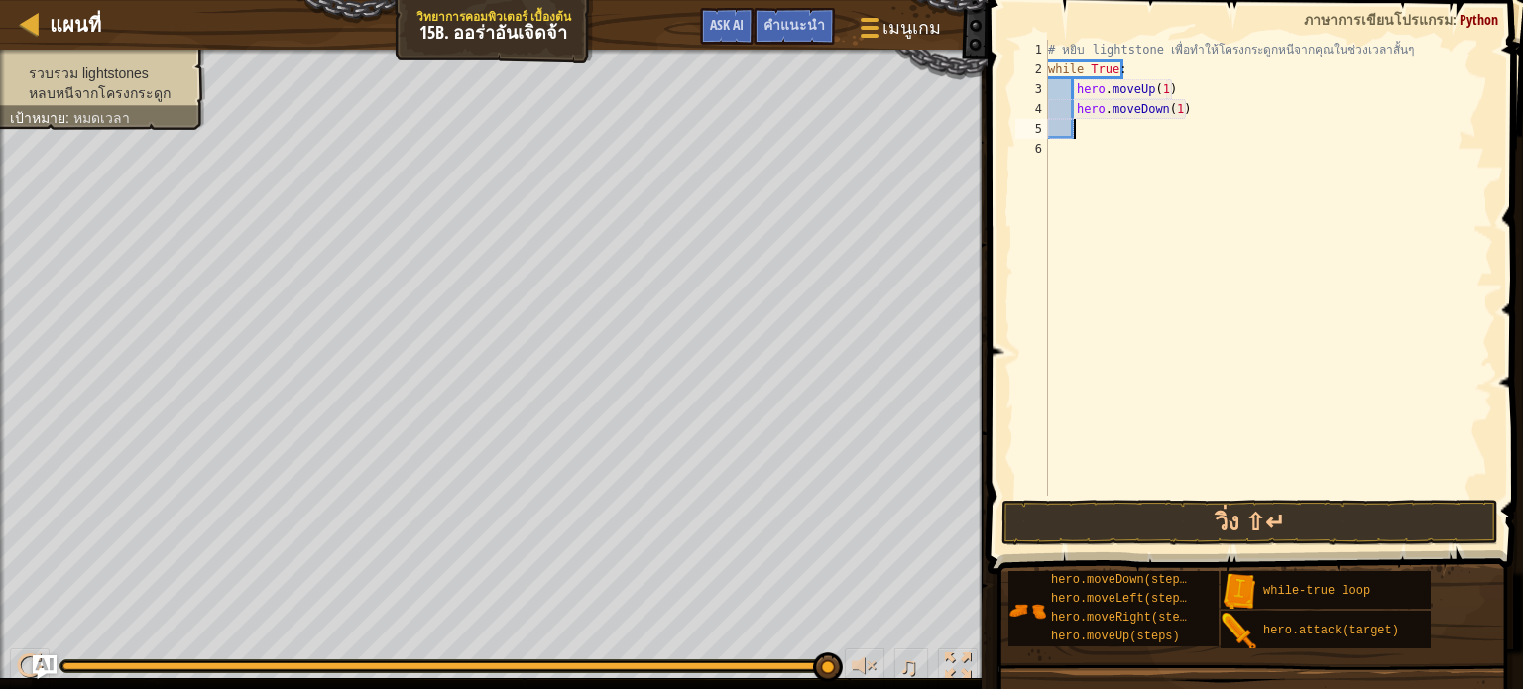
type textarea "h"
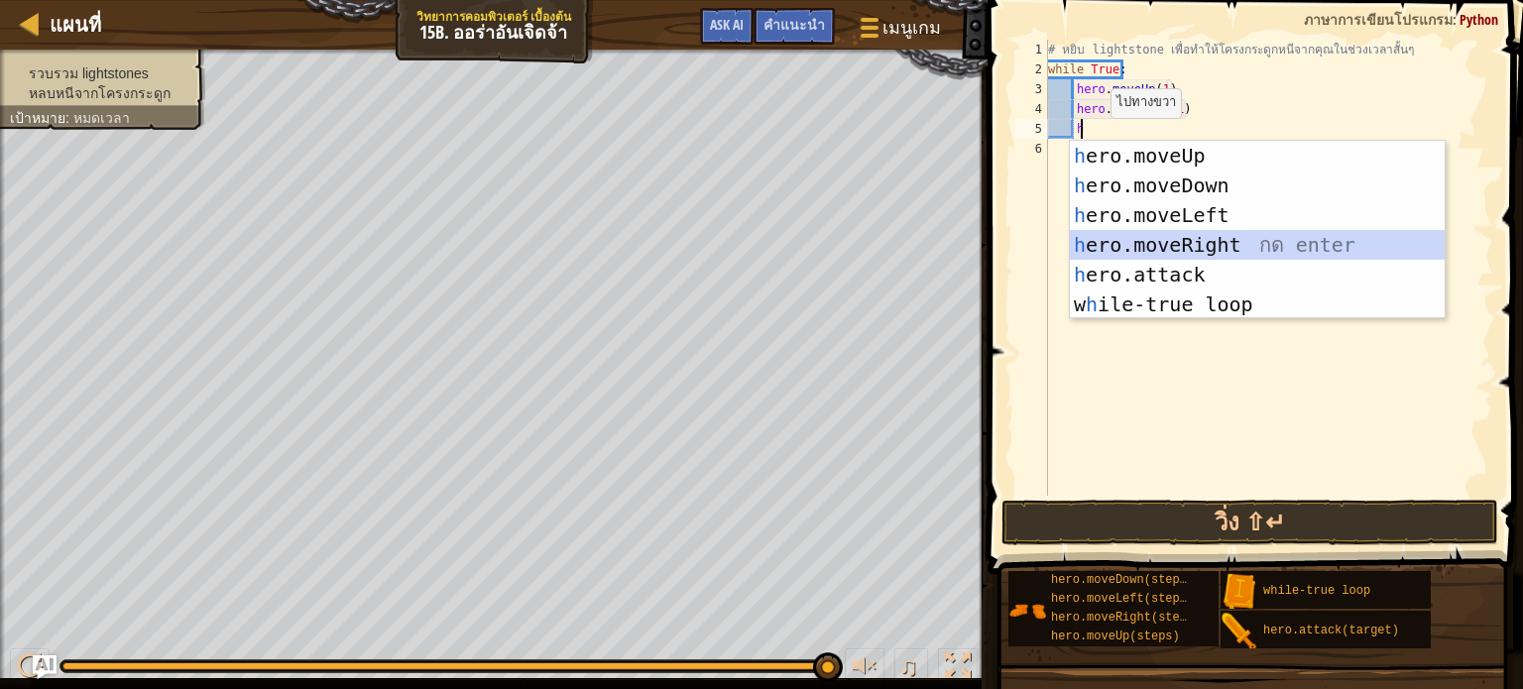
click at [1125, 236] on div "h ero.moveUp กด enter h ero.moveDown กด enter h ero.moveLeft กด enter h ero.mov…" at bounding box center [1257, 260] width 375 height 238
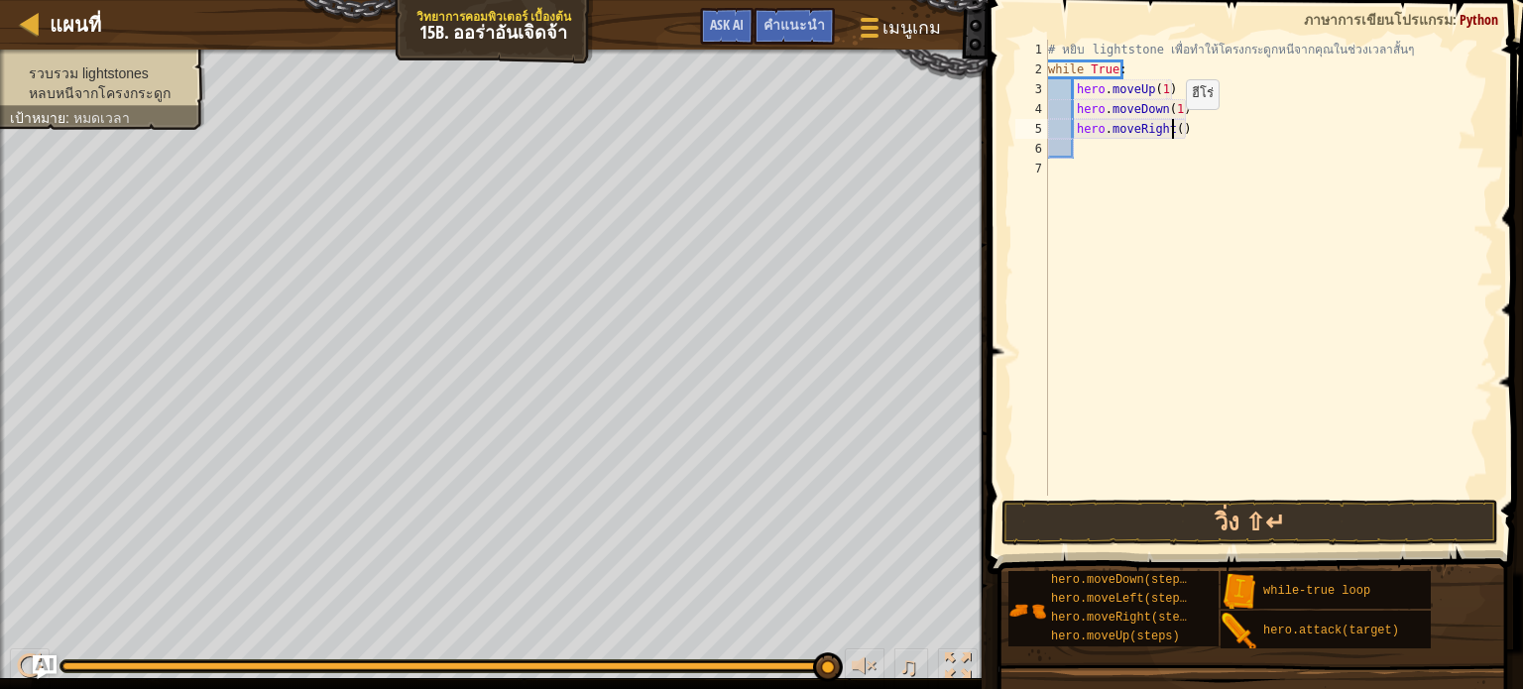
click at [1169, 129] on div "# หยิบ lightstone เพื่อทำให้โครงกระดูกหนีจากคุณในช่วงเวลาสั้นๆ while True : her…" at bounding box center [1268, 288] width 449 height 496
type textarea "hero.moveRight(2)"
click at [1105, 535] on button "วิ่ง ⇧↵" at bounding box center [1250, 523] width 497 height 46
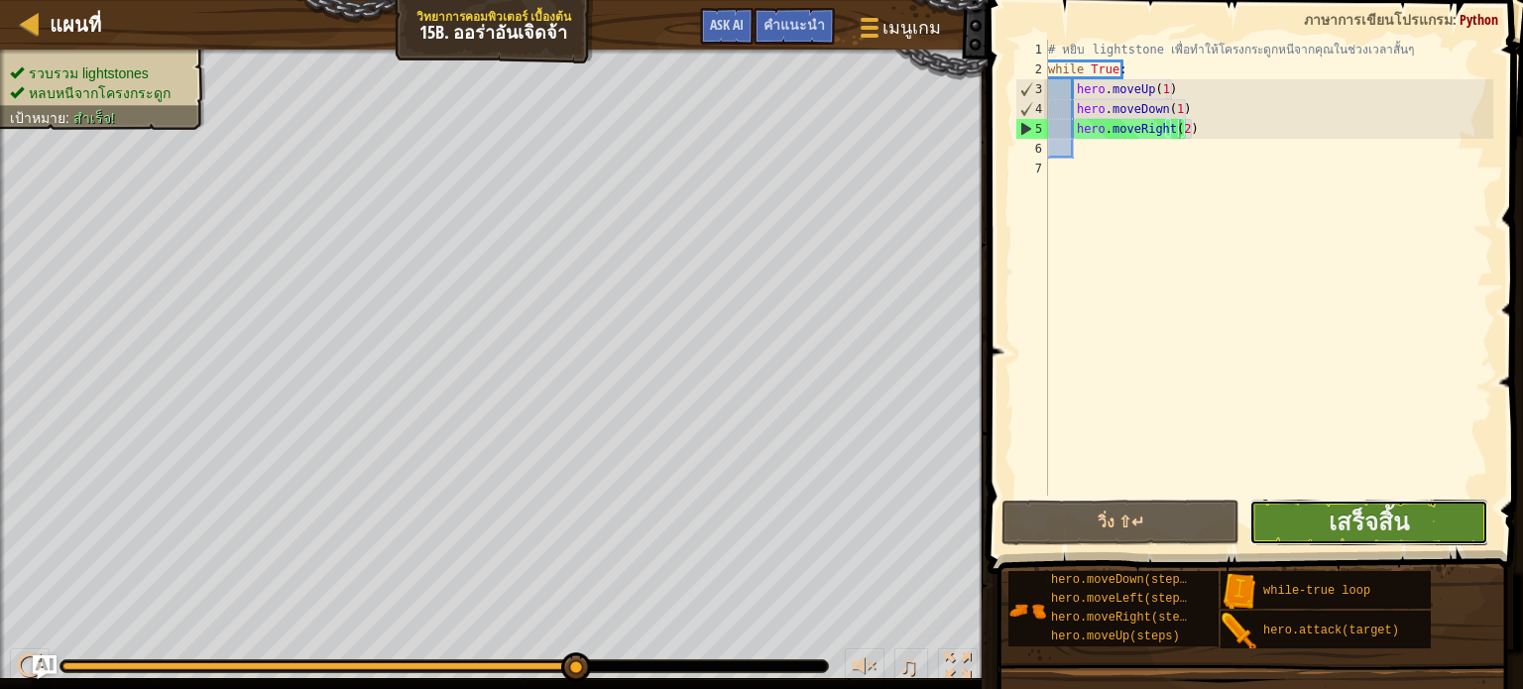
click at [1279, 516] on button "เสร็จสิ้น" at bounding box center [1369, 523] width 238 height 46
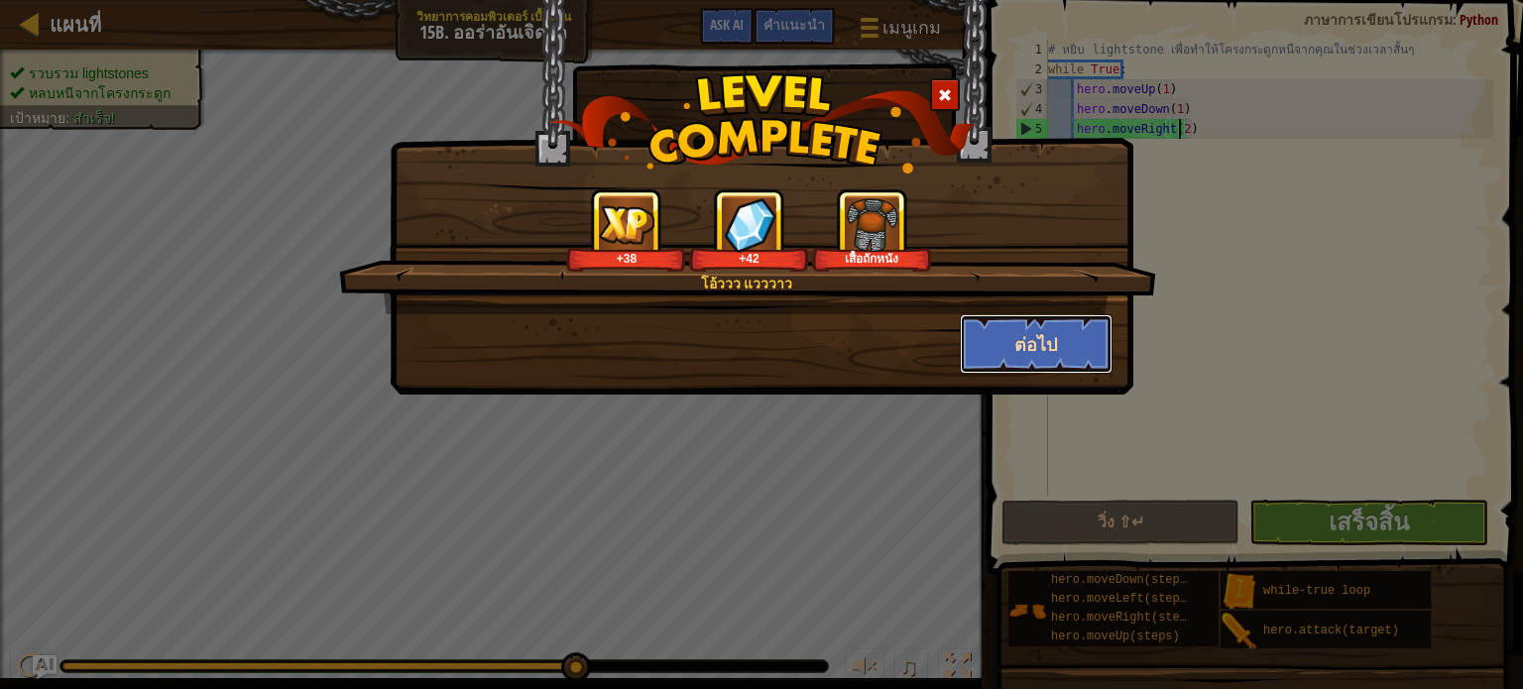
click at [1043, 356] on button "ต่อไป" at bounding box center [1037, 344] width 154 height 60
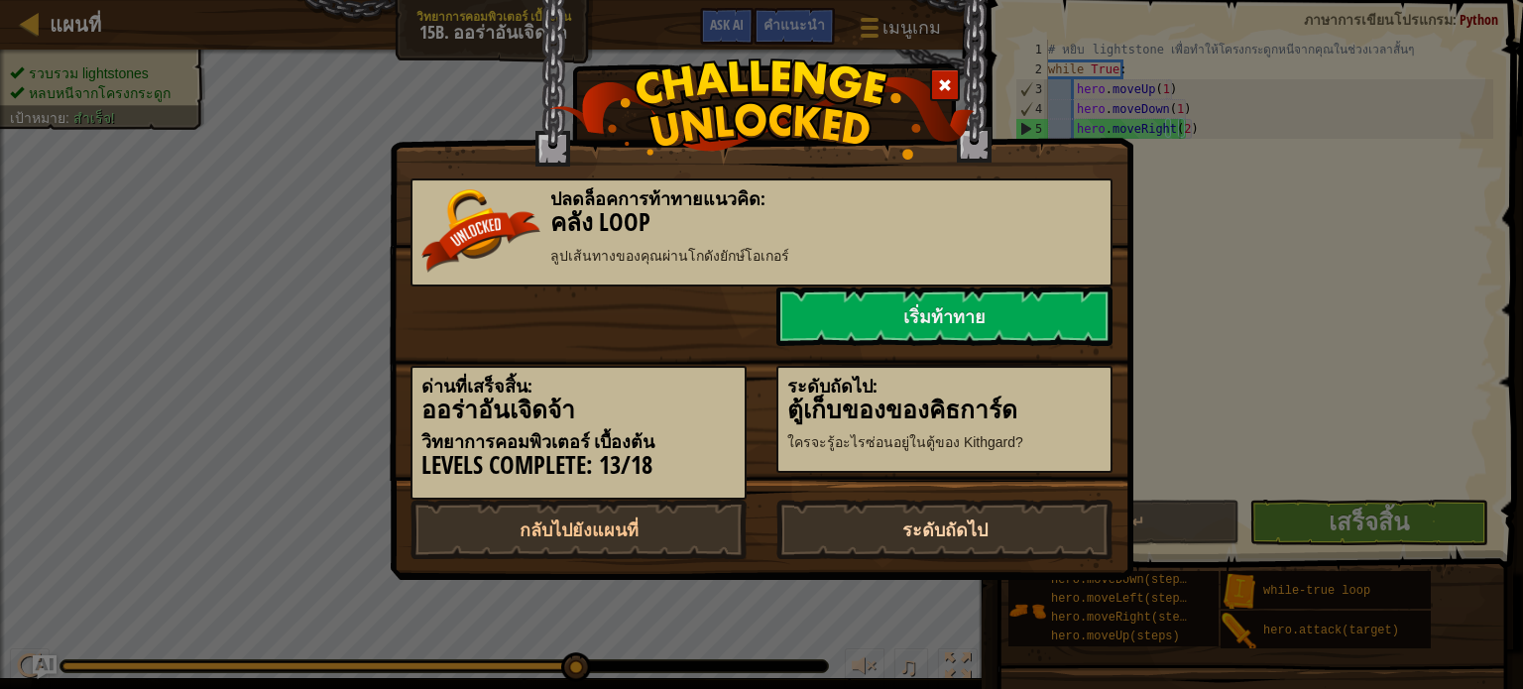
click at [927, 536] on link "ระดับถัดไป" at bounding box center [945, 530] width 336 height 60
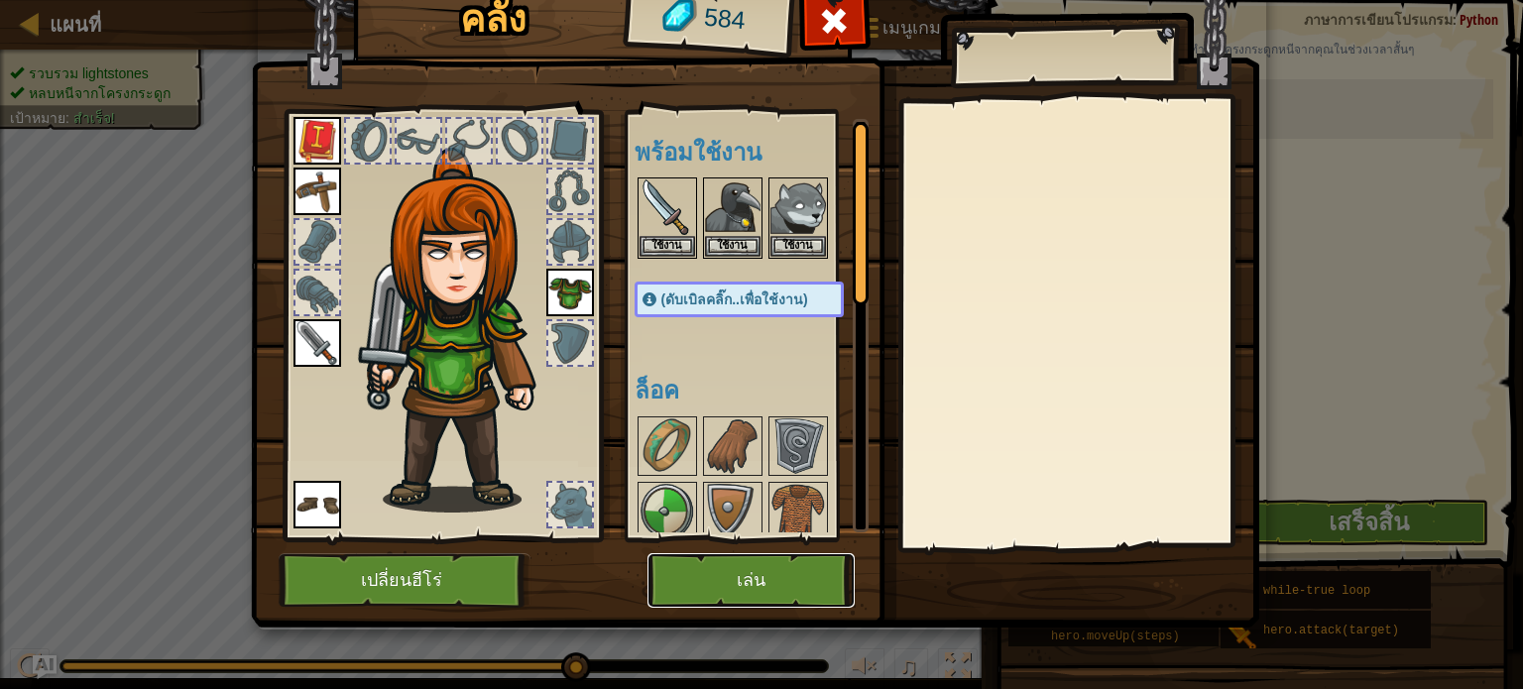
click at [818, 568] on button "เล่น" at bounding box center [751, 580] width 207 height 55
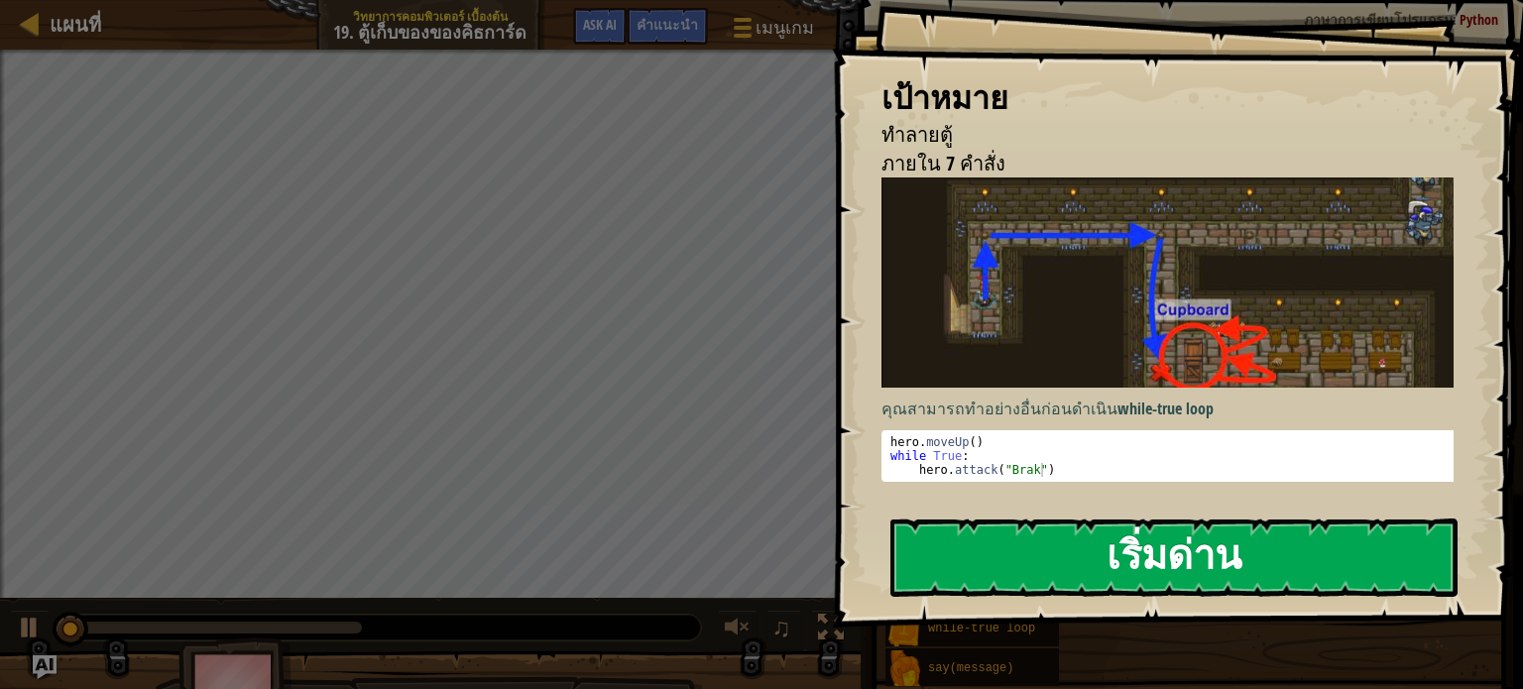
click at [916, 538] on button "เริ่มด่าน" at bounding box center [1174, 558] width 567 height 78
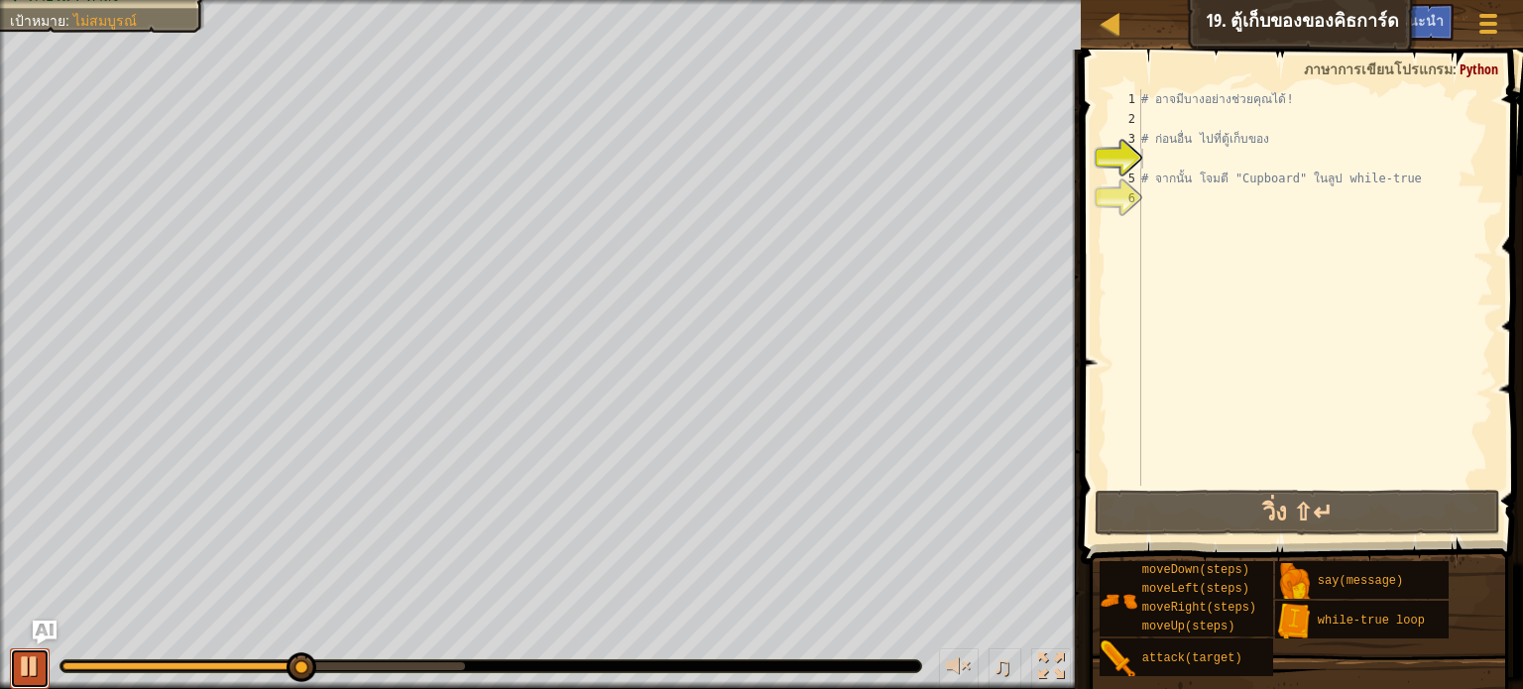
click at [18, 670] on div at bounding box center [30, 667] width 26 height 26
click at [60, 668] on div "0:00.2 เวลาตอนนี้: 0:11.1 สูงสุด: 0:18.8" at bounding box center [490, 666] width 861 height 12
drag, startPoint x: 91, startPoint y: 665, endPoint x: 20, endPoint y: 673, distance: 71.8
click at [20, 673] on div "♫" at bounding box center [540, 662] width 1081 height 60
click at [1163, 194] on div "# อาจมีบางอย่างช่วยคุณได้! # ก่อนอื่น ไปที่ตู้เก็บของ # จากนั้น โจมตี "Cupboard…" at bounding box center [1315, 307] width 356 height 436
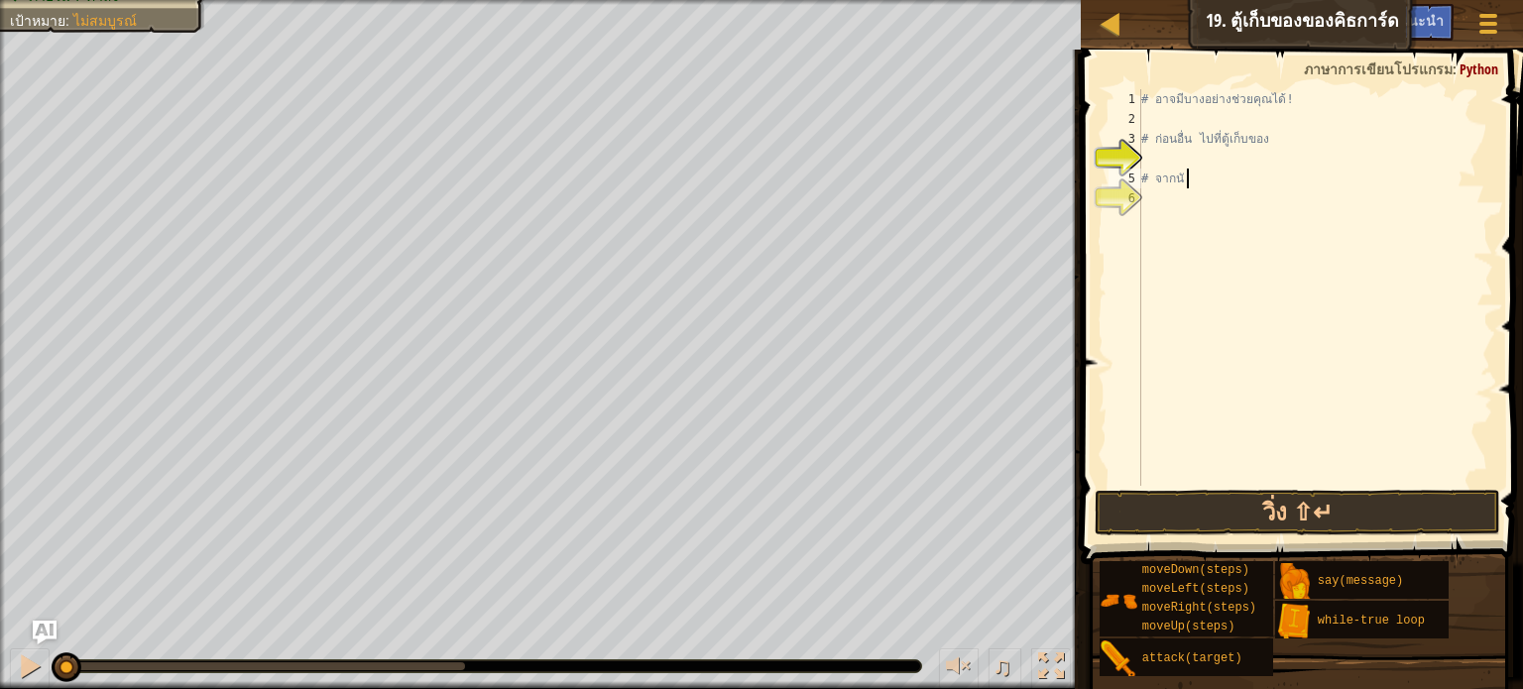
type textarea "#"
type textarea "h"
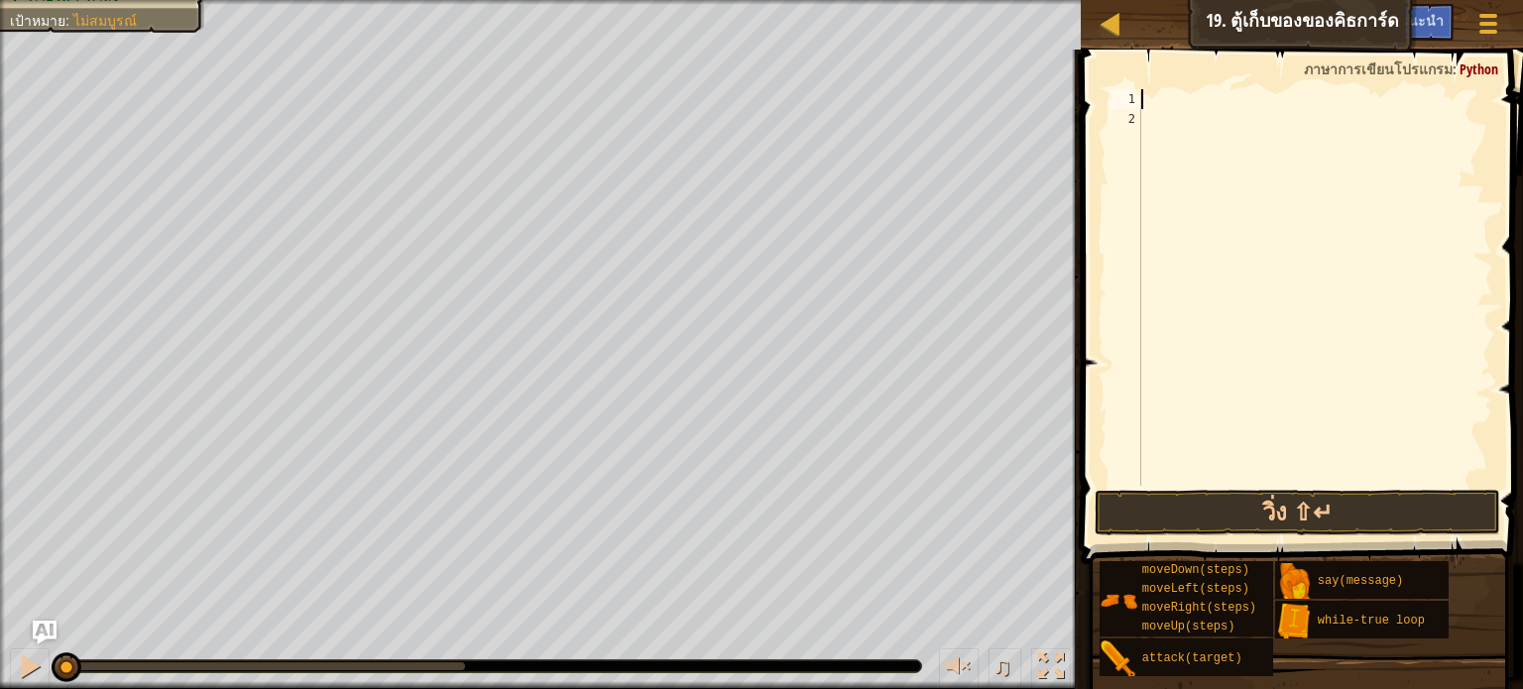
type textarea "h"
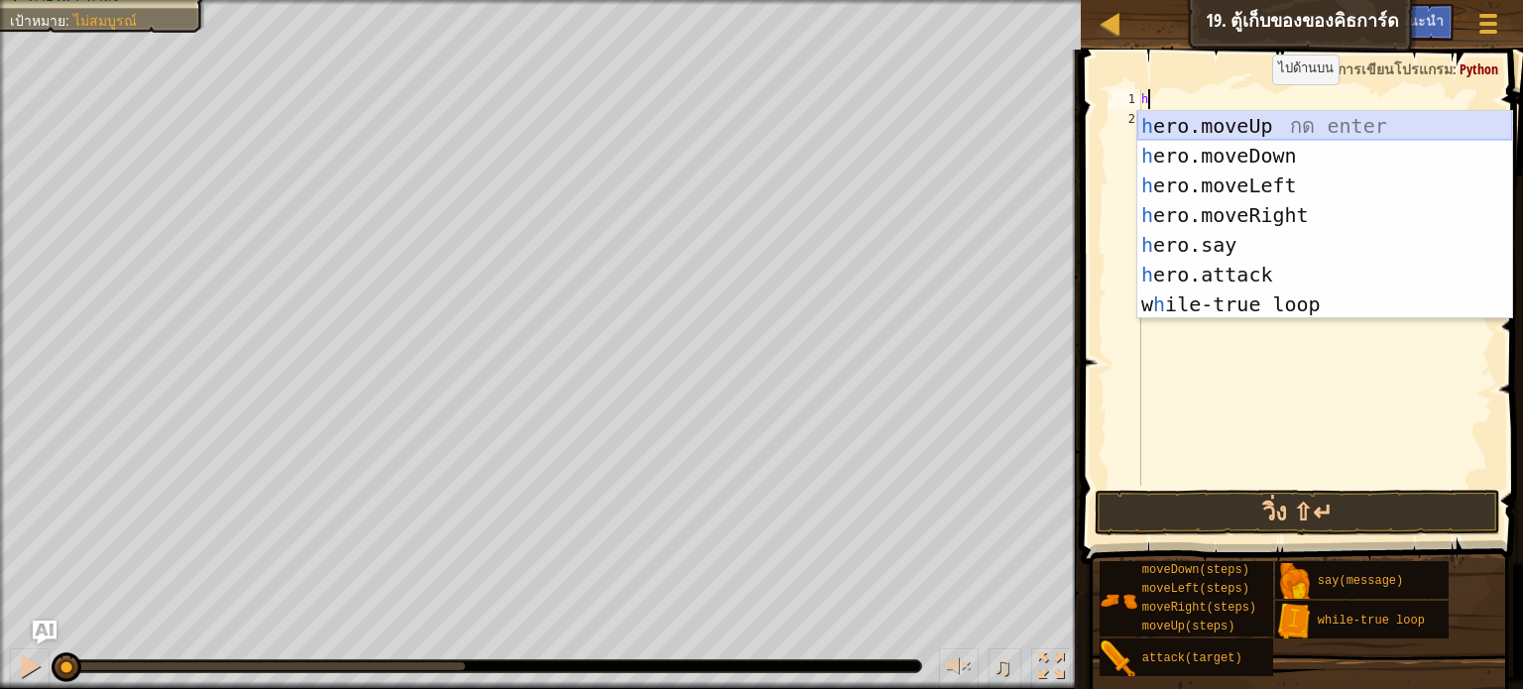
click at [1256, 136] on div "h ero.moveUp กด enter h ero.moveDown กด enter h ero.moveLeft กด enter h ero.mov…" at bounding box center [1324, 245] width 375 height 268
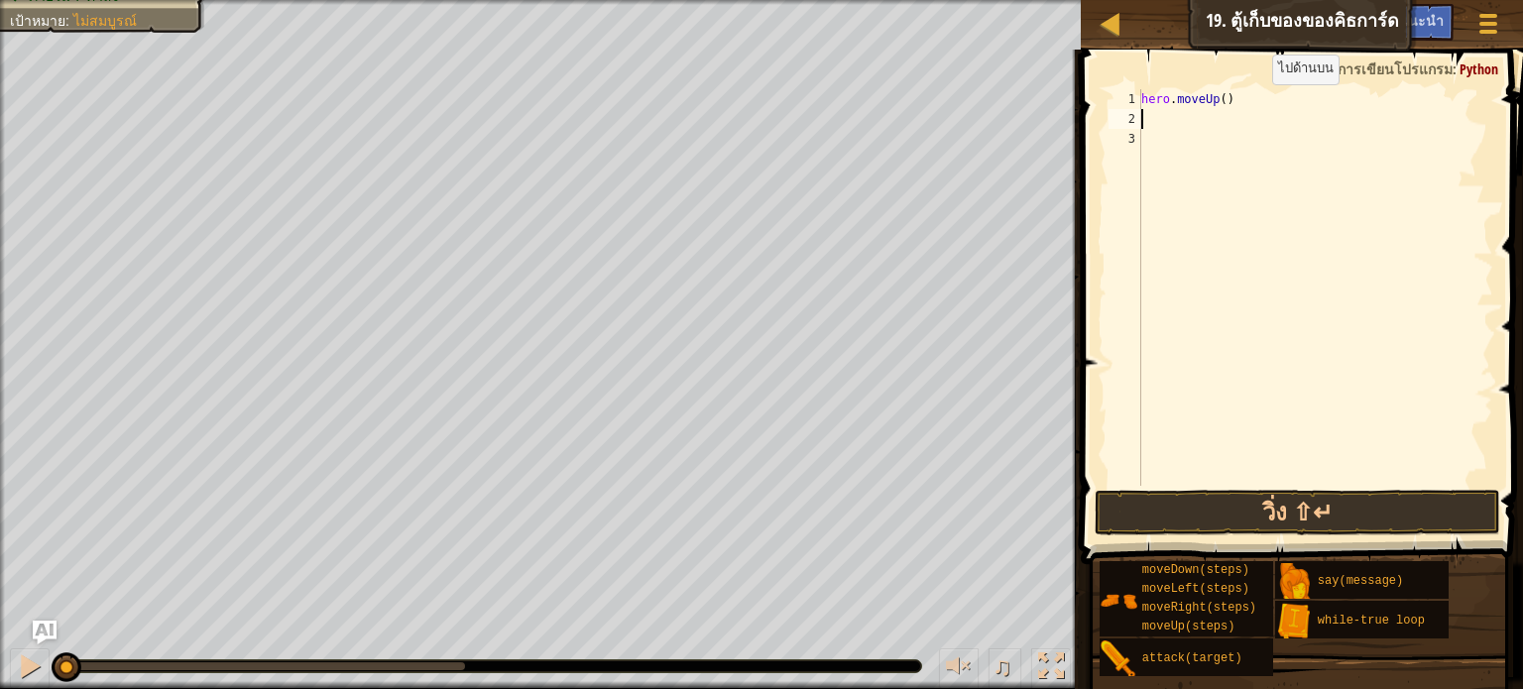
type textarea "h"
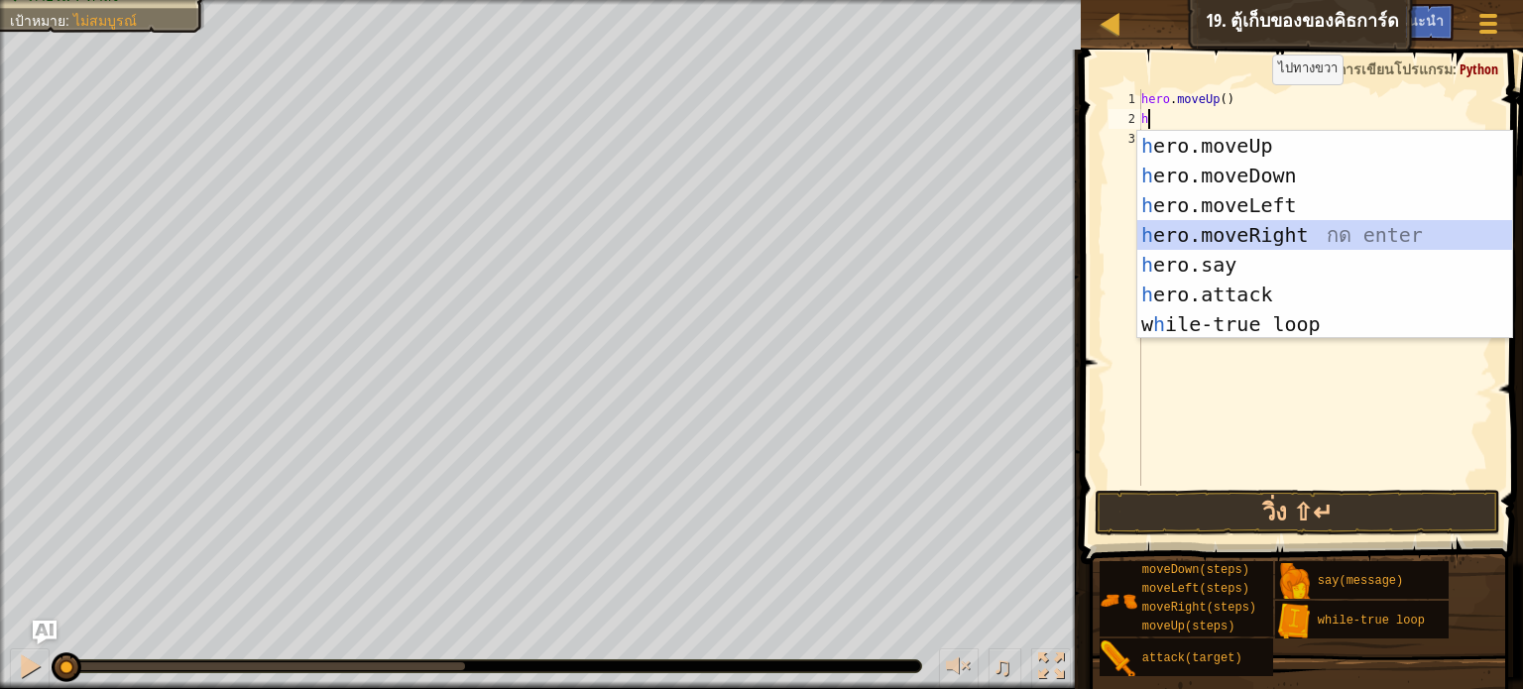
click at [1257, 227] on div "h ero.moveUp กด enter h ero.moveDown กด enter h ero.moveLeft กด enter h ero.mov…" at bounding box center [1324, 265] width 375 height 268
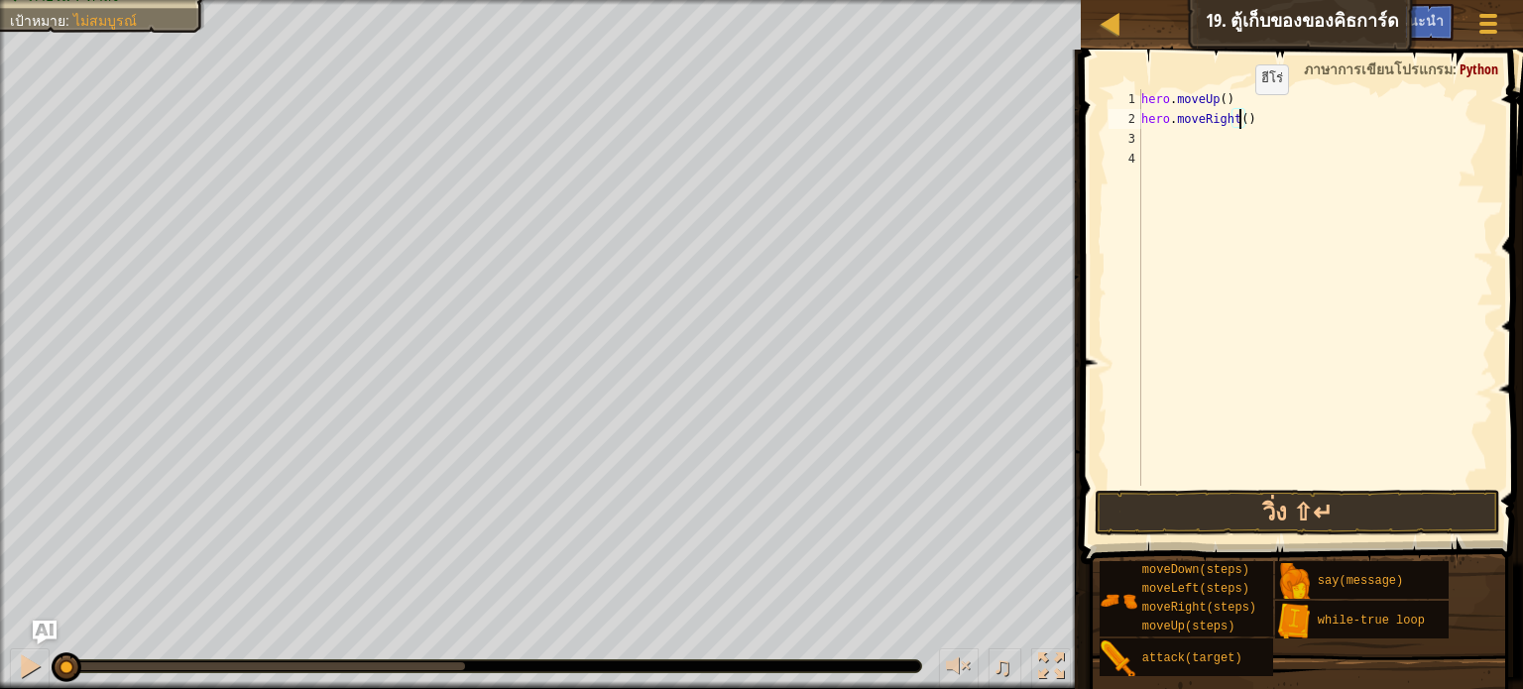
click at [1239, 114] on div "hero . moveUp ( ) hero . moveRight ( )" at bounding box center [1315, 307] width 356 height 436
click at [1294, 107] on div "hero . moveUp ( ) hero . moveRight ( 3 )" at bounding box center [1315, 307] width 356 height 436
type textarea "hero.moveUp()"
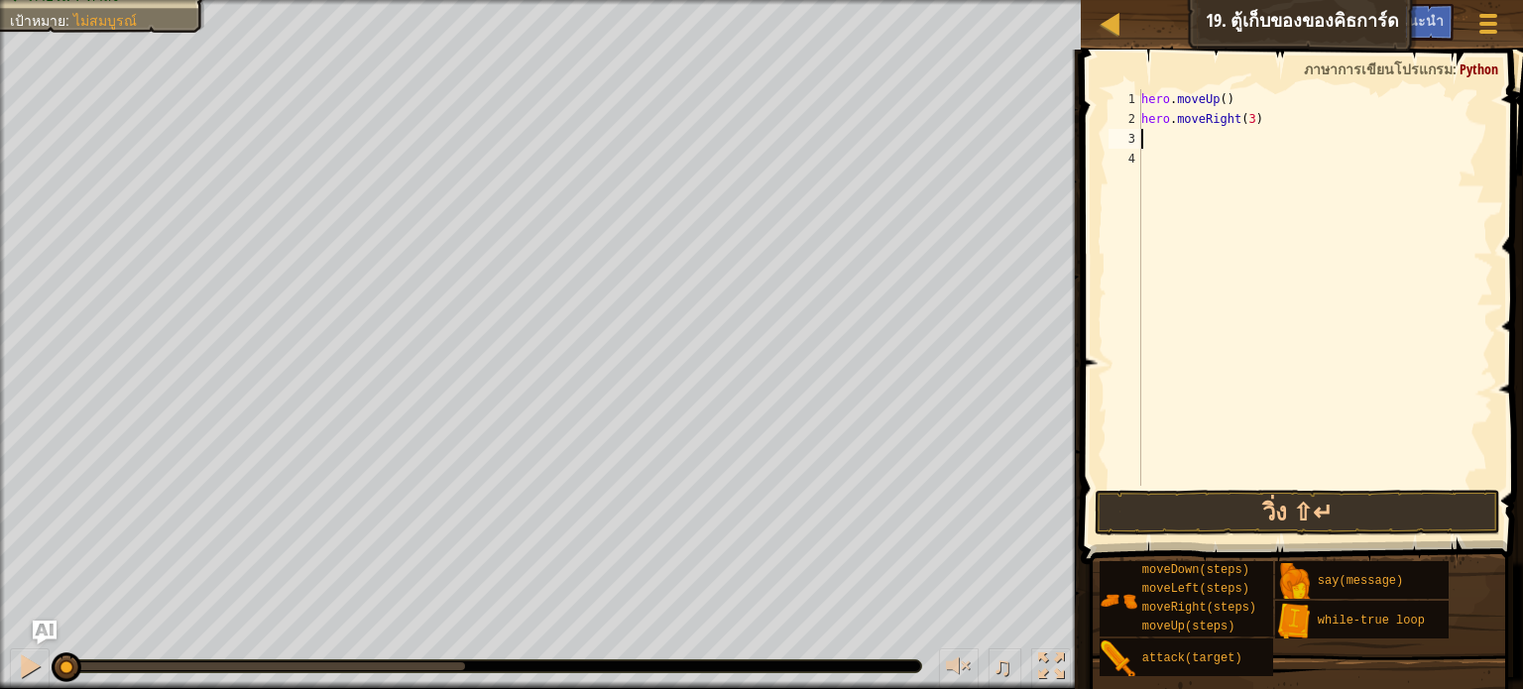
click at [1151, 137] on div "hero . moveUp ( ) hero . moveRight ( 3 )" at bounding box center [1315, 307] width 356 height 436
type textarea "h"
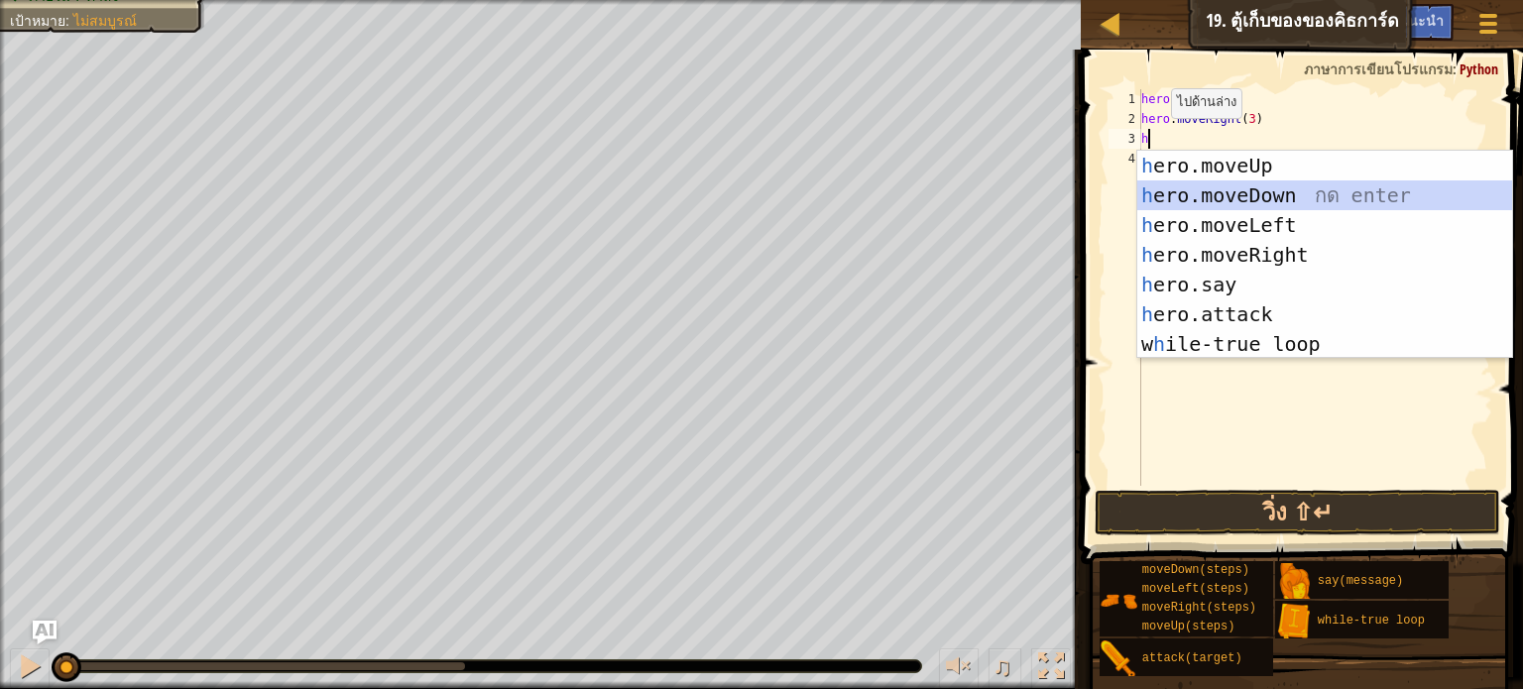
click at [1269, 188] on div "h ero.moveUp กด enter h ero.moveDown กด enter h ero.moveLeft กด enter h ero.mov…" at bounding box center [1324, 285] width 375 height 268
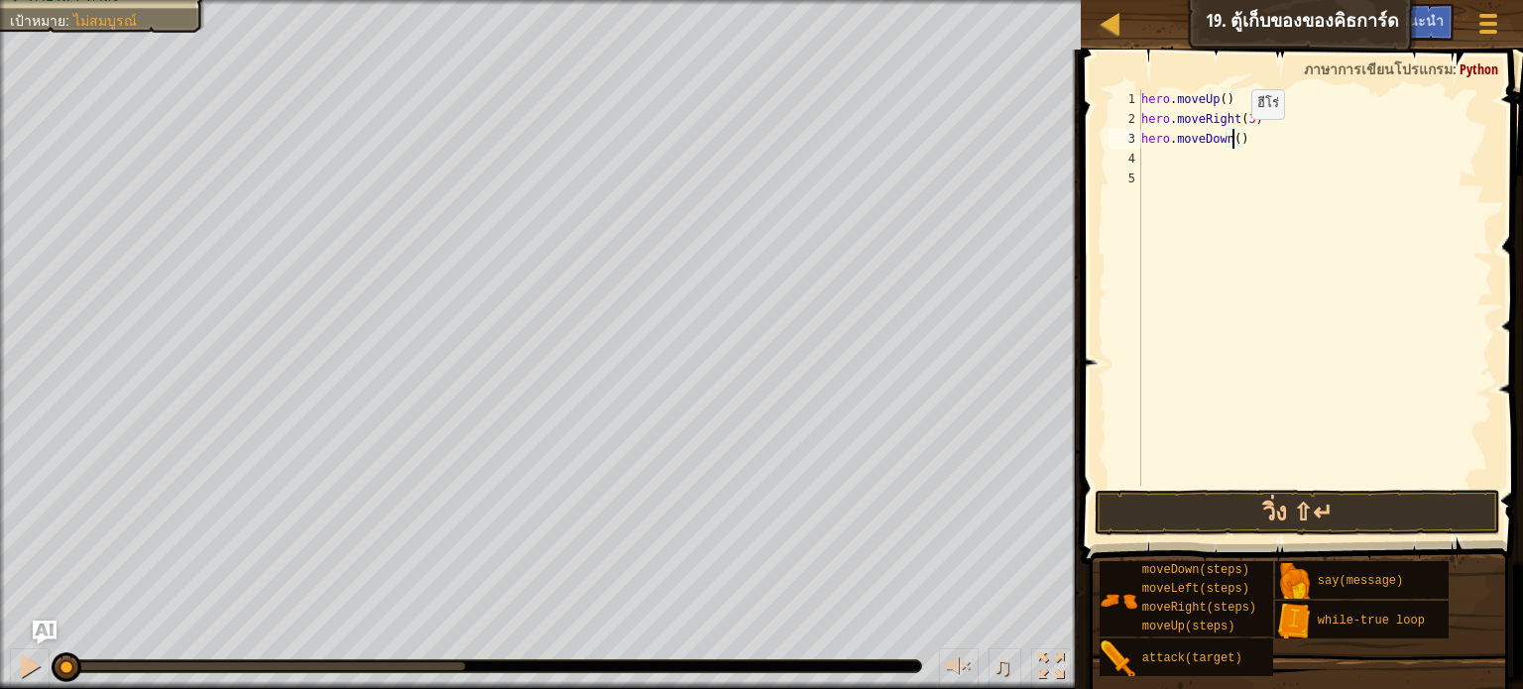
click at [1235, 138] on div "hero . moveUp ( ) hero . moveRight ( 3 ) hero . moveDown ( )" at bounding box center [1315, 307] width 356 height 436
type textarea "hero.moveDown(3)"
click at [1143, 157] on div "hero . moveUp ( ) hero . moveRight ( 3 ) hero . moveDown ( 3 )" at bounding box center [1315, 307] width 356 height 436
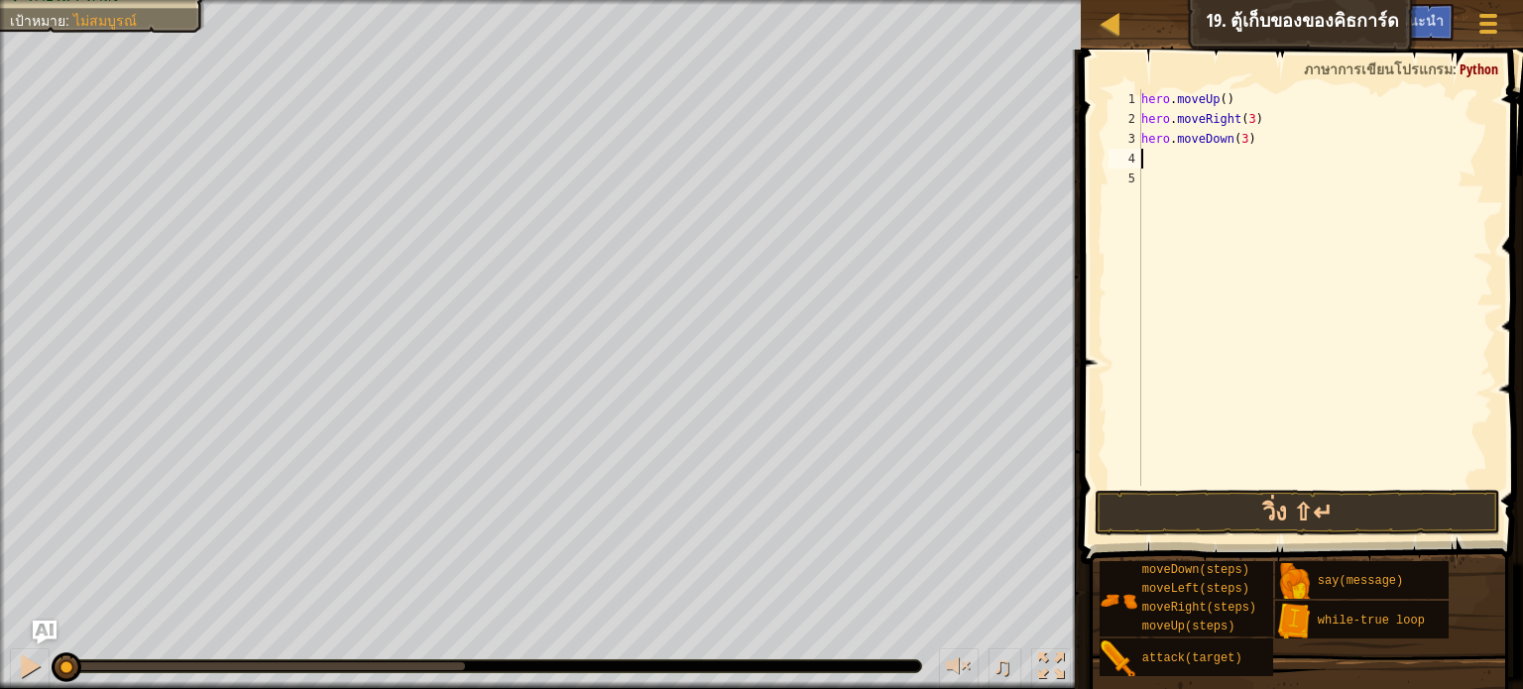
type textarea "h"
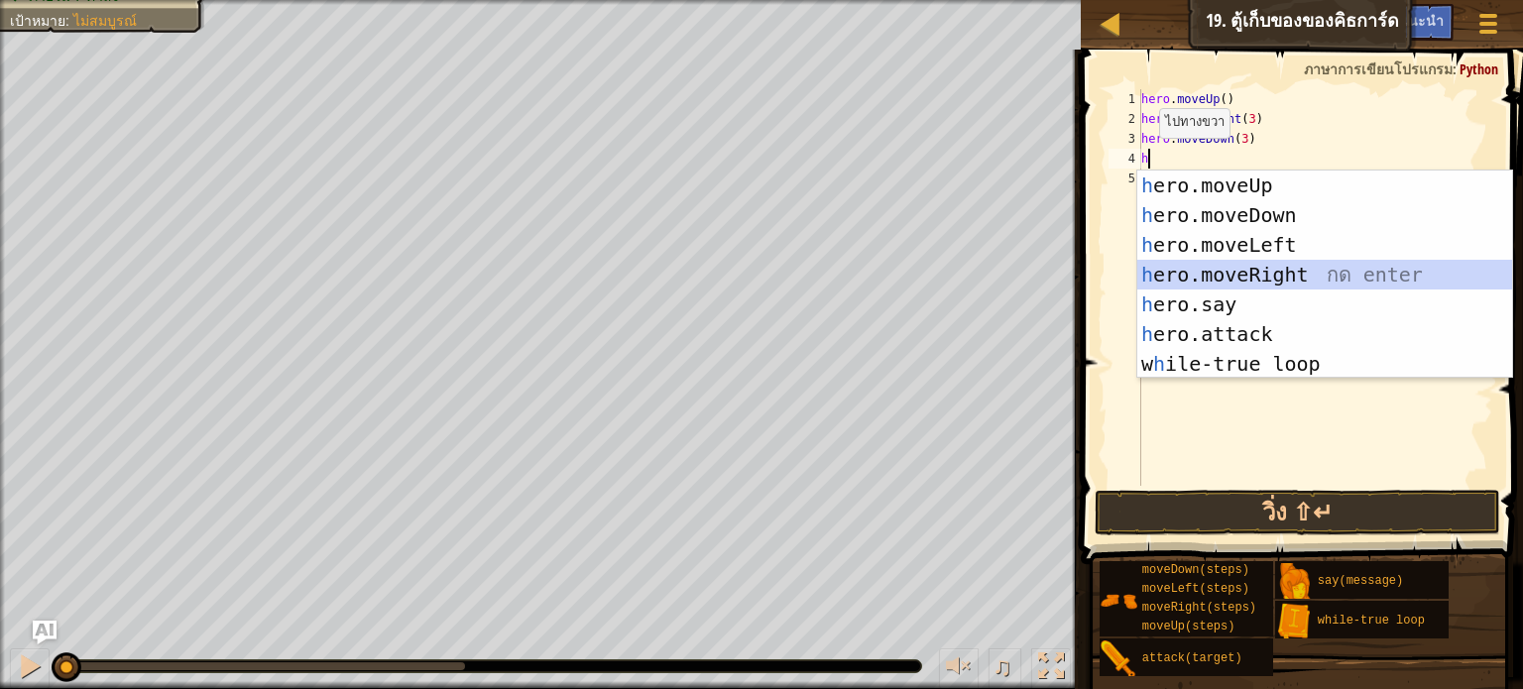
click at [1202, 265] on div "h ero.moveUp กด enter h ero.moveDown กด enter h ero.moveLeft กด enter h ero.mov…" at bounding box center [1324, 305] width 375 height 268
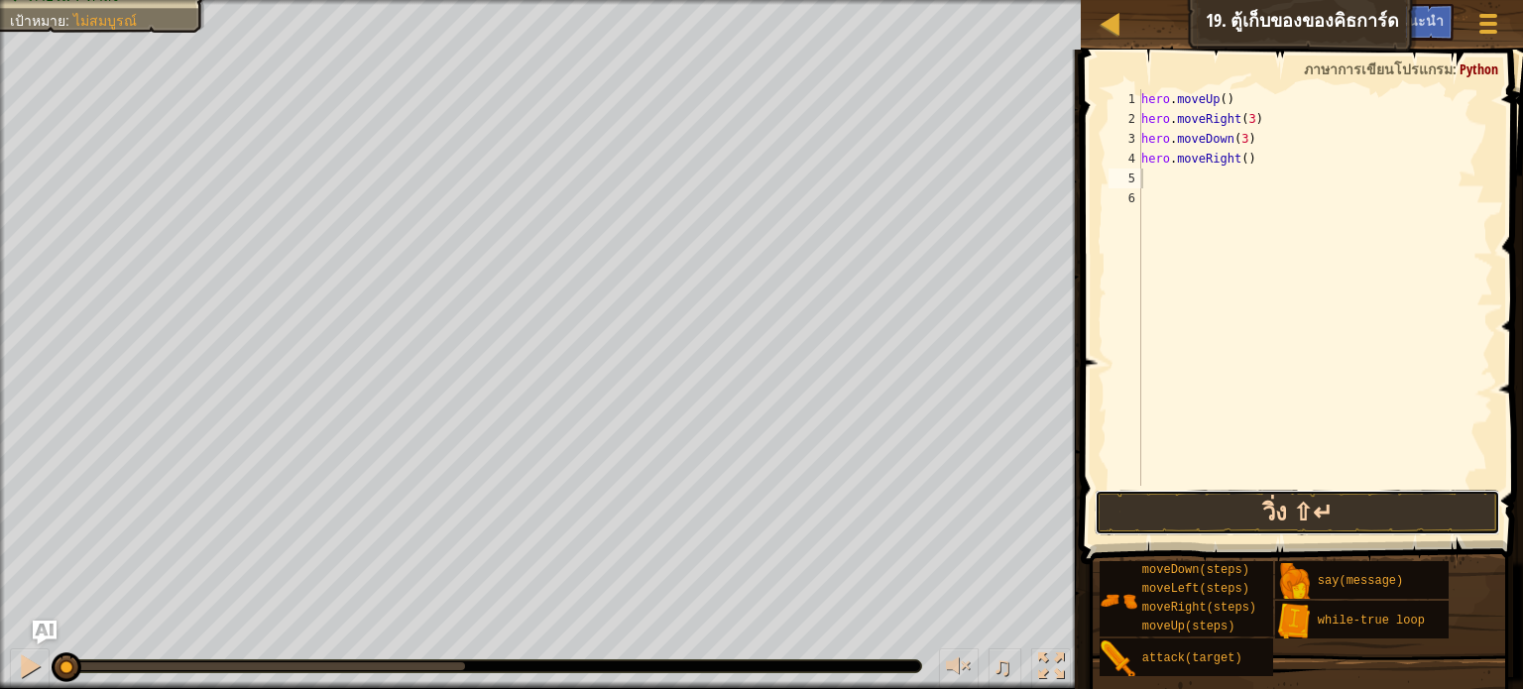
click at [1269, 507] on button "วิ่ง ⇧↵" at bounding box center [1298, 513] width 406 height 46
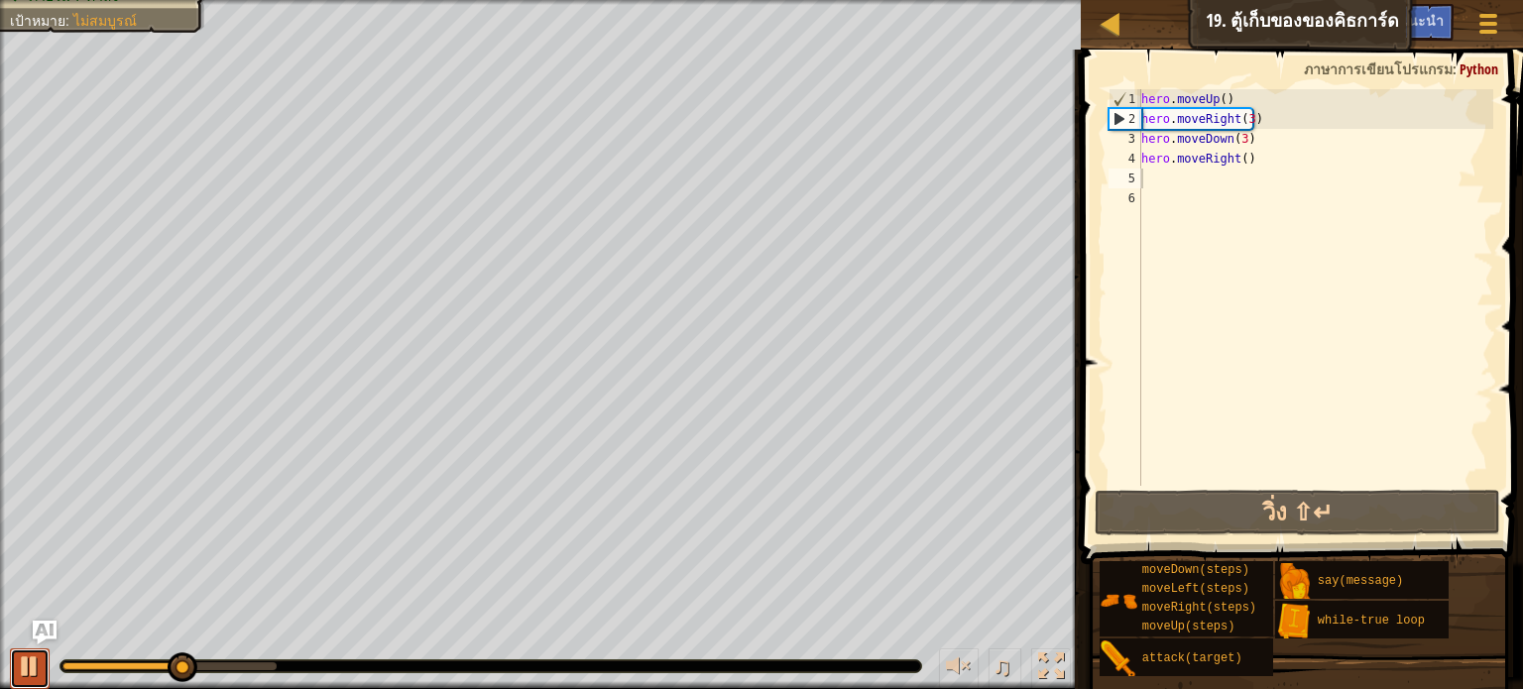
click at [44, 658] on button at bounding box center [30, 669] width 40 height 41
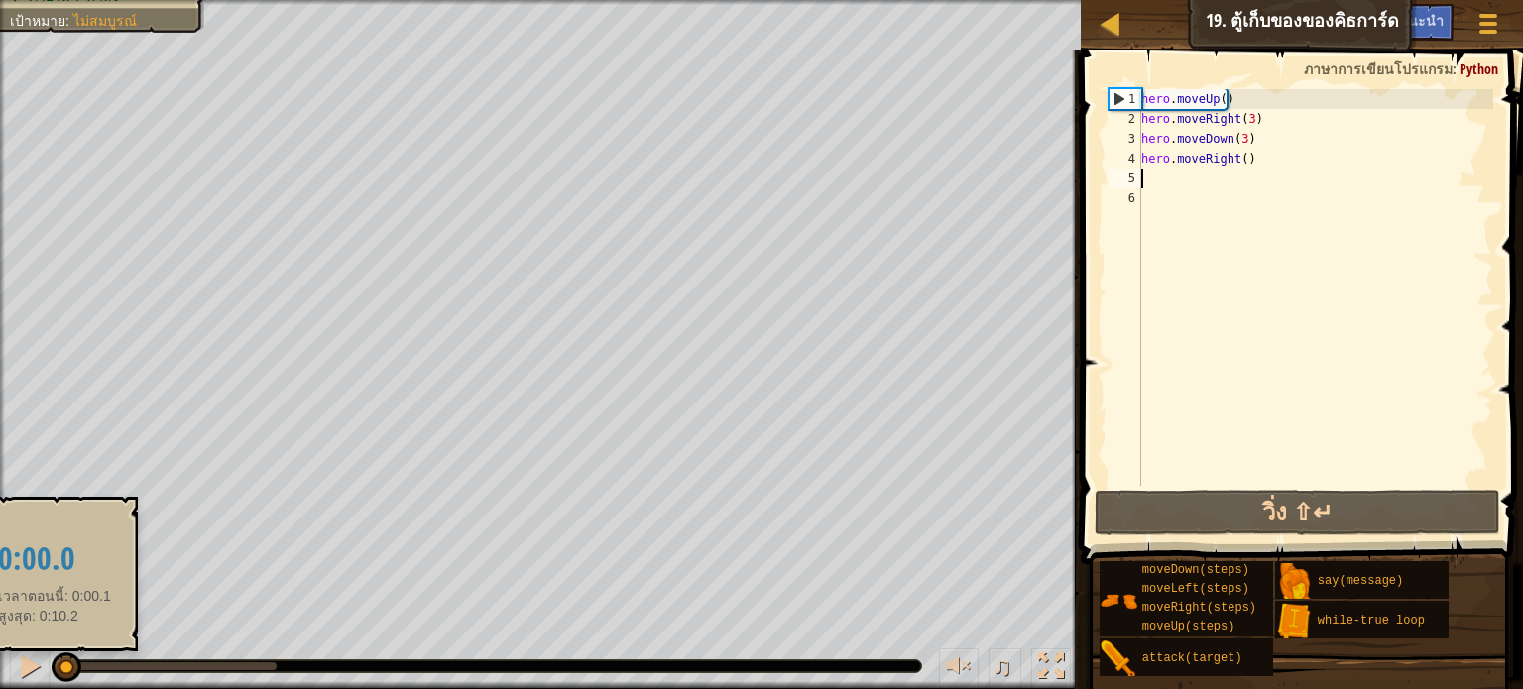
drag, startPoint x: 86, startPoint y: 667, endPoint x: 52, endPoint y: 673, distance: 35.2
click at [62, 670] on div at bounding box center [63, 666] width 2 height 8
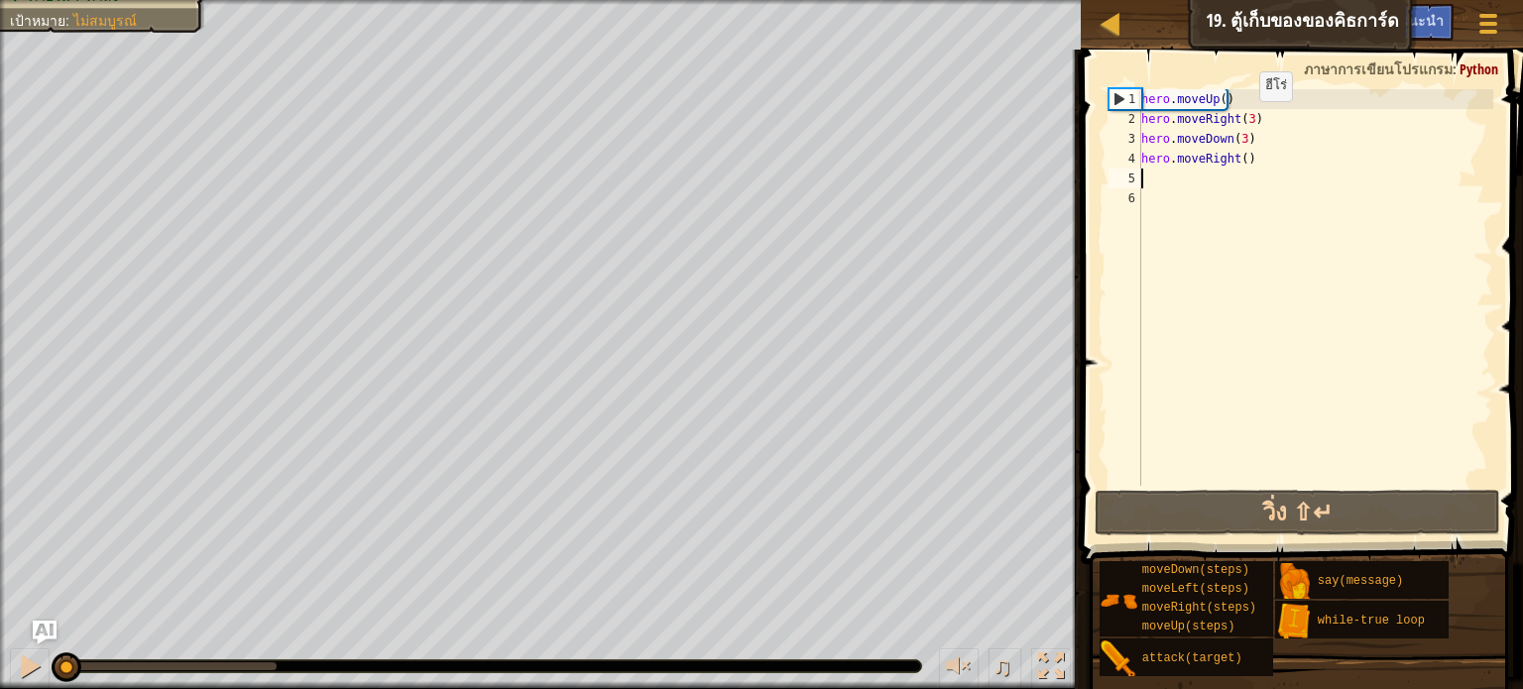
click at [1243, 121] on div "hero . moveUp ( ) hero . moveRight ( 3 ) hero . moveDown ( 3 ) hero . moveRight…" at bounding box center [1315, 307] width 356 height 436
click at [1242, 120] on div "hero . moveUp ( ) hero . moveRight ( 3 ) hero . moveDown ( 3 ) hero . moveRight…" at bounding box center [1315, 307] width 356 height 436
click at [1244, 119] on div "hero . moveUp ( ) hero . moveRight ( 3 ) hero . moveDown ( 3 ) hero . moveRight…" at bounding box center [1315, 307] width 356 height 436
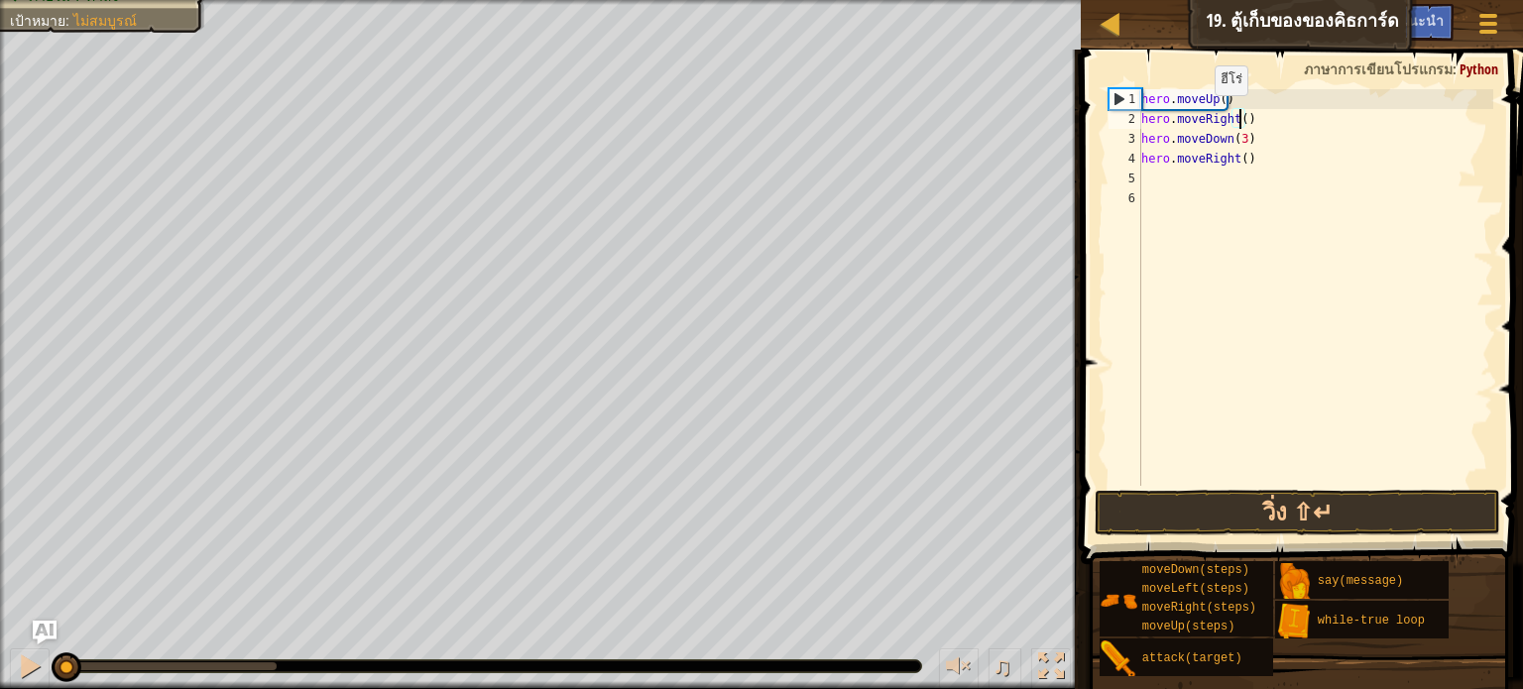
scroll to position [9, 8]
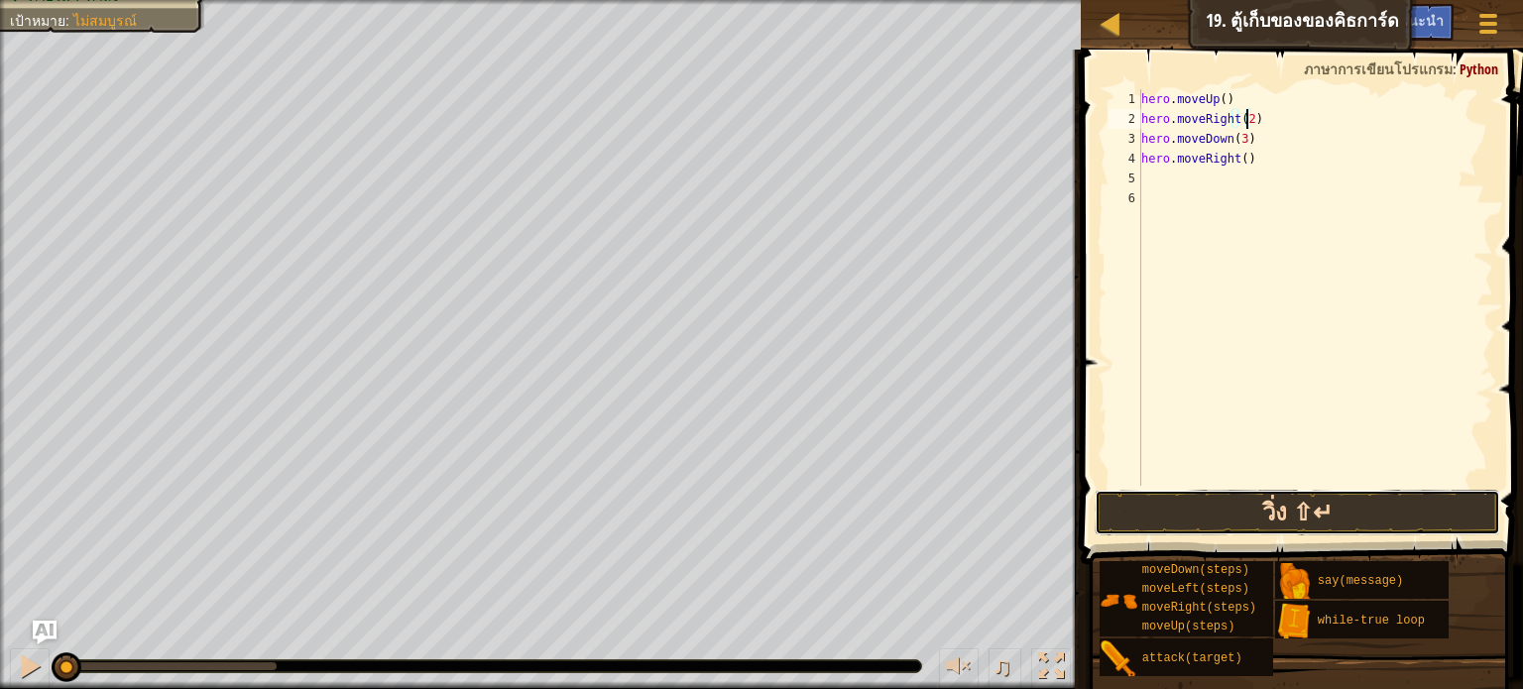
click at [1137, 495] on button "วิ่ง ⇧↵" at bounding box center [1298, 513] width 406 height 46
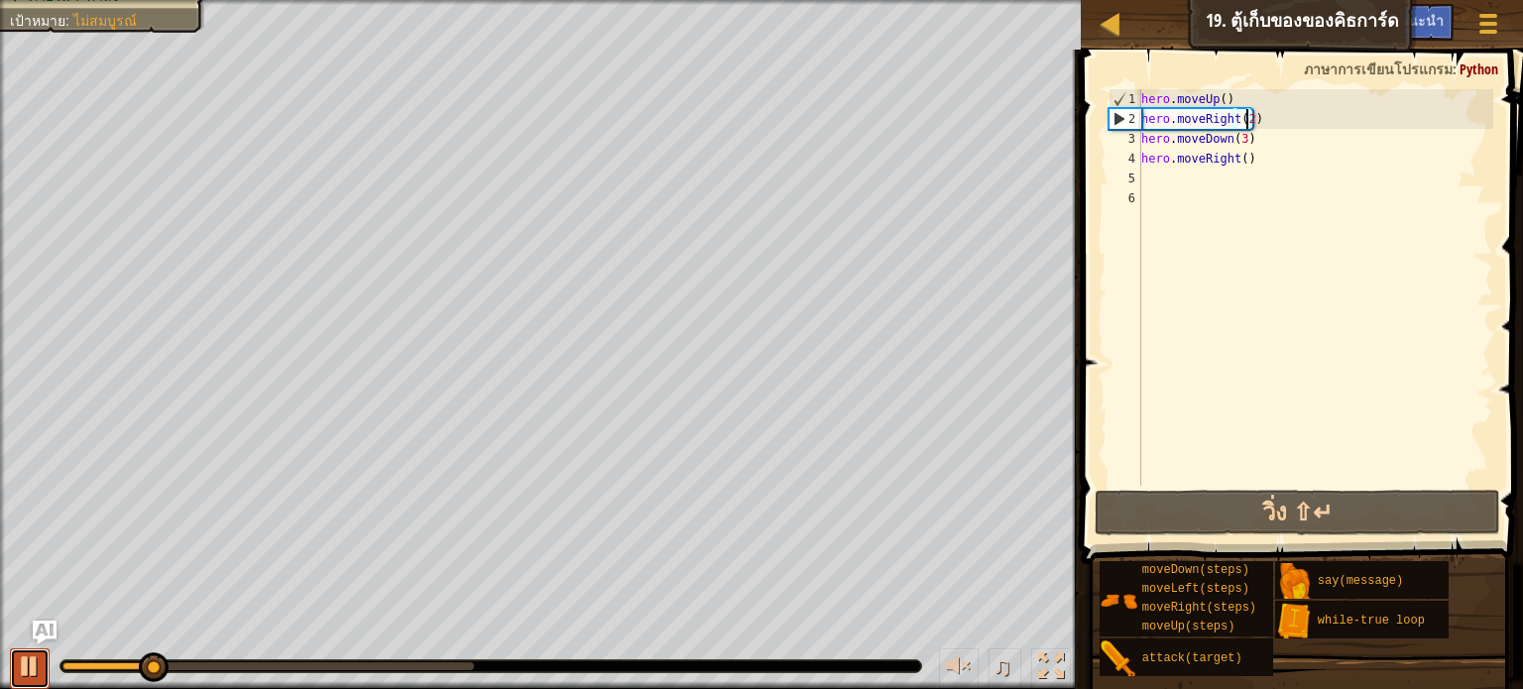
click at [32, 662] on div at bounding box center [30, 667] width 26 height 26
click at [1238, 146] on div "hero . moveUp ( ) hero . moveRight ( 2 ) hero . moveDown ( 3 ) hero . moveRight…" at bounding box center [1315, 307] width 356 height 436
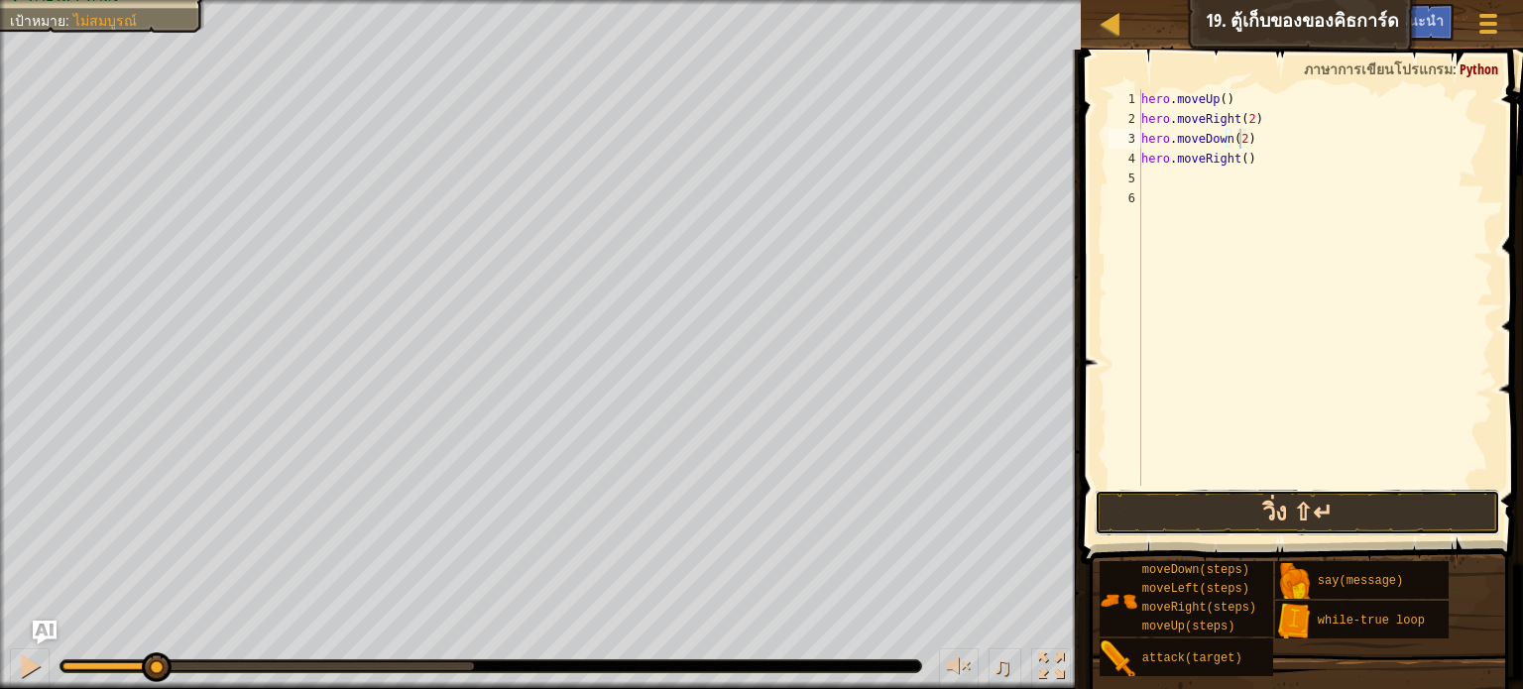
click at [1259, 518] on button "วิ่ง ⇧↵" at bounding box center [1298, 513] width 406 height 46
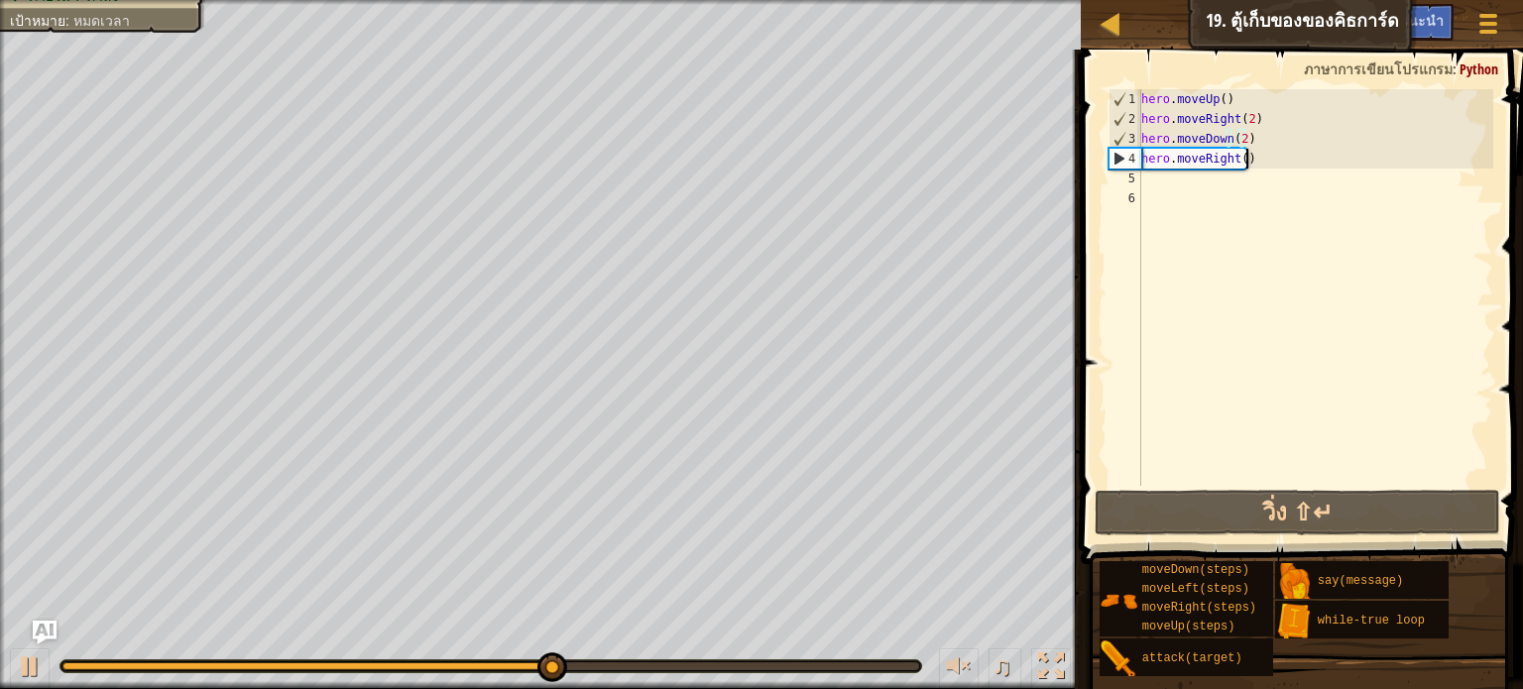
click at [1264, 161] on div "hero . moveUp ( ) hero . moveRight ( 2 ) hero . moveDown ( 2 ) hero . moveRight…" at bounding box center [1315, 307] width 356 height 436
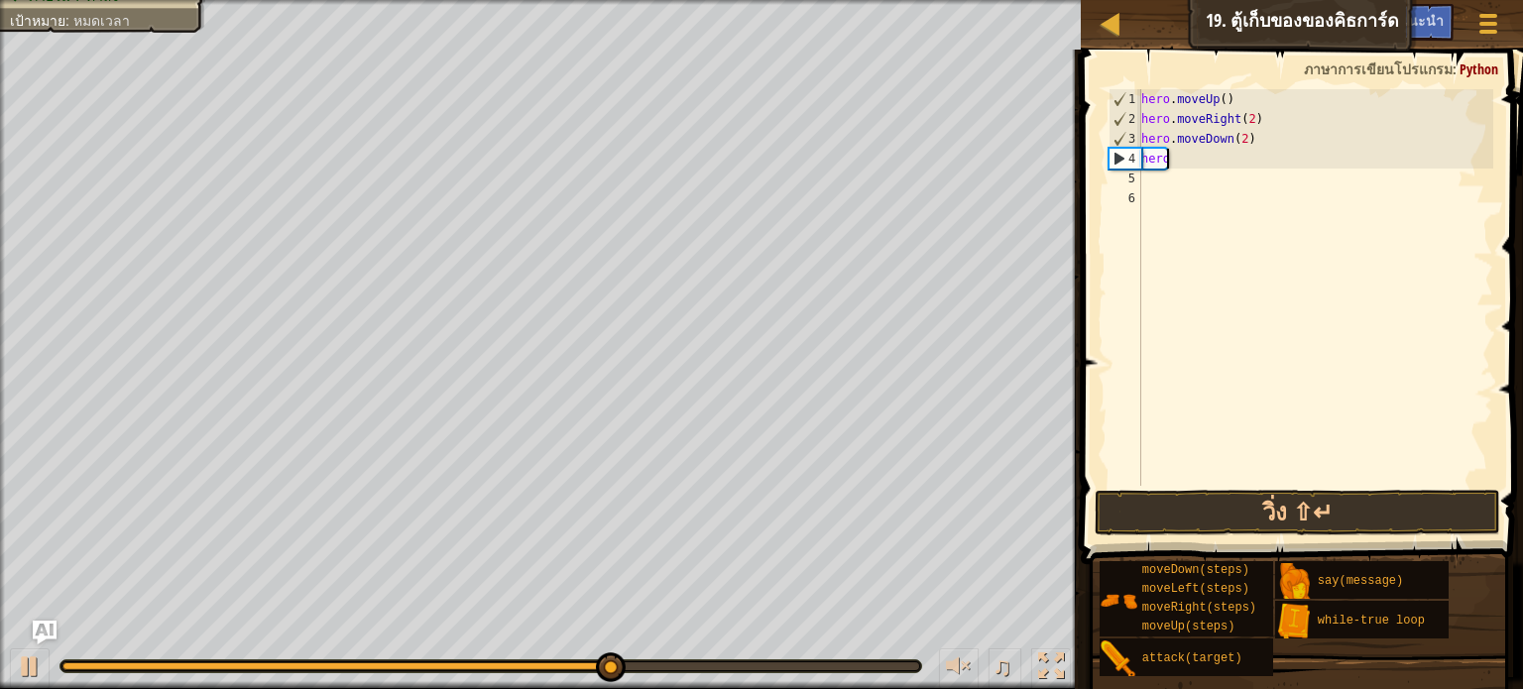
scroll to position [9, 0]
type textarea "h"
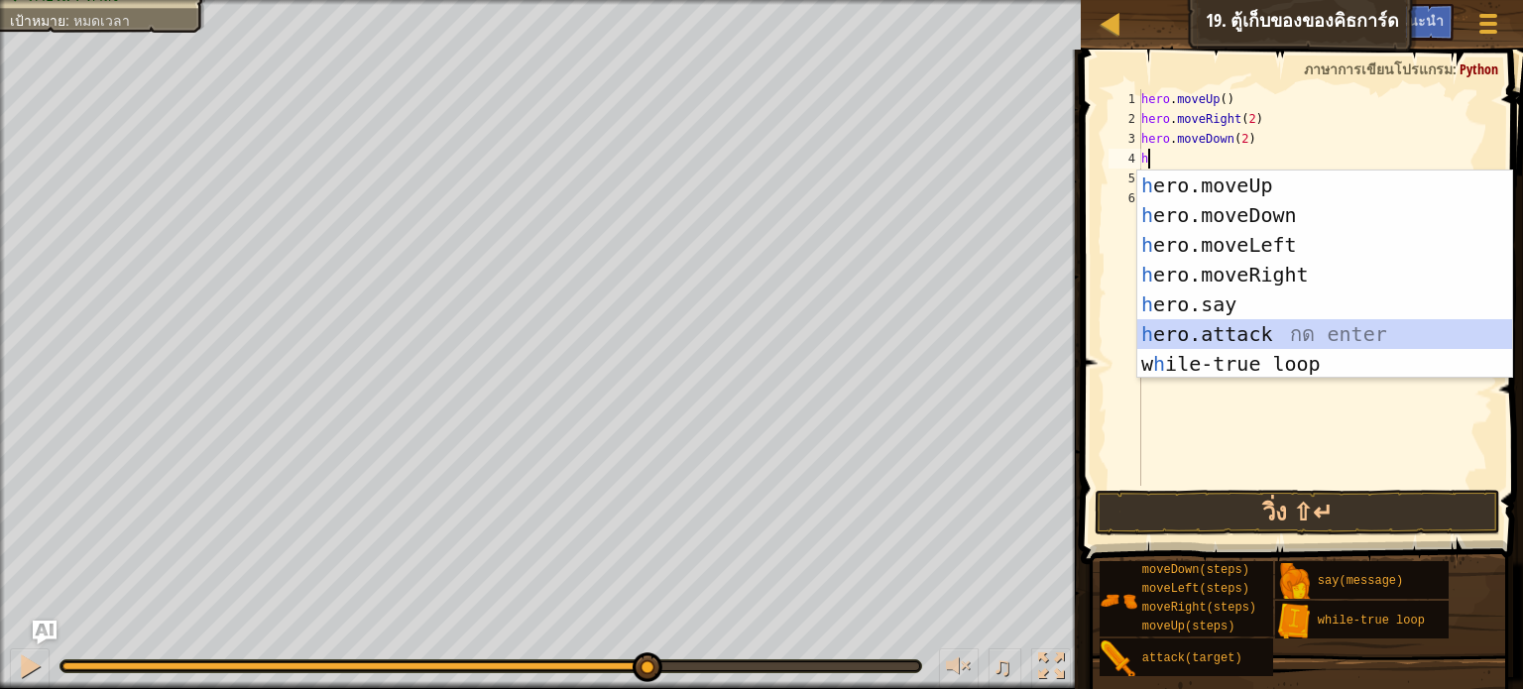
click at [1292, 336] on div "h ero.moveUp กด enter h ero.moveDown กด enter h ero.moveLeft กด enter h ero.mov…" at bounding box center [1324, 305] width 375 height 268
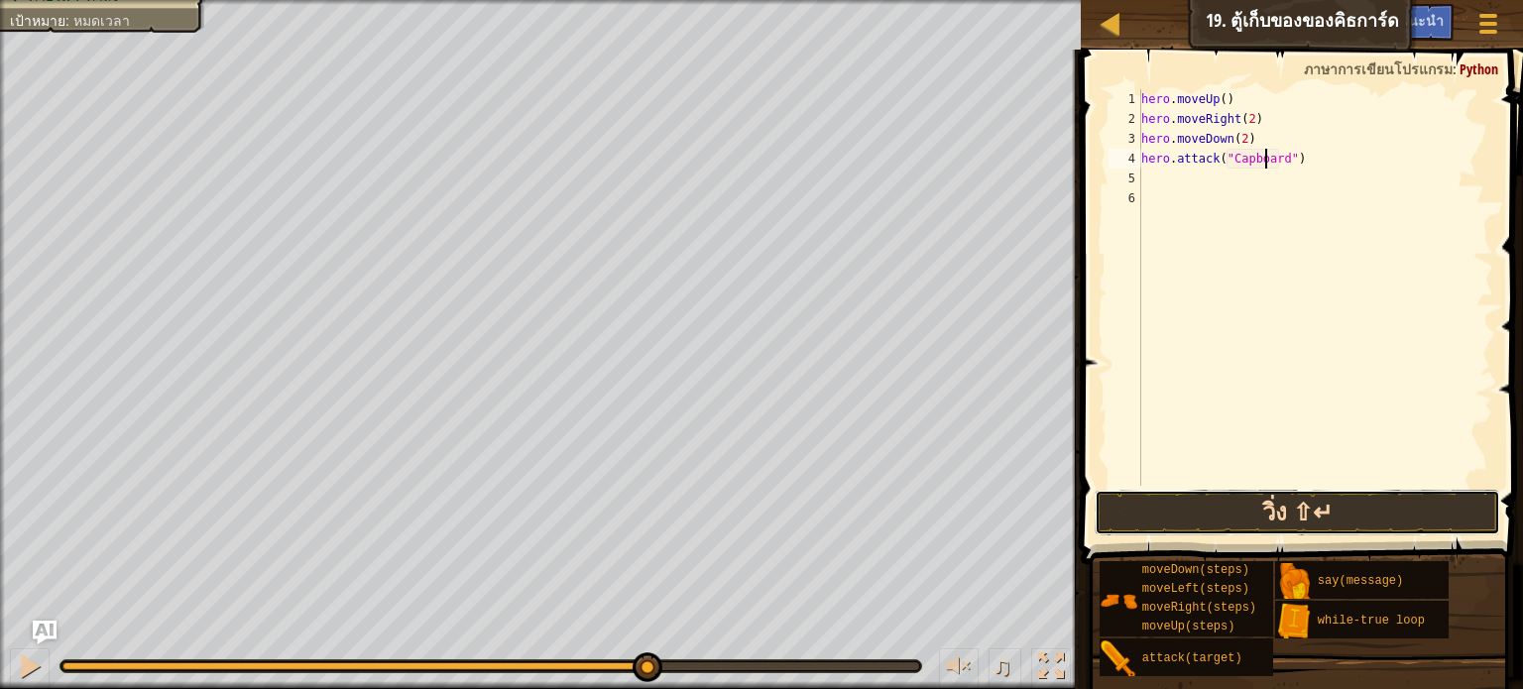
click at [1396, 511] on button "วิ่ง ⇧↵" at bounding box center [1298, 513] width 406 height 46
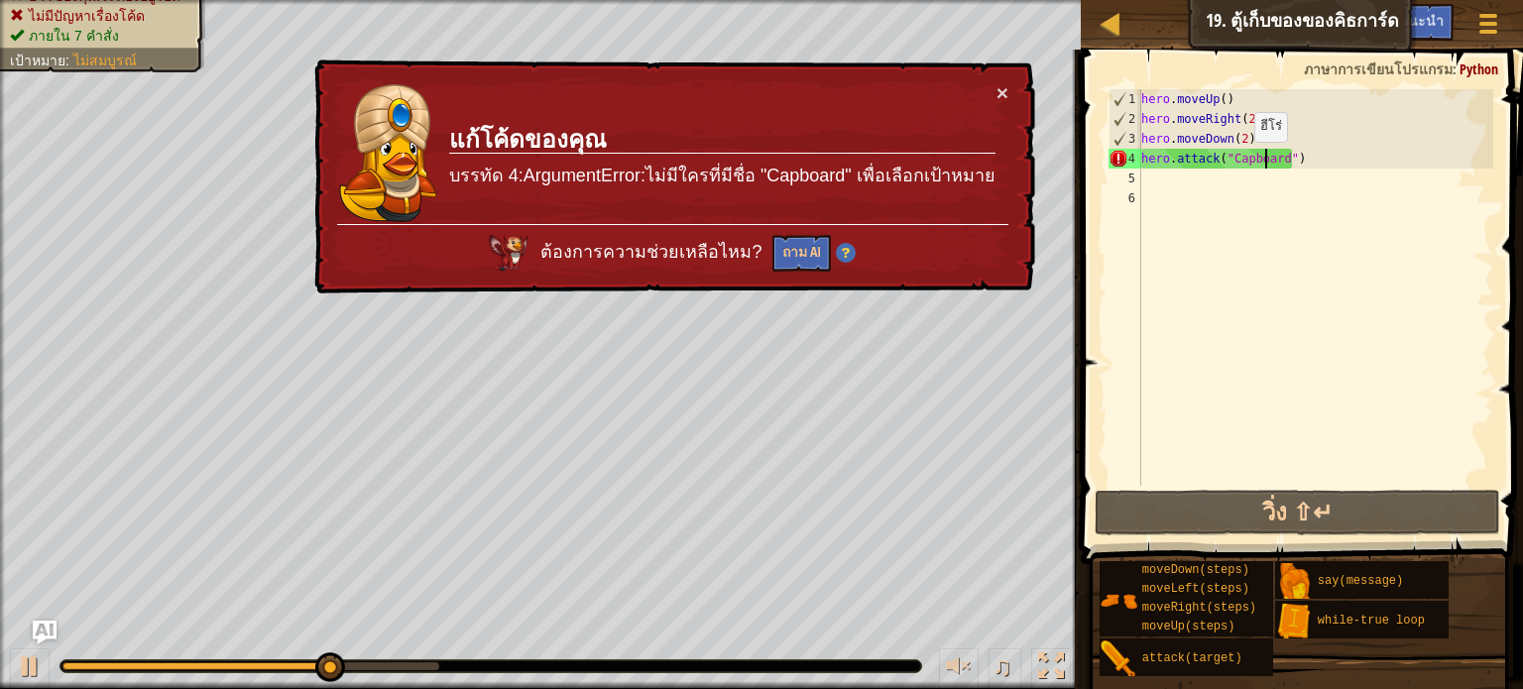
click at [1238, 162] on div "hero . moveUp ( ) hero . moveRight ( 2 ) hero . moveDown ( 2 ) hero . attack ( …" at bounding box center [1315, 307] width 356 height 436
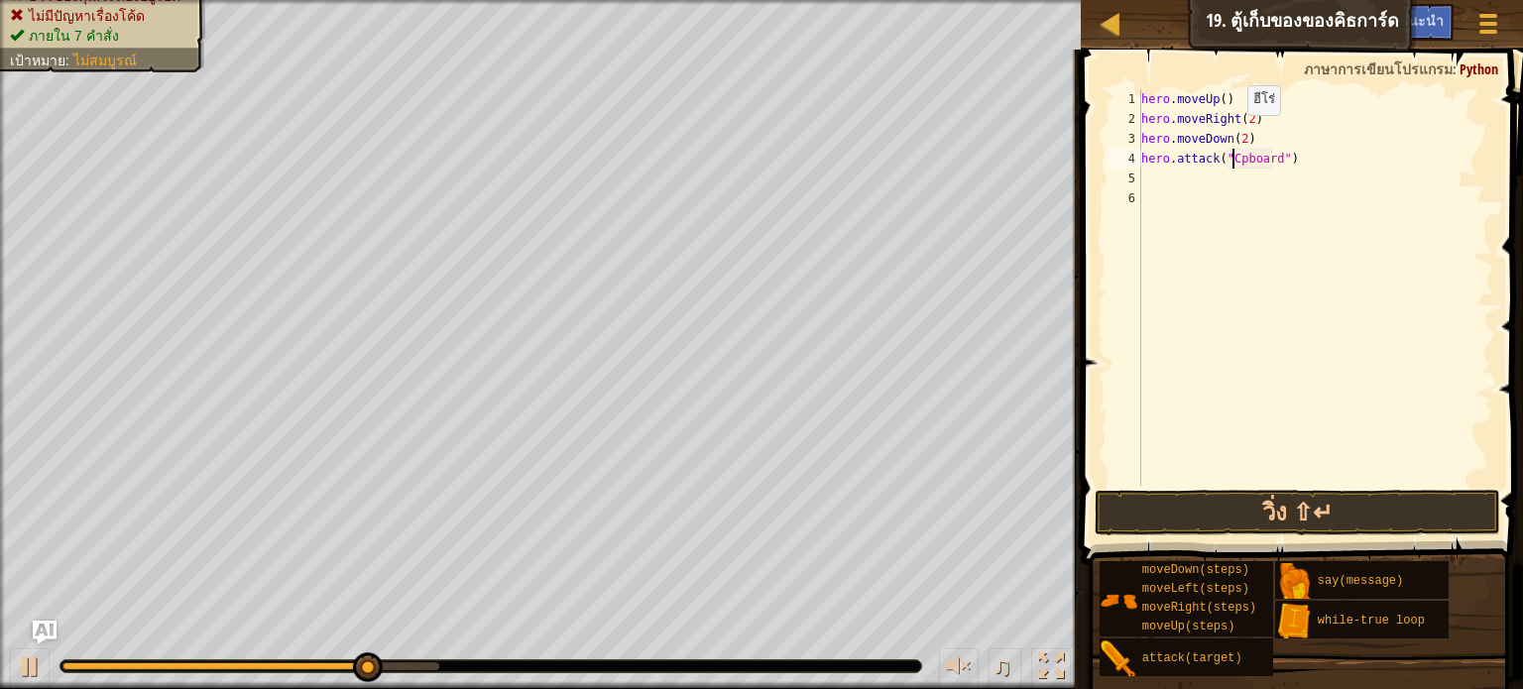
scroll to position [9, 8]
type textarea "hero.attack("Cupboard")"
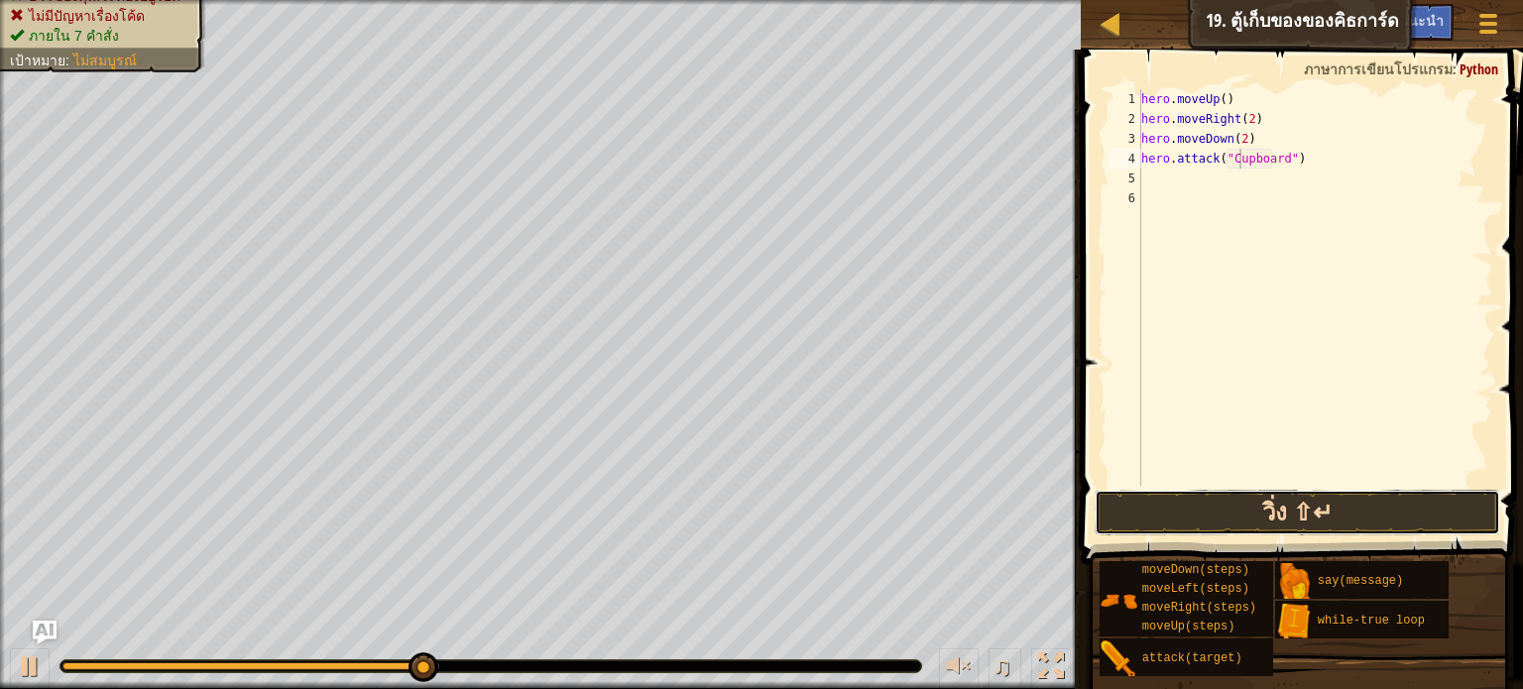
click at [1264, 504] on button "วิ่ง ⇧↵" at bounding box center [1298, 513] width 406 height 46
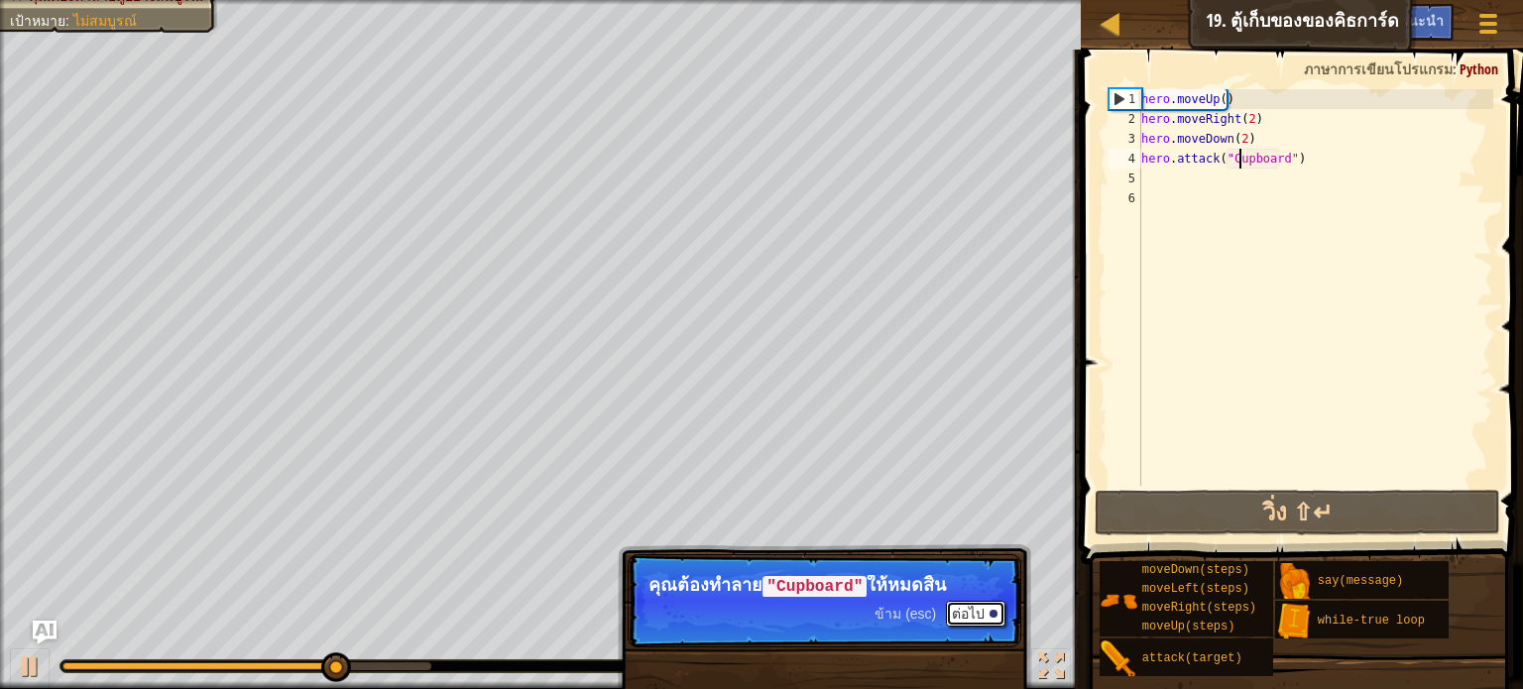
click at [953, 610] on button "ต่อไป" at bounding box center [976, 614] width 60 height 26
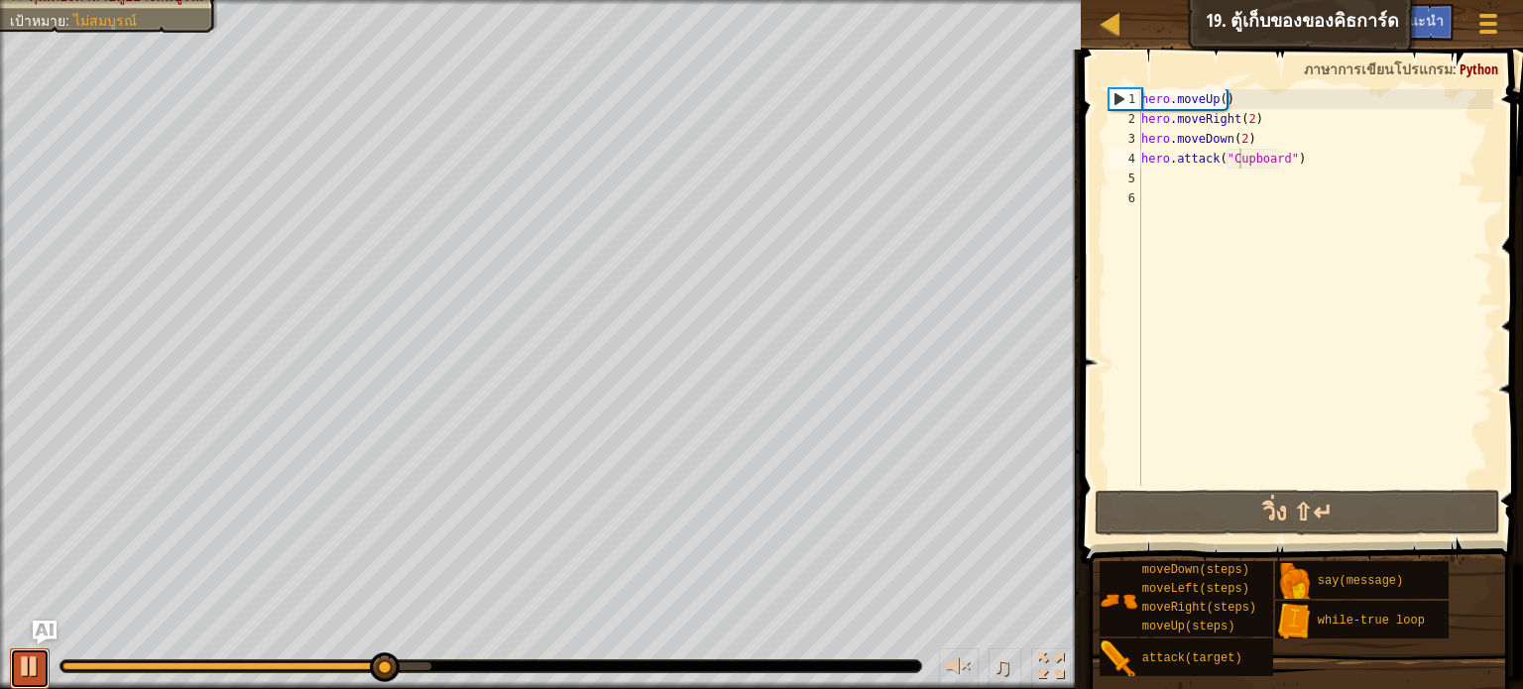
click at [24, 655] on div at bounding box center [30, 667] width 26 height 26
drag, startPoint x: 859, startPoint y: 665, endPoint x: 893, endPoint y: 658, distance: 34.6
click at [897, 660] on div at bounding box center [490, 666] width 861 height 12
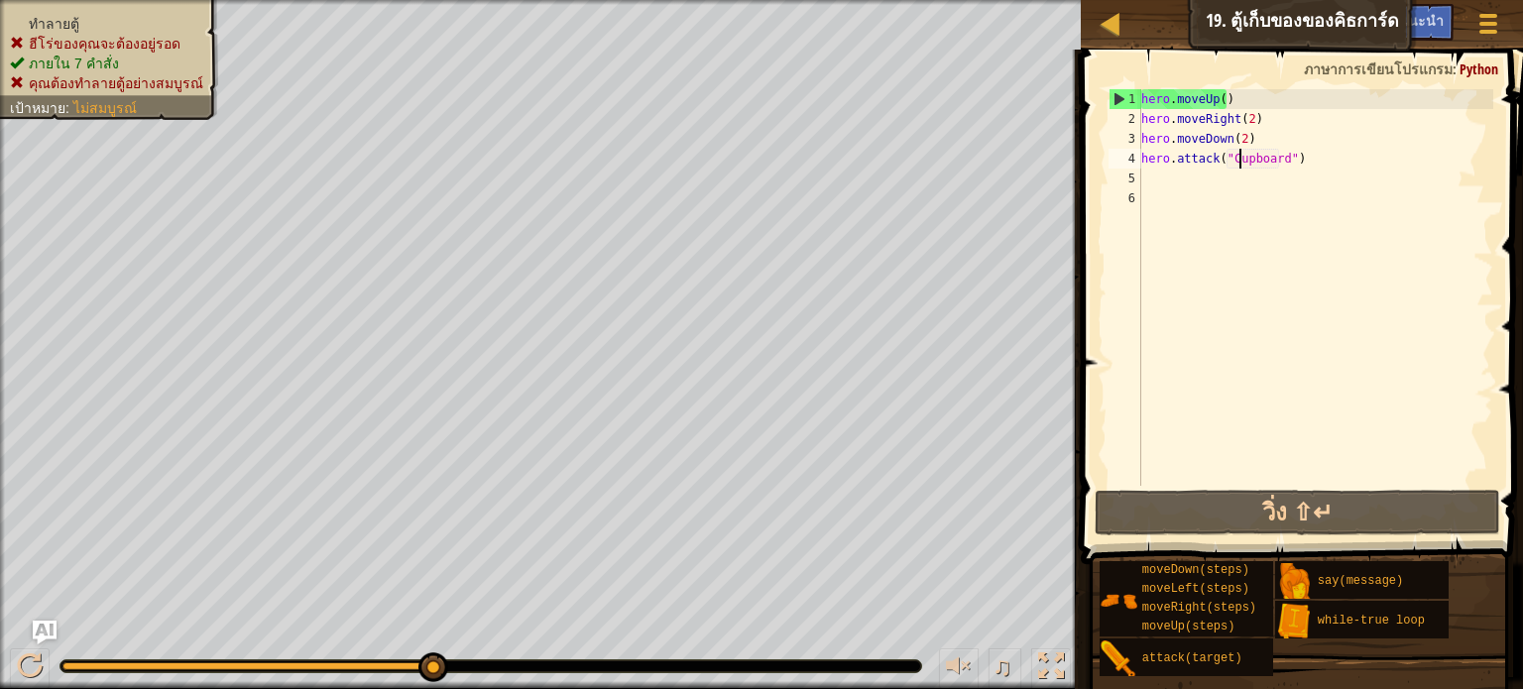
drag, startPoint x: 388, startPoint y: 663, endPoint x: 457, endPoint y: 669, distance: 69.7
click at [457, 669] on div at bounding box center [490, 666] width 861 height 12
